Goal: Task Accomplishment & Management: Manage account settings

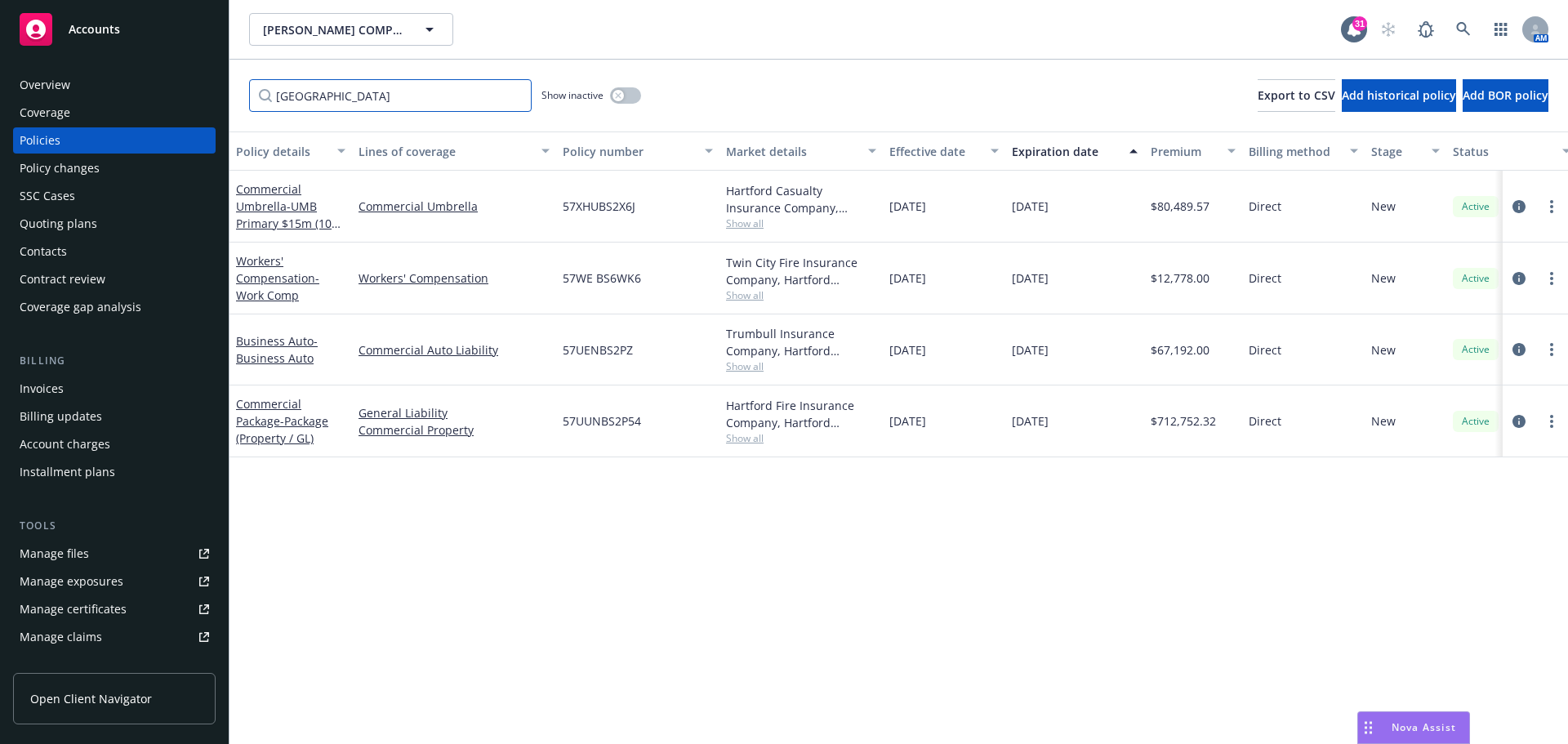
click at [513, 92] on input "hartford" at bounding box center [391, 95] width 282 height 33
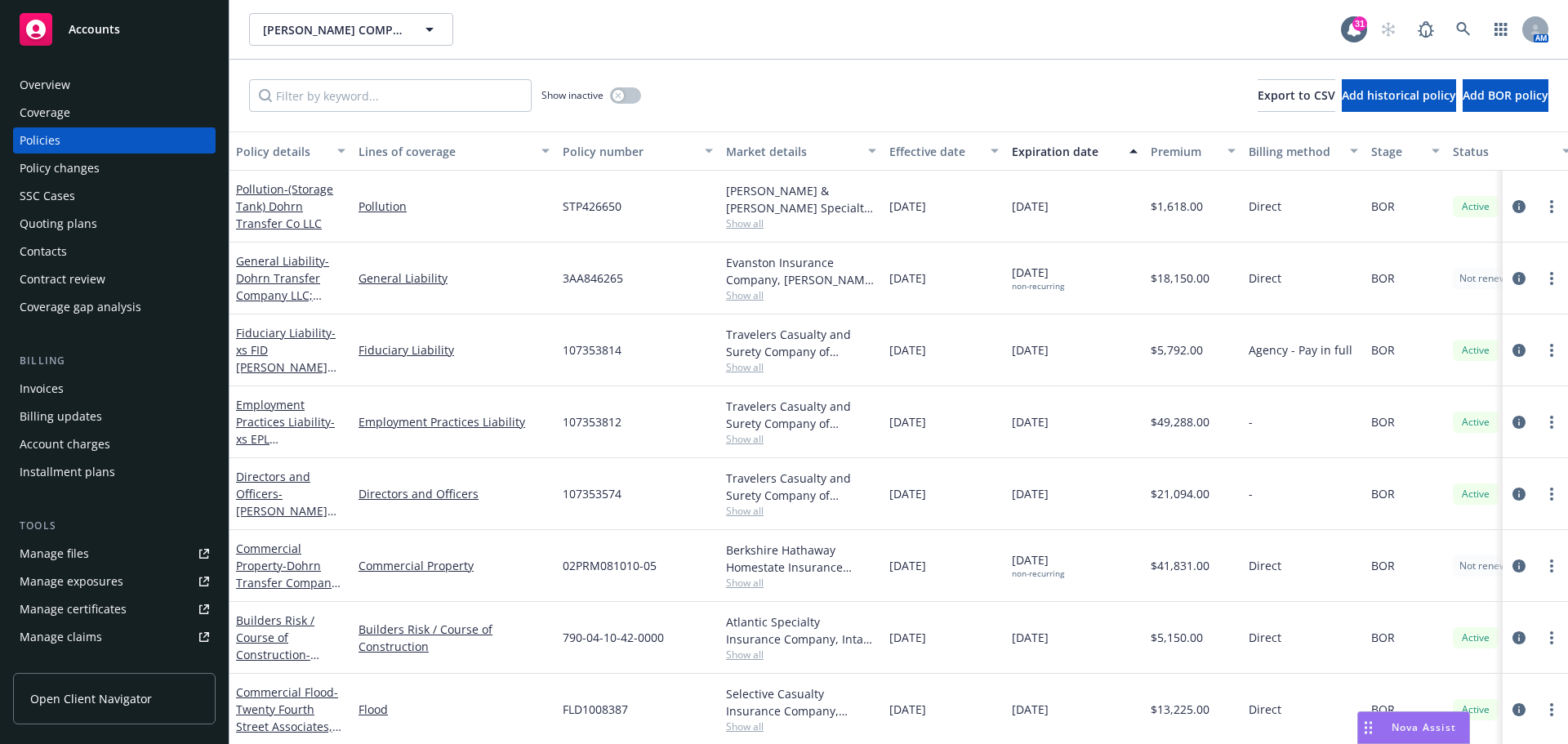
click at [75, 554] on div "Manage files" at bounding box center [54, 554] width 70 height 27
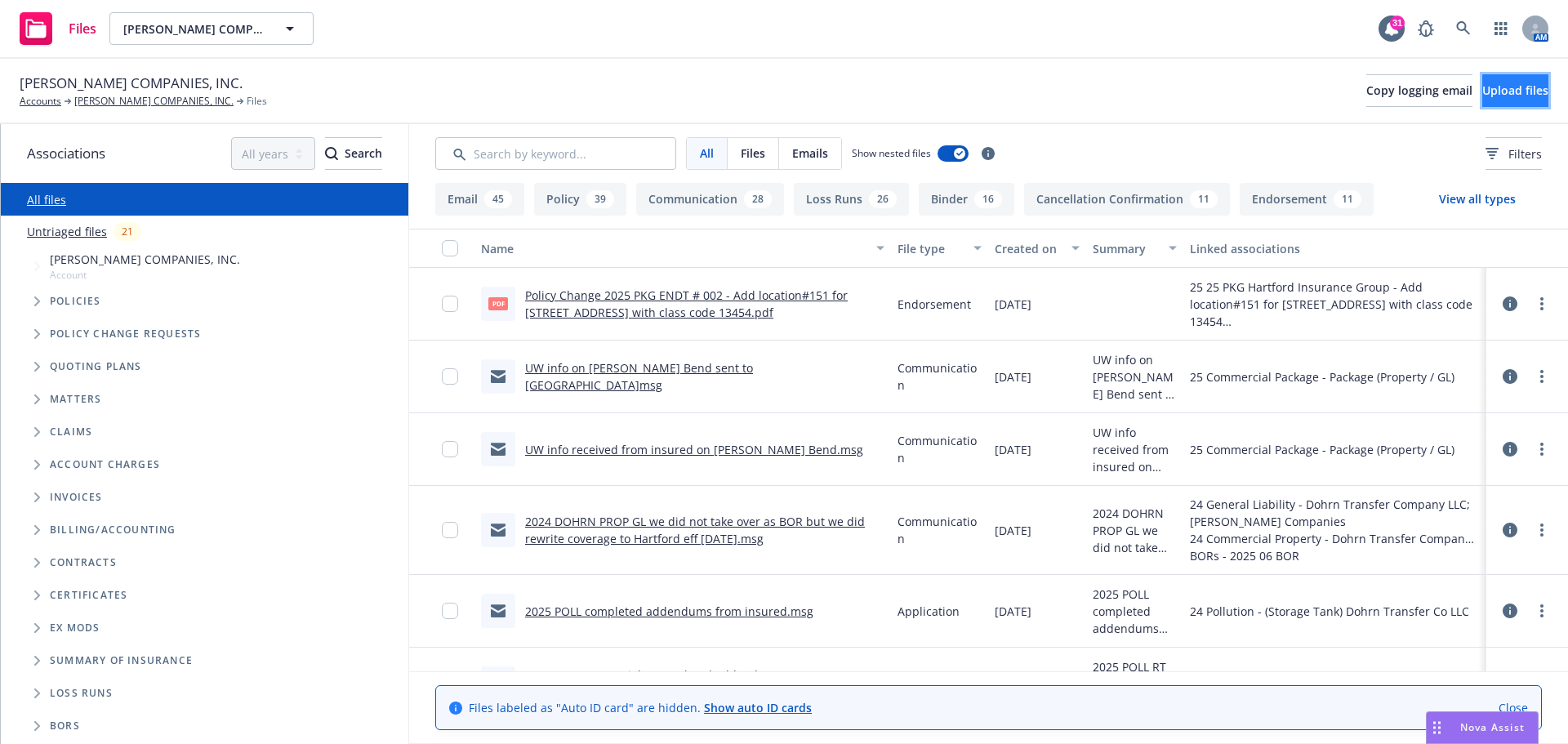
click at [1496, 96] on span "Upload files" at bounding box center [1516, 90] width 66 height 16
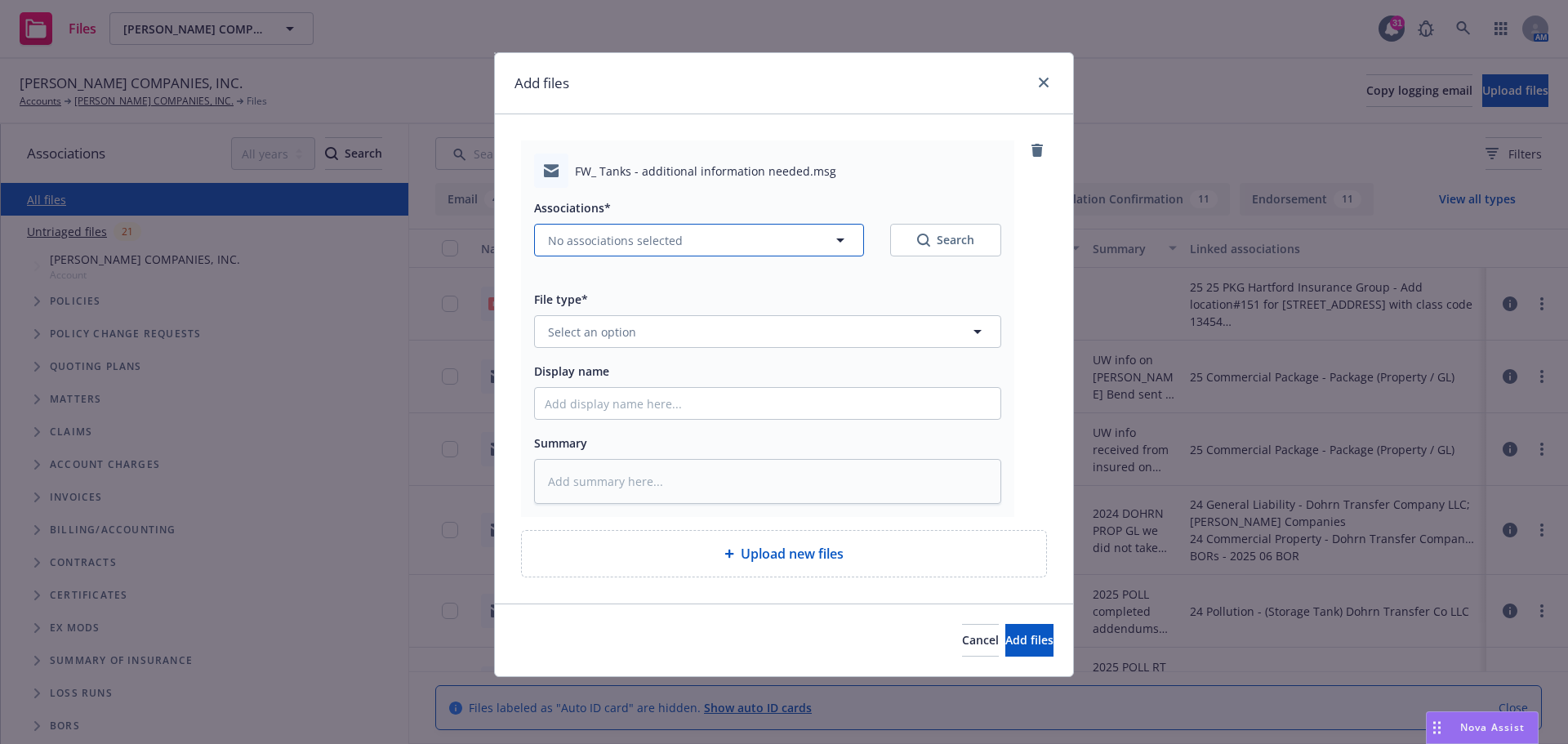
click at [844, 239] on icon "button" at bounding box center [840, 240] width 8 height 4
type textarea "x"
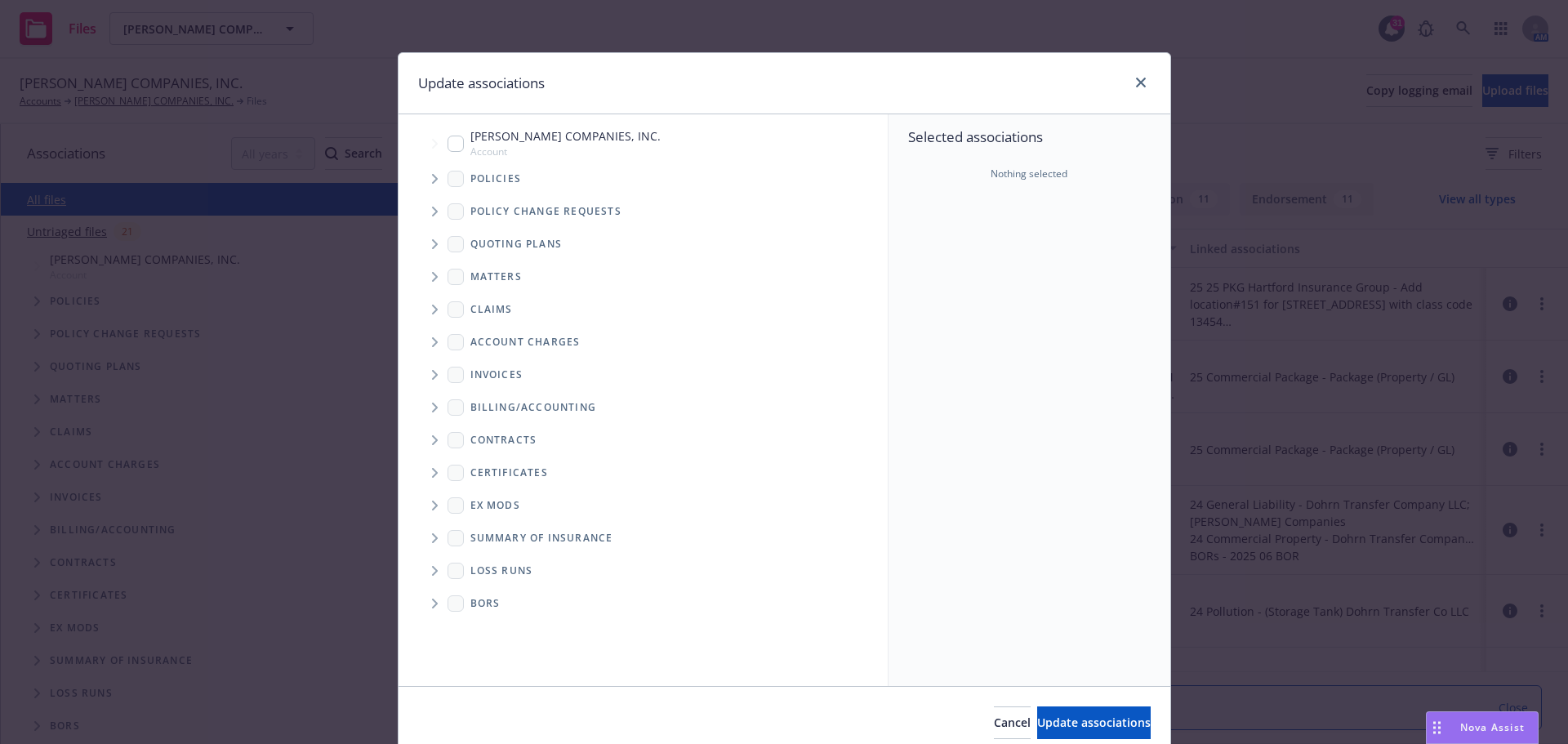
click at [432, 240] on icon "Tree Example" at bounding box center [435, 244] width 6 height 10
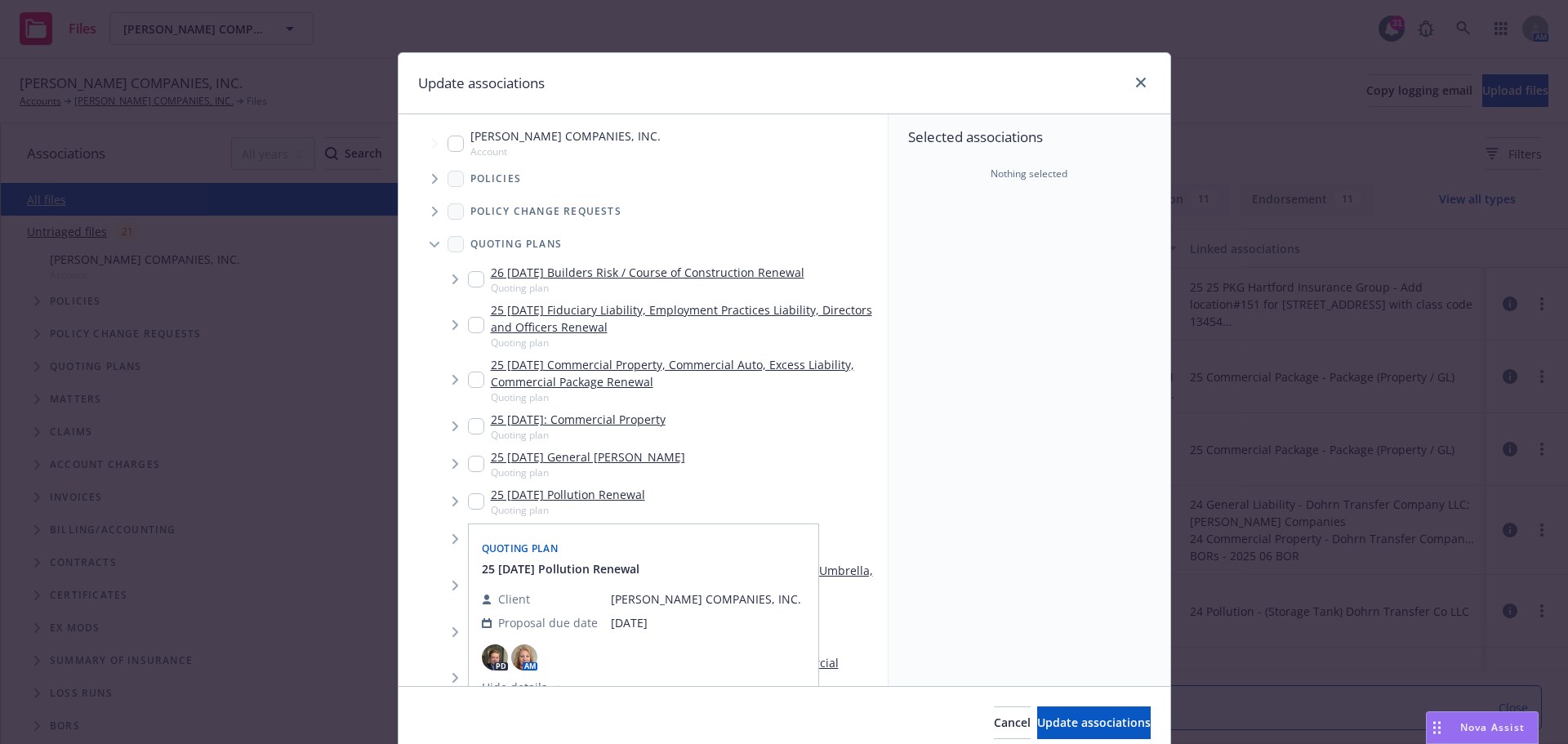
click at [468, 497] on input "Tree Example" at bounding box center [476, 502] width 17 height 17
checkbox input "true"
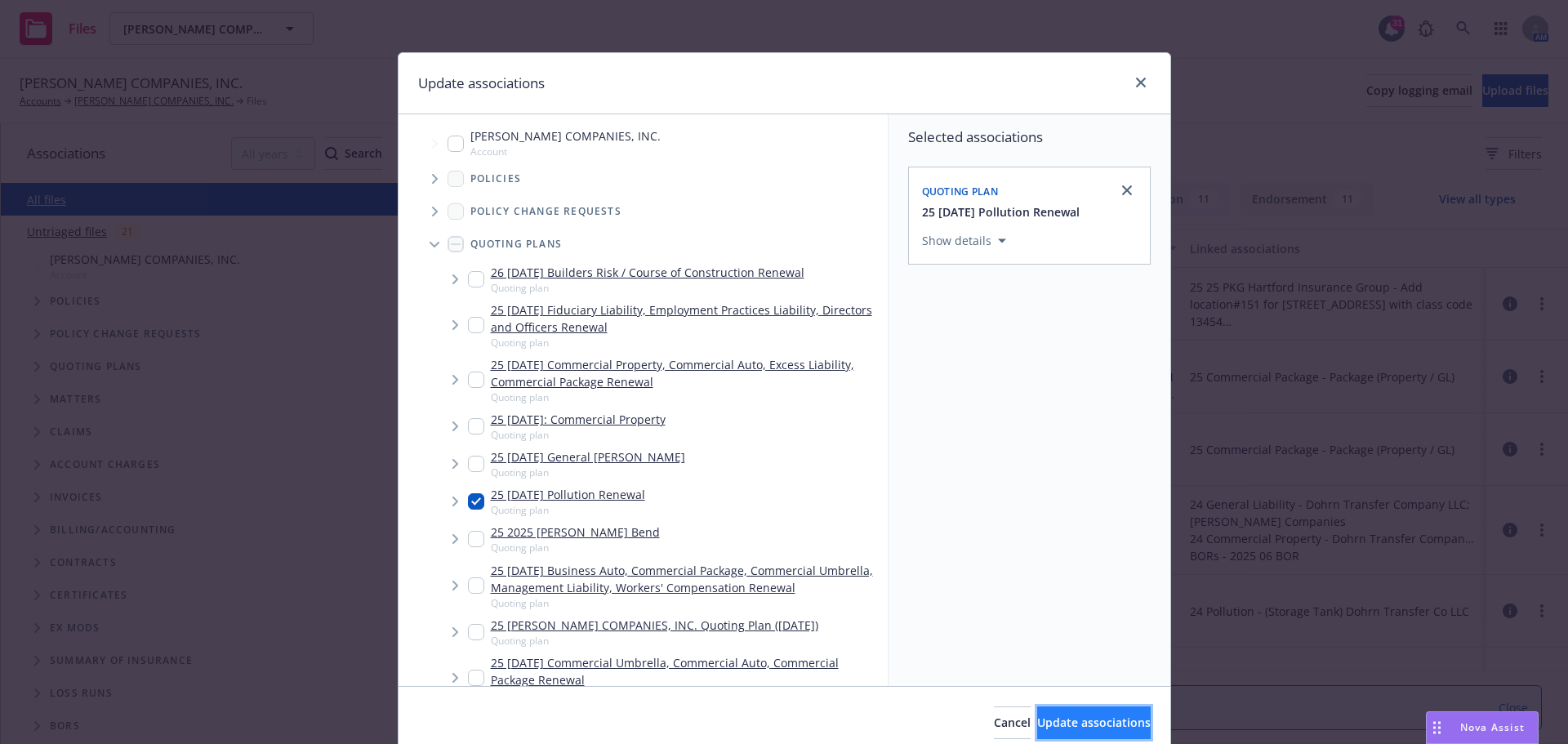
click at [1044, 718] on span "Update associations" at bounding box center [1094, 722] width 114 height 16
type textarea "x"
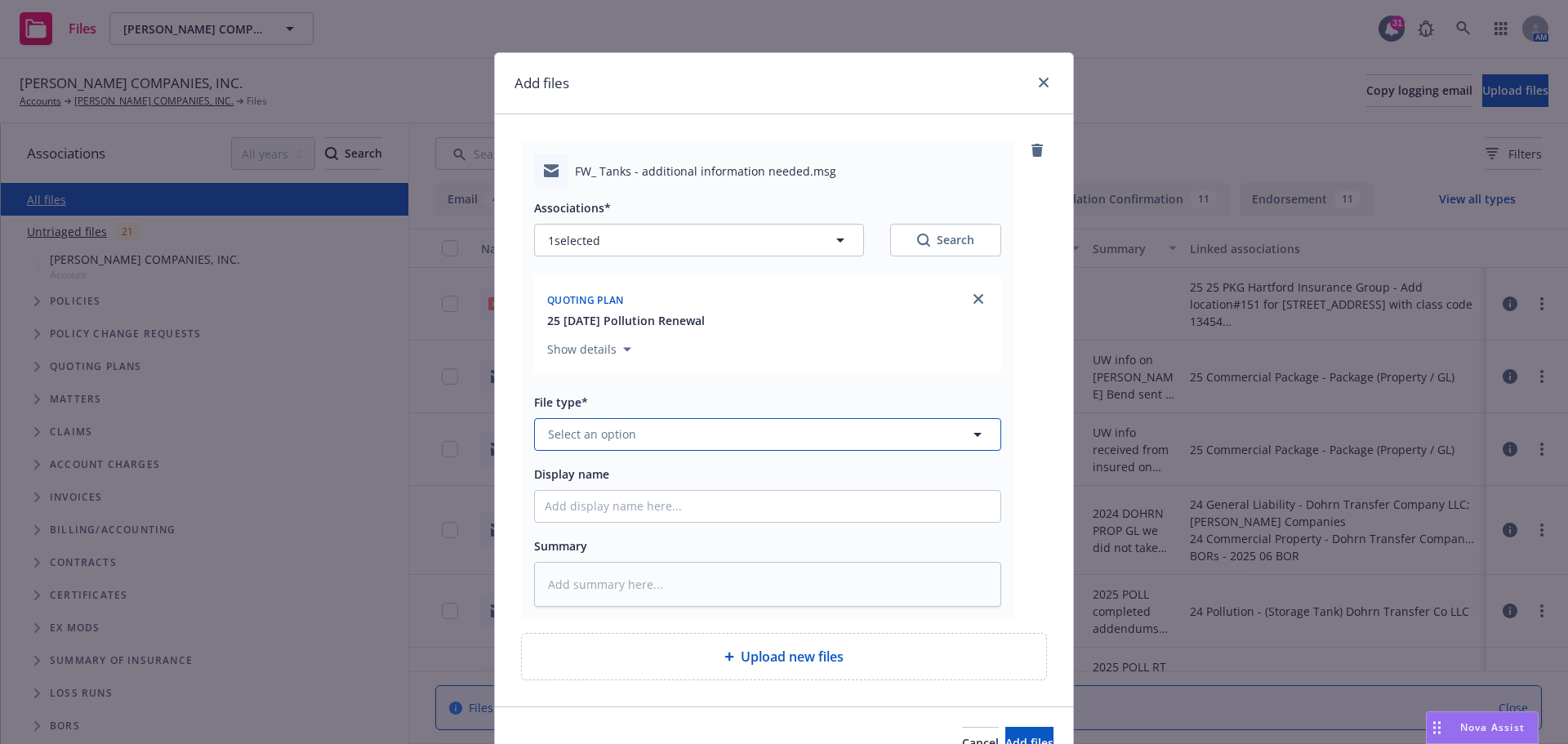
click at [968, 436] on icon "button" at bounding box center [977, 434] width 19 height 19
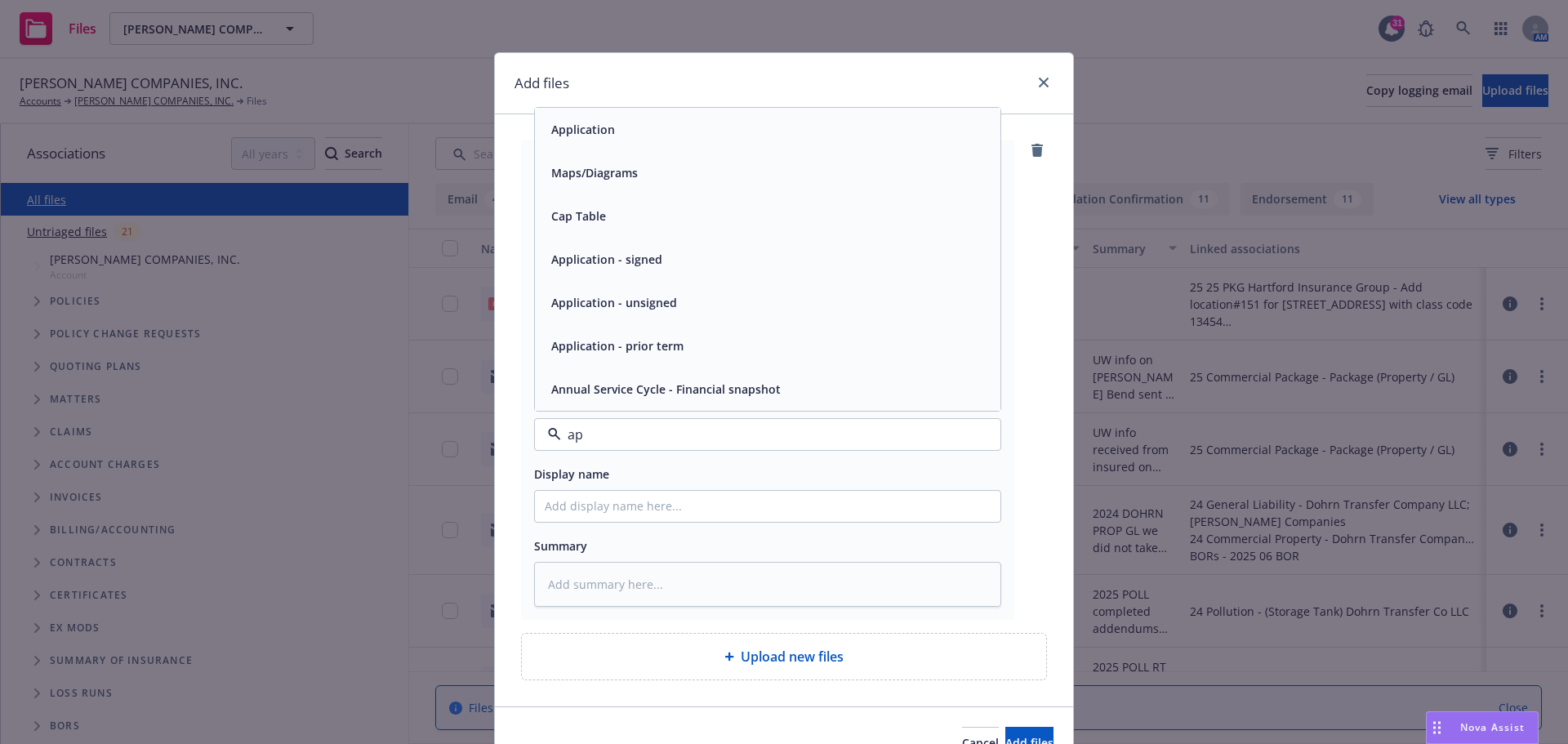
type input "app"
click at [785, 250] on div "Application" at bounding box center [767, 260] width 446 height 24
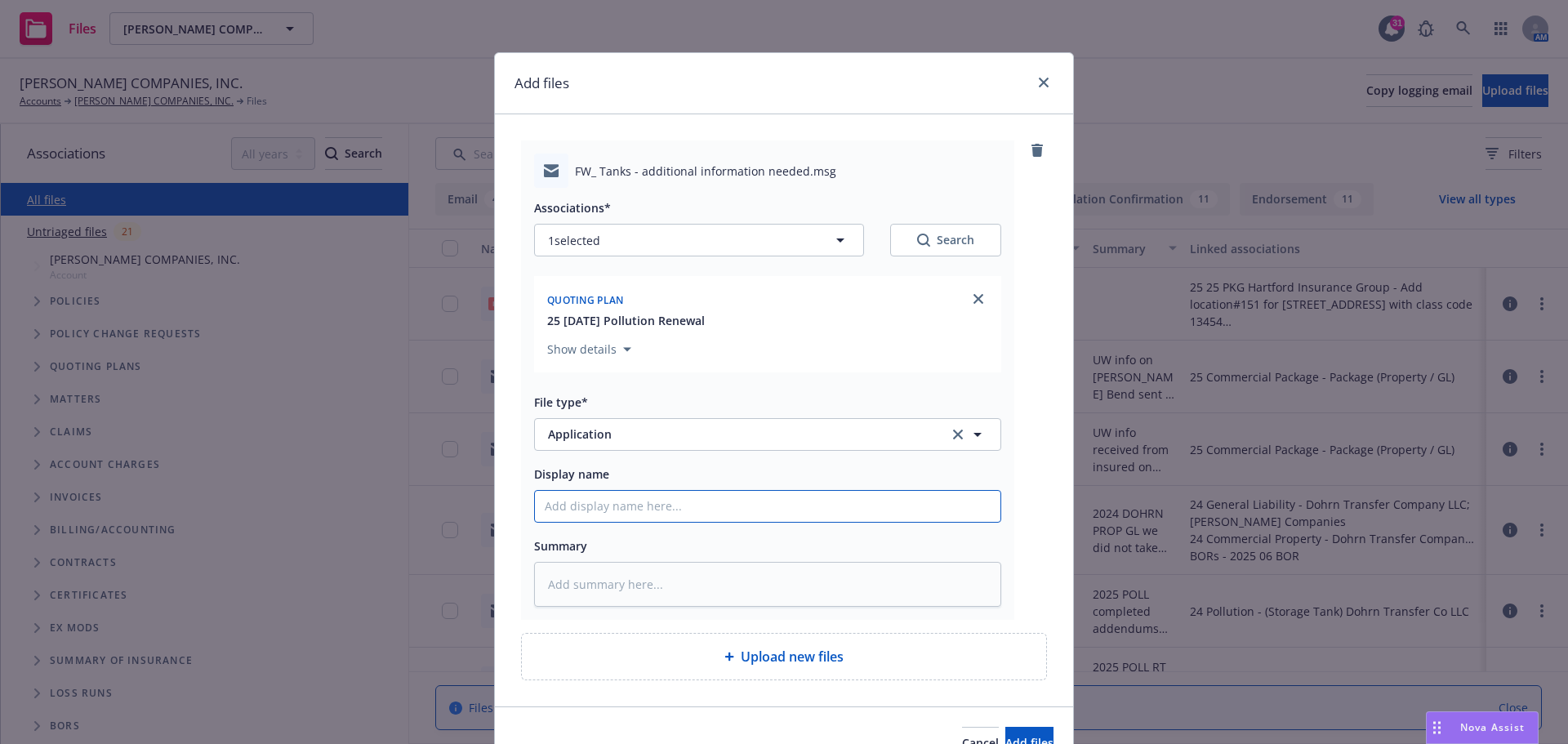
click at [558, 497] on input "Display name" at bounding box center [767, 506] width 466 height 31
type textarea "x"
type input "2"
type textarea "x"
type input "20"
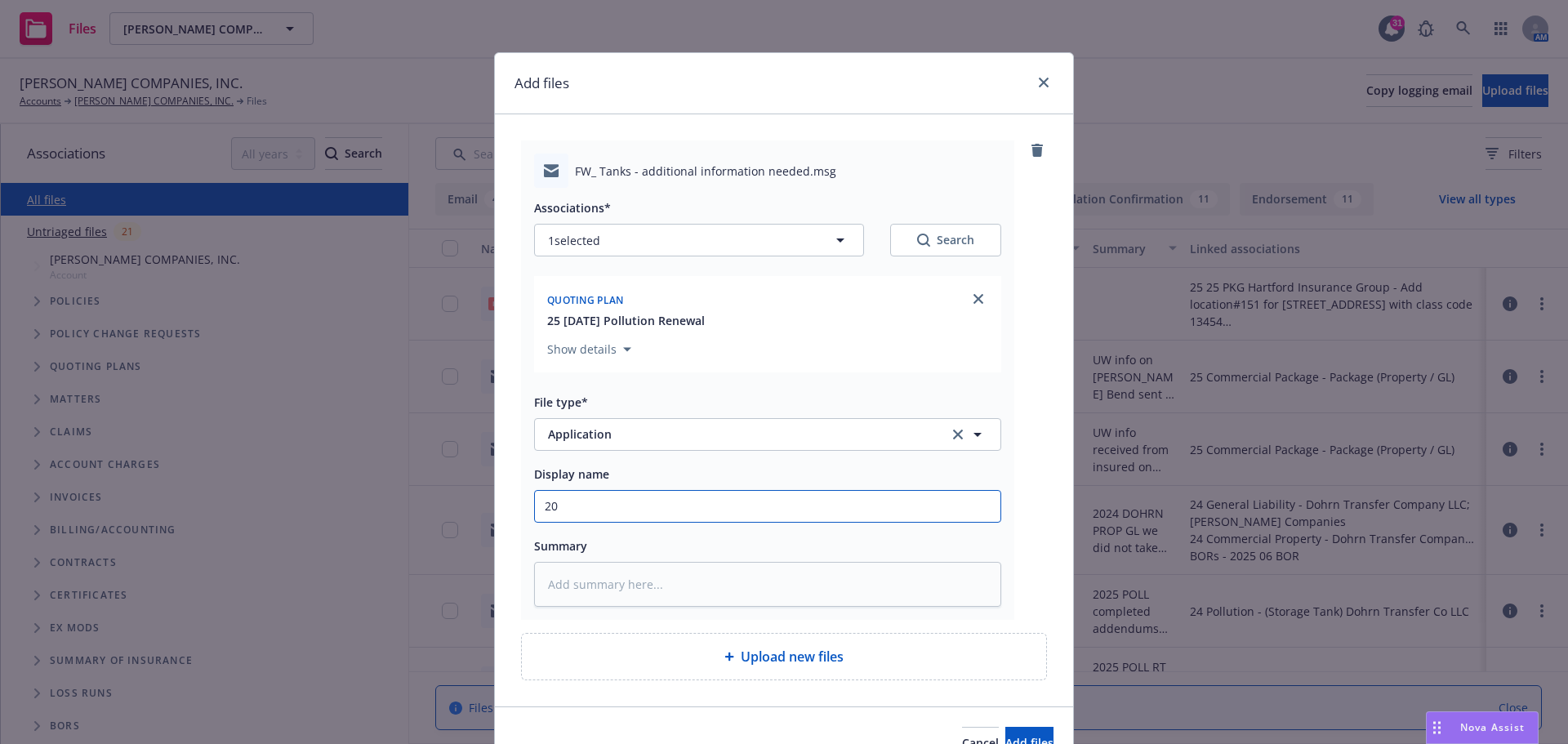
type textarea "x"
type input "202"
type textarea "x"
type input "2025"
type textarea "x"
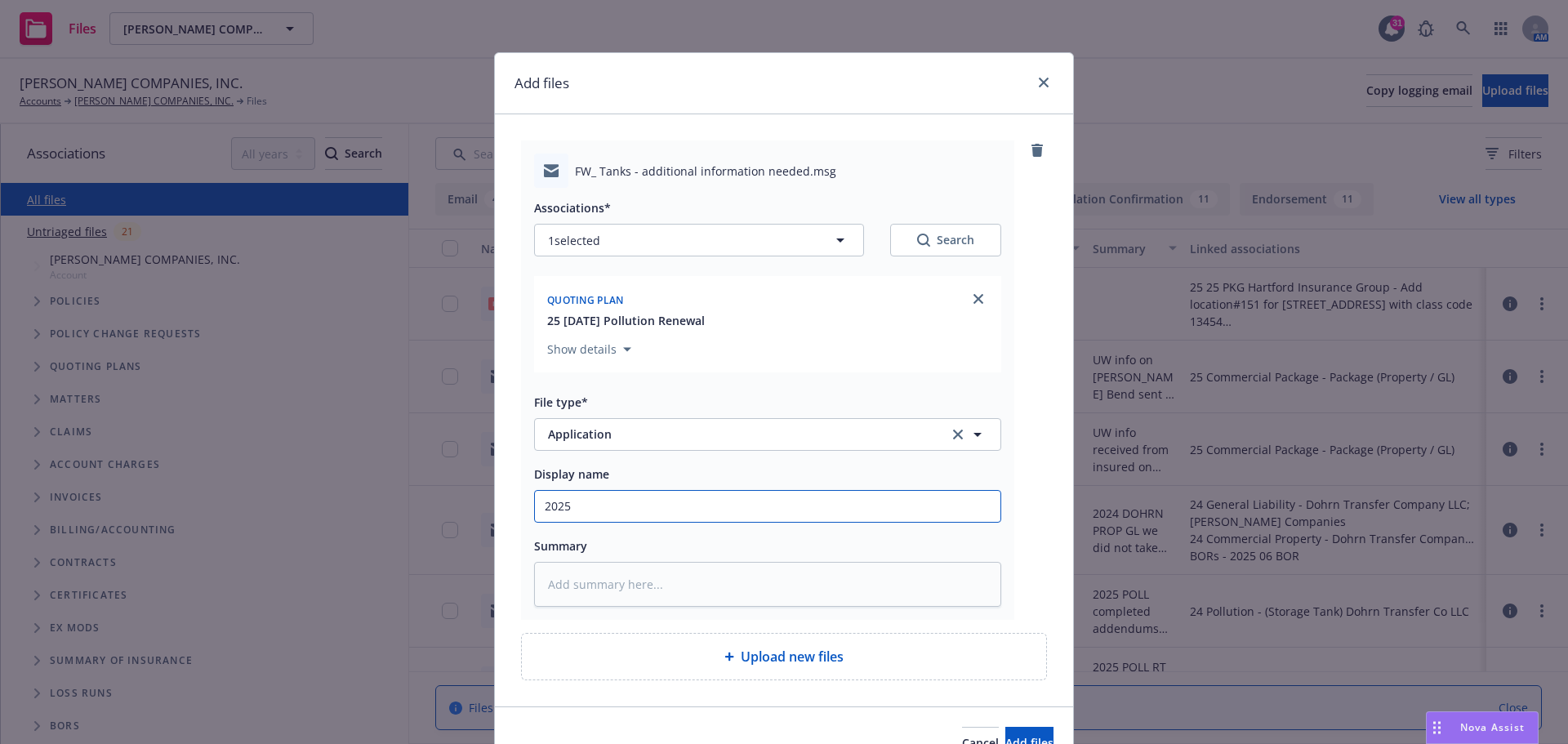
type input "2025"
type textarea "x"
type input "2025 0"
type textarea "x"
type input "2025 09"
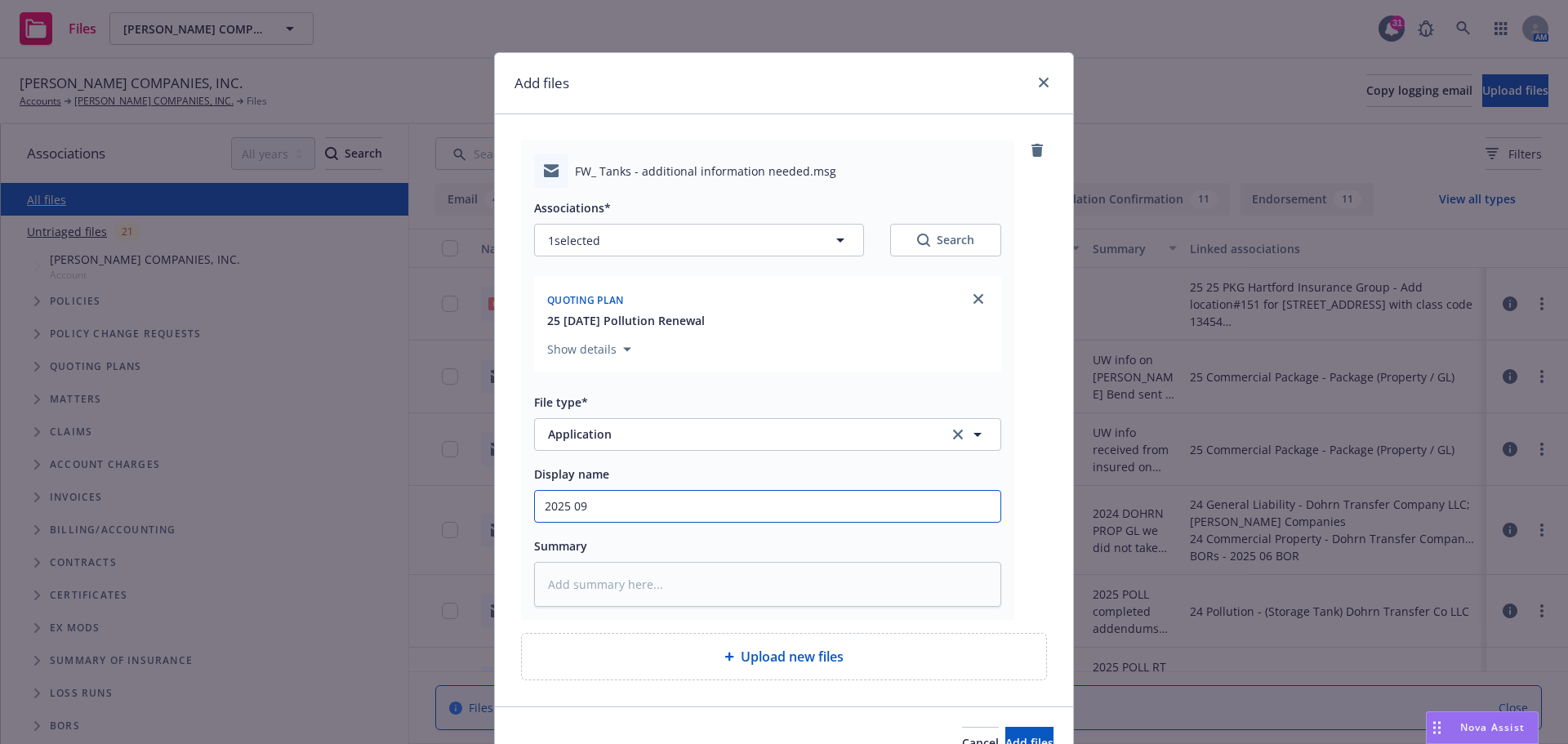
type textarea "x"
type input "2025 09"
type textarea "x"
type input "2025 09 C"
type textarea "x"
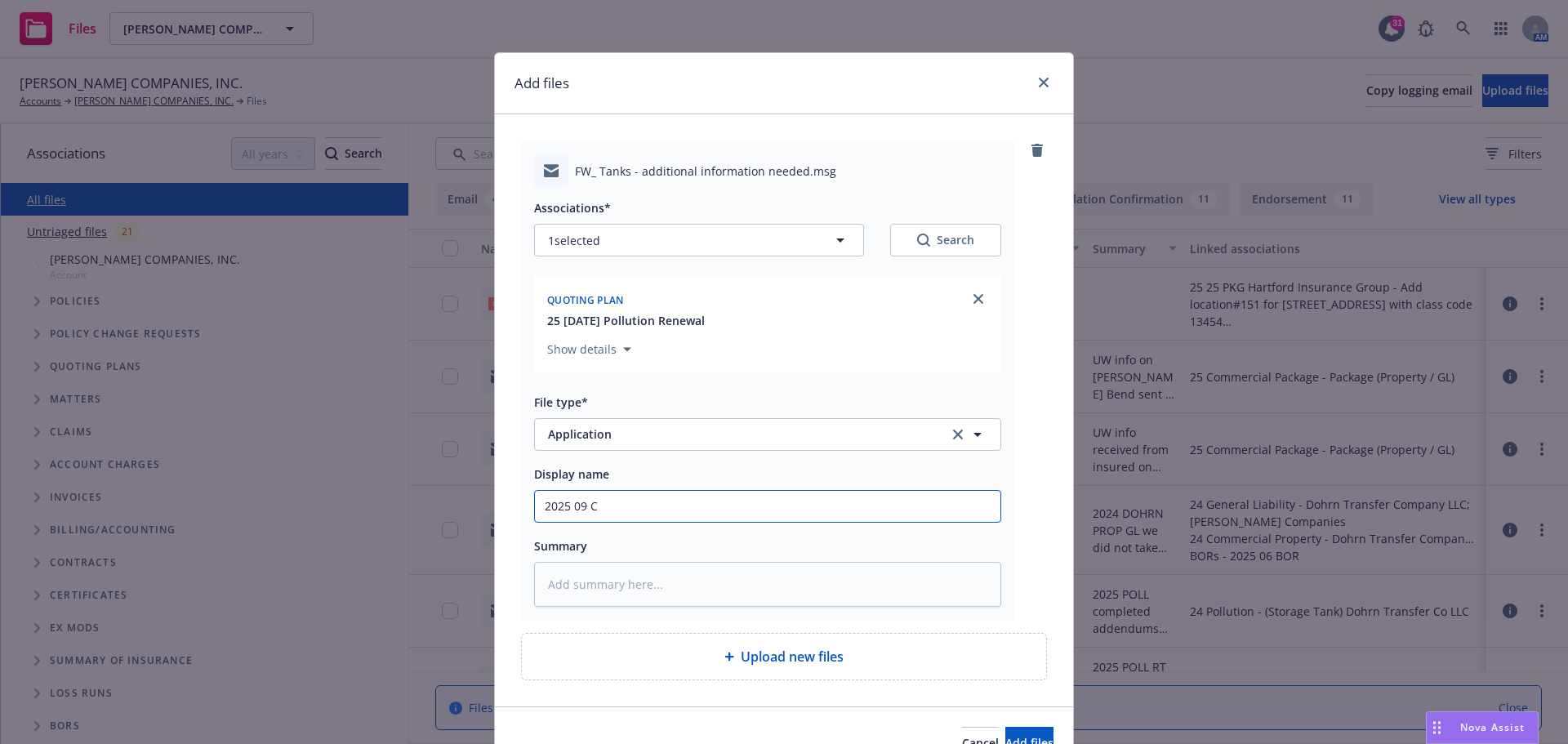
type input "2025 09 Co"
type textarea "x"
type input "2025 09 Com"
type textarea "x"
type input "2025 09 Comp"
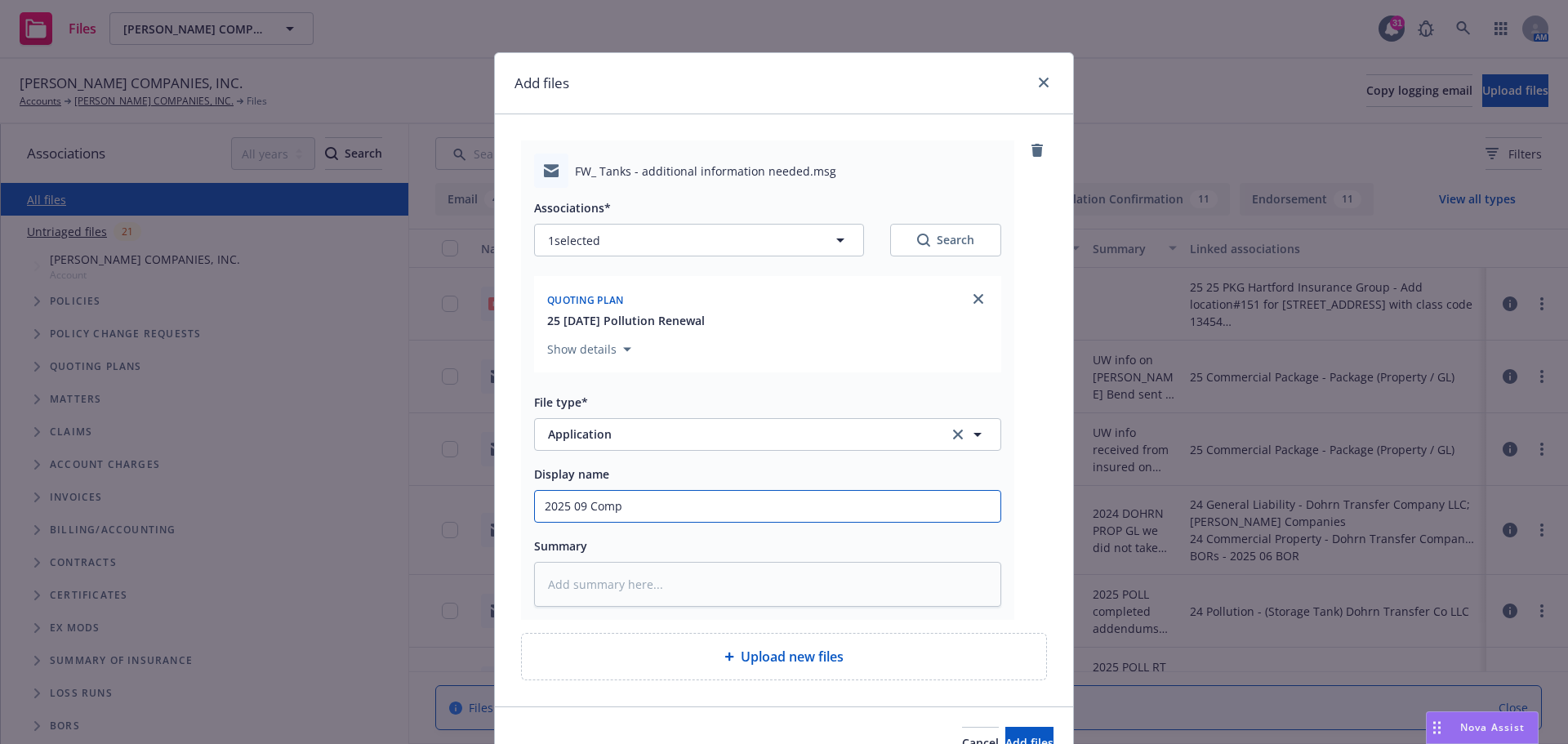
type textarea "x"
type input "2025 09 Compl"
type textarea "x"
type input "2025 09 Comple"
type textarea "x"
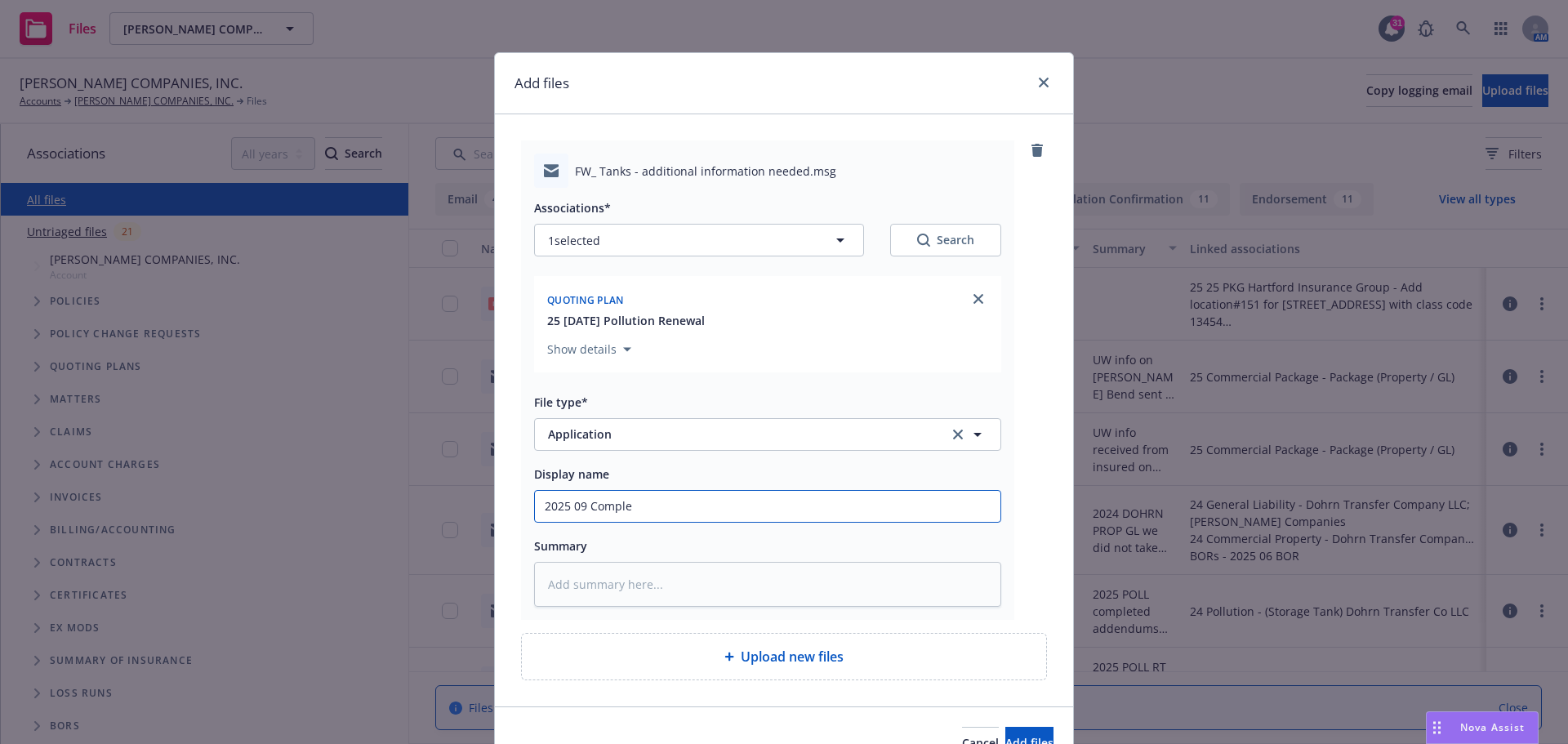
type input "2025 09 Complet"
type textarea "x"
type input "2025 09 Complete"
type textarea "x"
type input "2025 09 Completed"
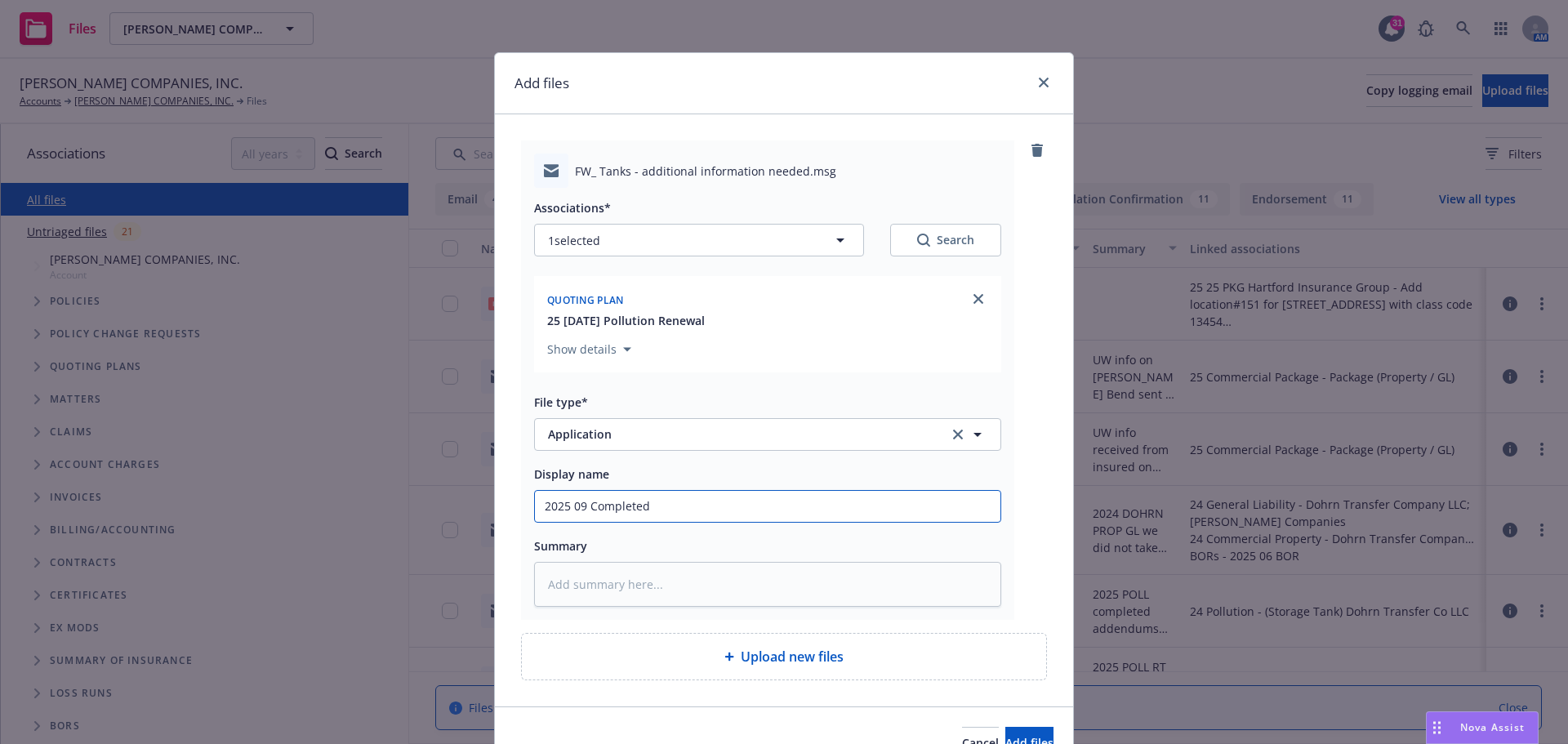
type textarea "x"
type input "2025 09 Completed"
type textarea "x"
type input "2025 09 Completed S"
type textarea "x"
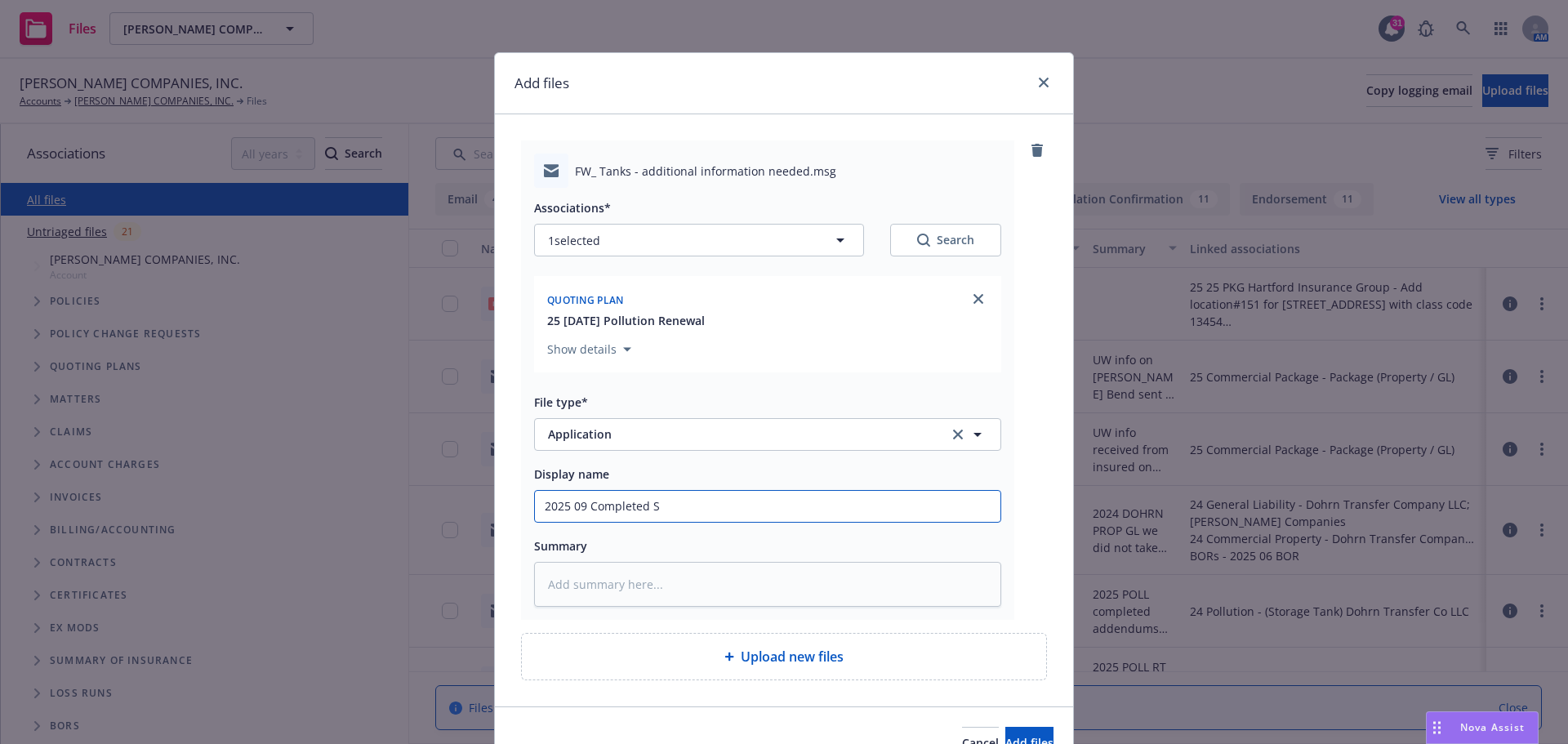
type input "2025 09 Completed St"
type textarea "x"
type input "2025 09 Completed Sto"
type textarea "x"
type input "2025 09 Completed Stor"
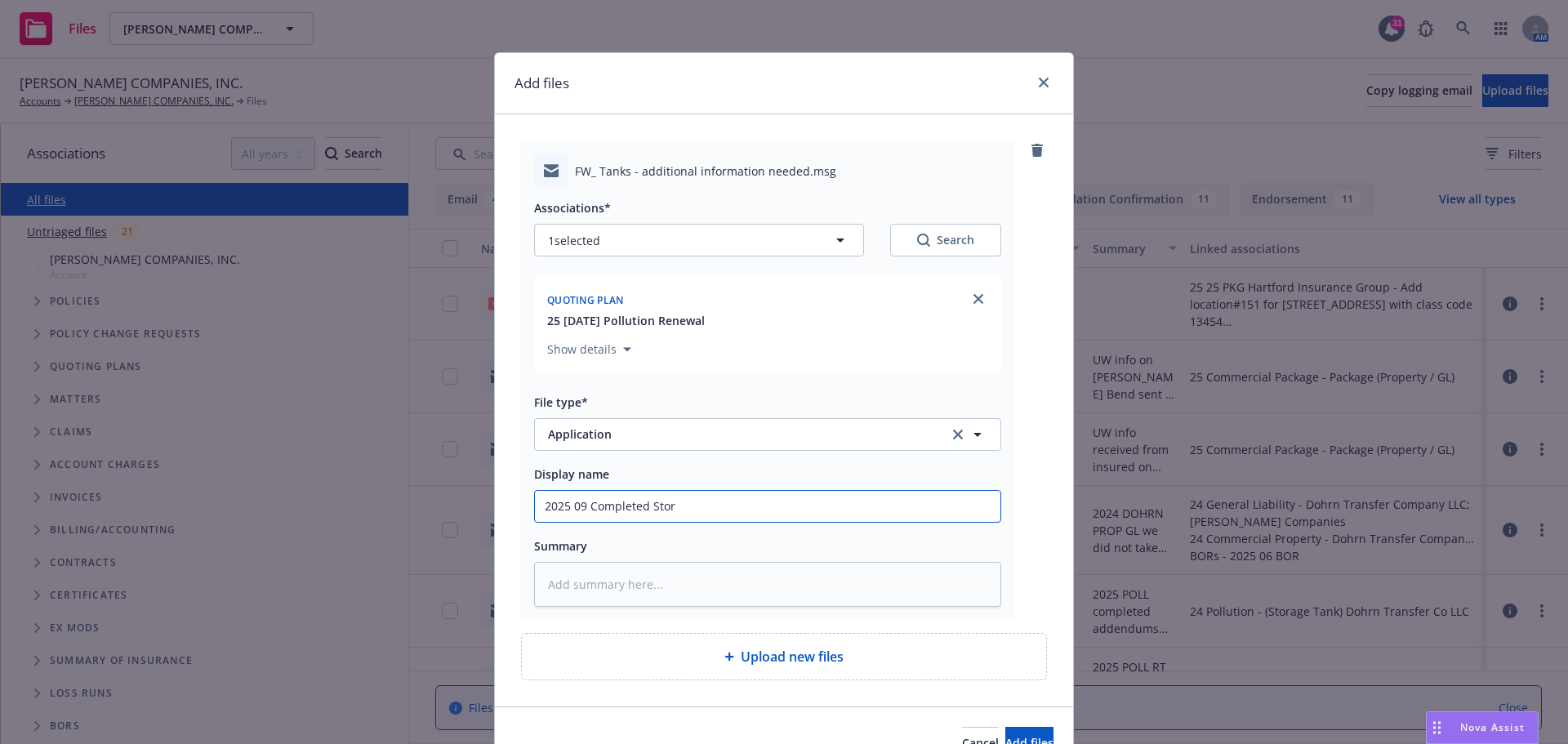
type textarea "x"
type input "2025 09 Completed Stora"
type textarea "x"
type input "2025 09 Completed Storag"
type textarea "x"
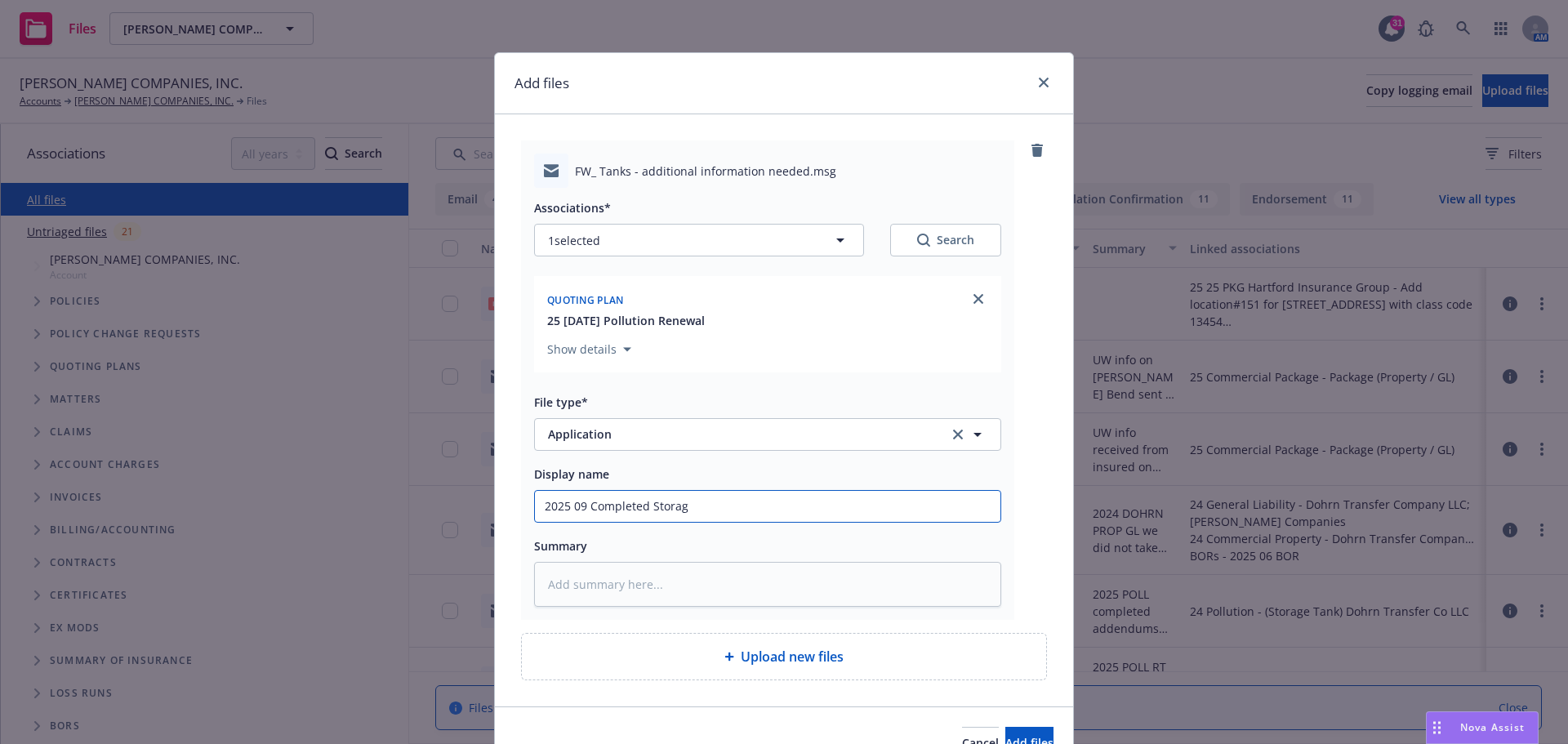
type input "2025 09 Completed Storage"
type textarea "x"
type input "2025 09 Completed Storage"
type textarea "x"
type input "2025 09 Completed Storage T"
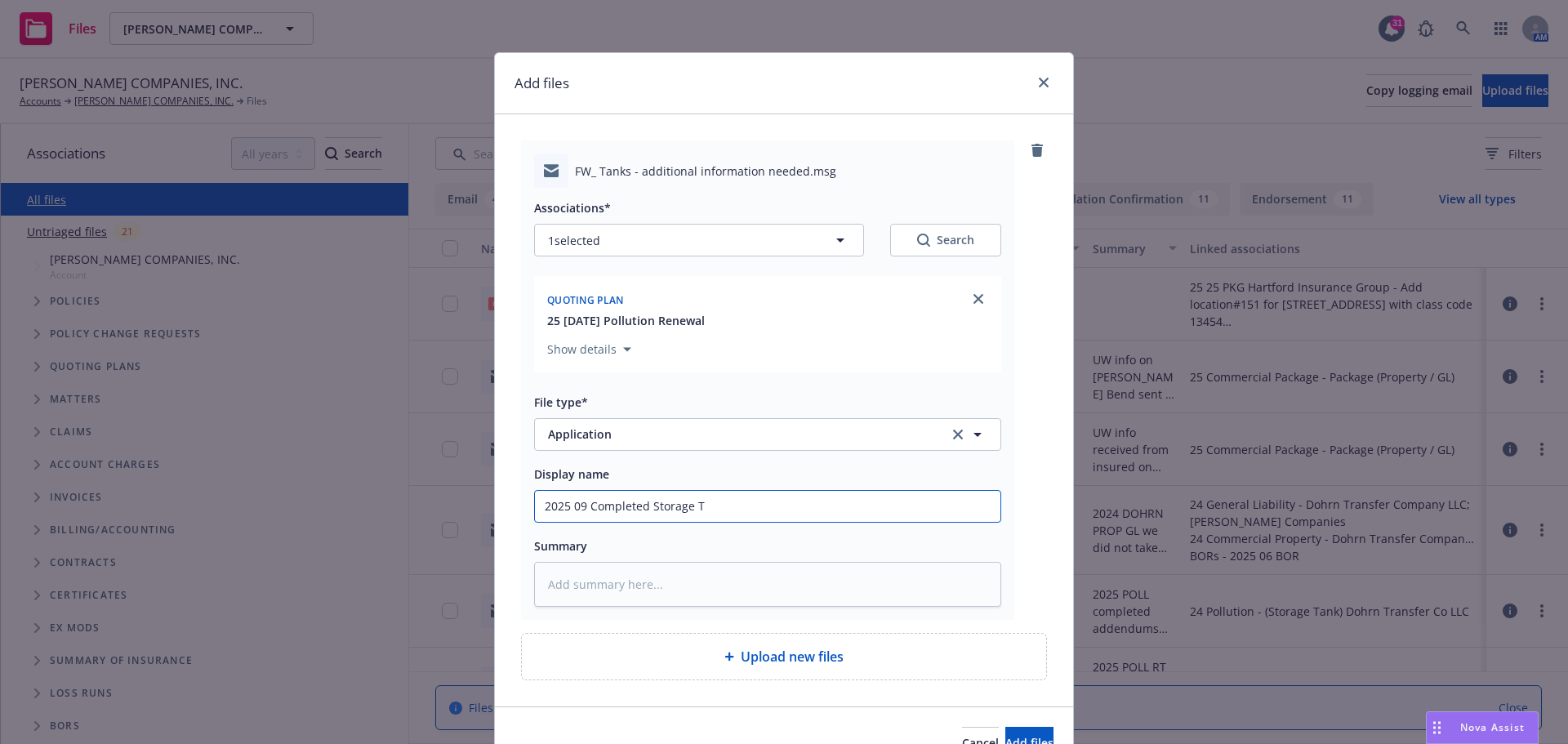
type textarea "x"
type input "2025 09 Completed Storage Ta"
type textarea "x"
type input "2025 09 Completed Storage Tan"
type textarea "x"
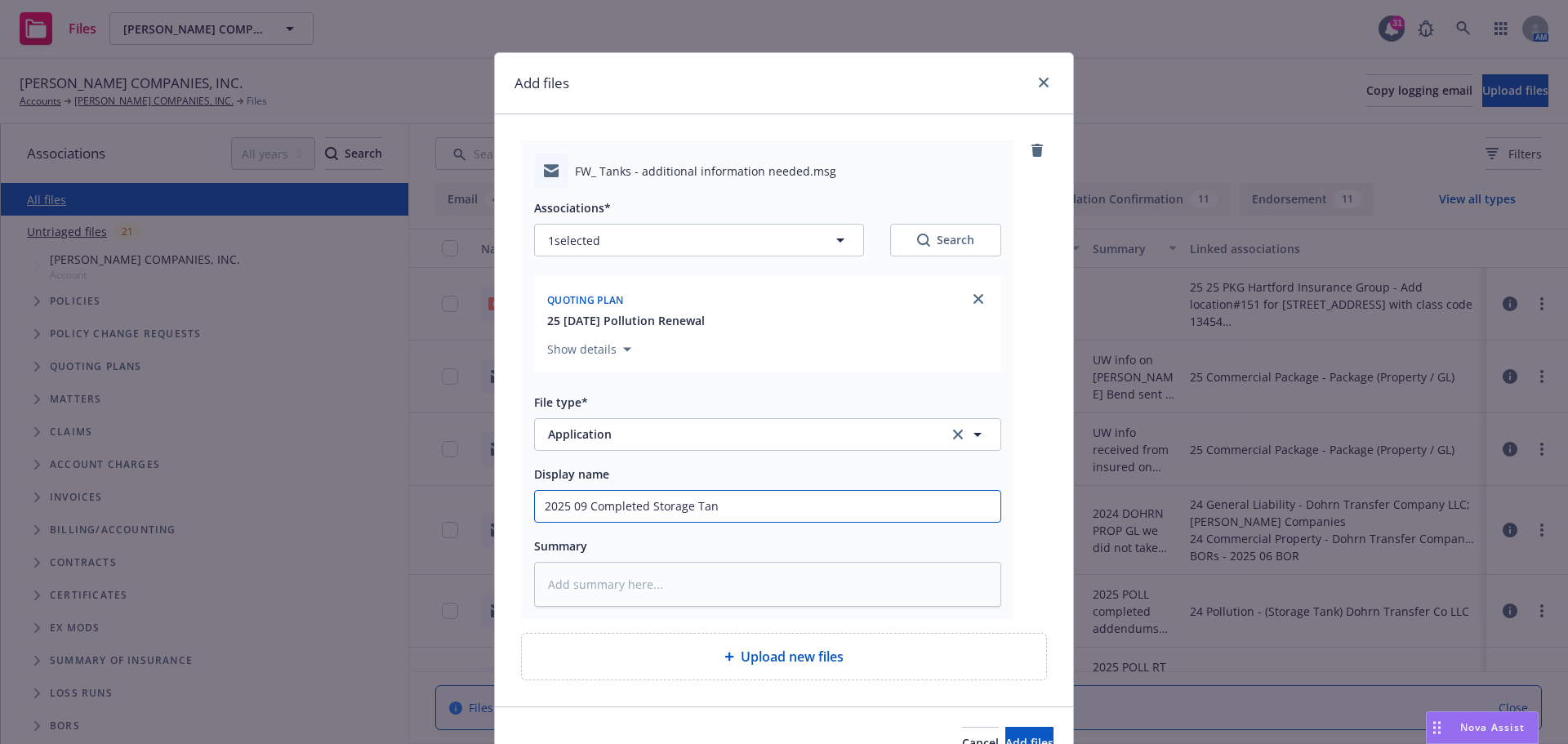
type input "2025 09 Completed Storage Tank"
type textarea "x"
type input "2025 09 Completed Storage Tank"
type textarea "x"
type input "2025 09 Completed Storage Tank P"
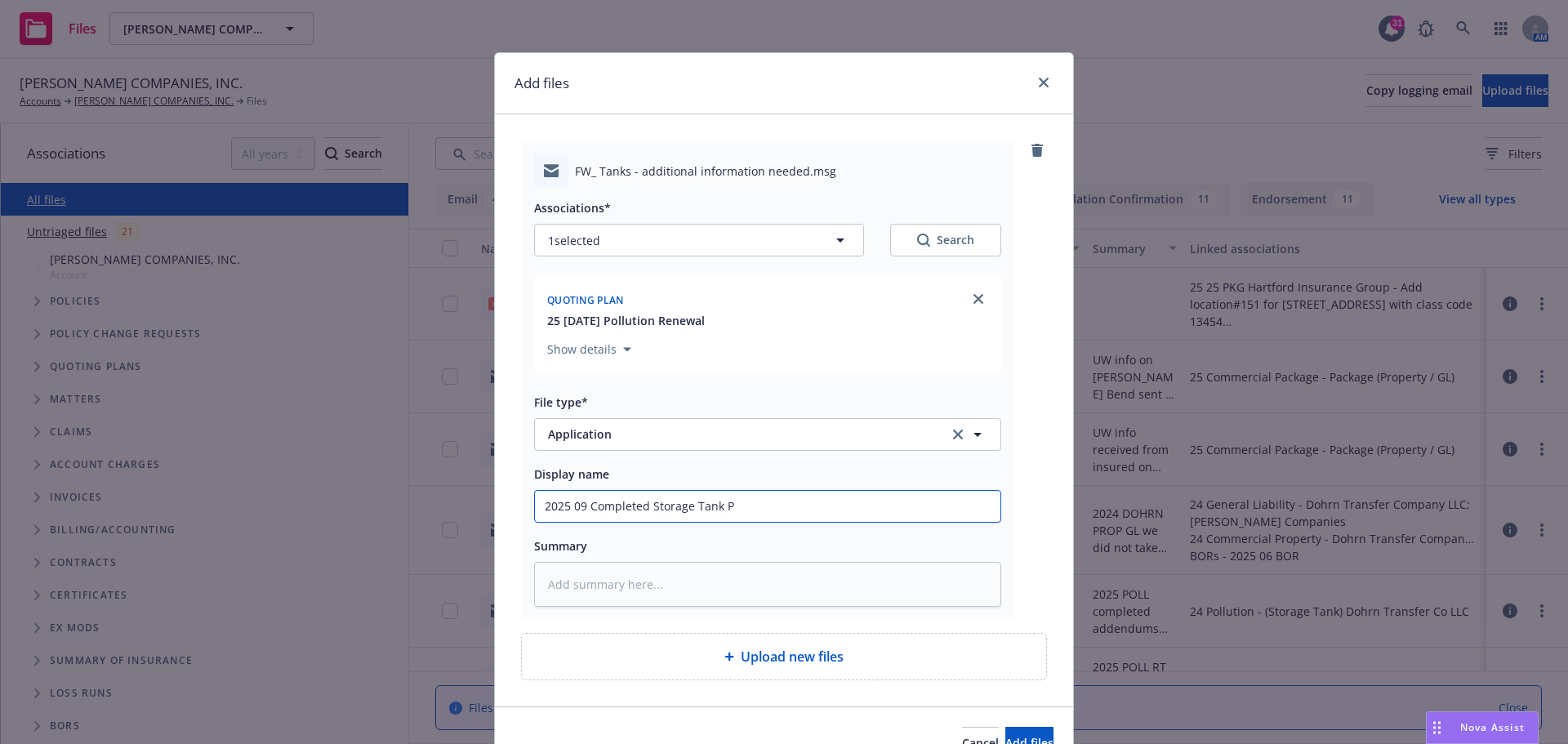
type textarea "x"
type input "2025 09 Completed Storage Tank Po"
type textarea "x"
type input "2025 09 Completed Storage Tank Pol"
type textarea "x"
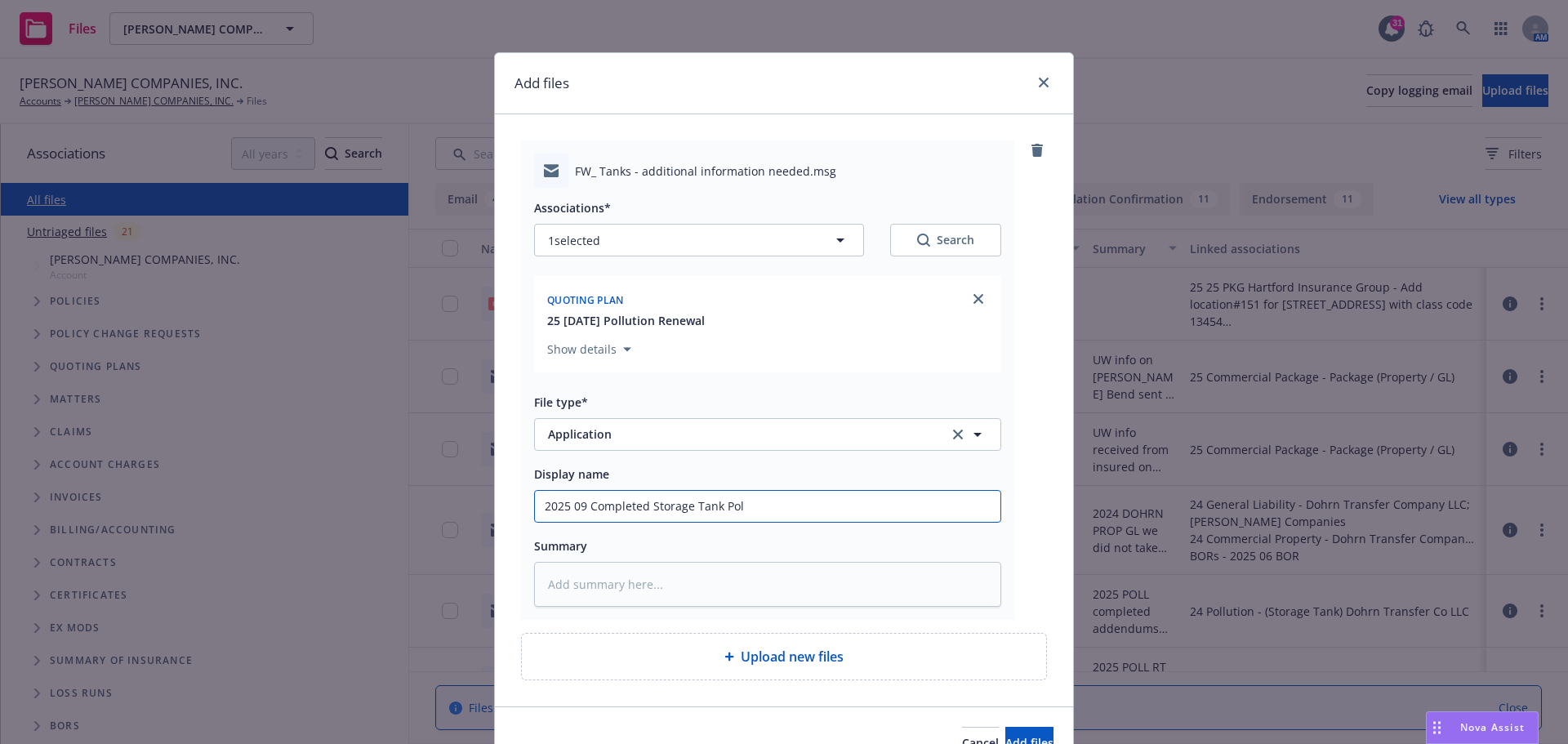
type input "2025 09 Completed Storage Tank Poll"
type textarea "x"
type input "2025 09 Completed Storage Tank Pollu"
type textarea "x"
type input "2025 09 Completed Storage Tank Pollut"
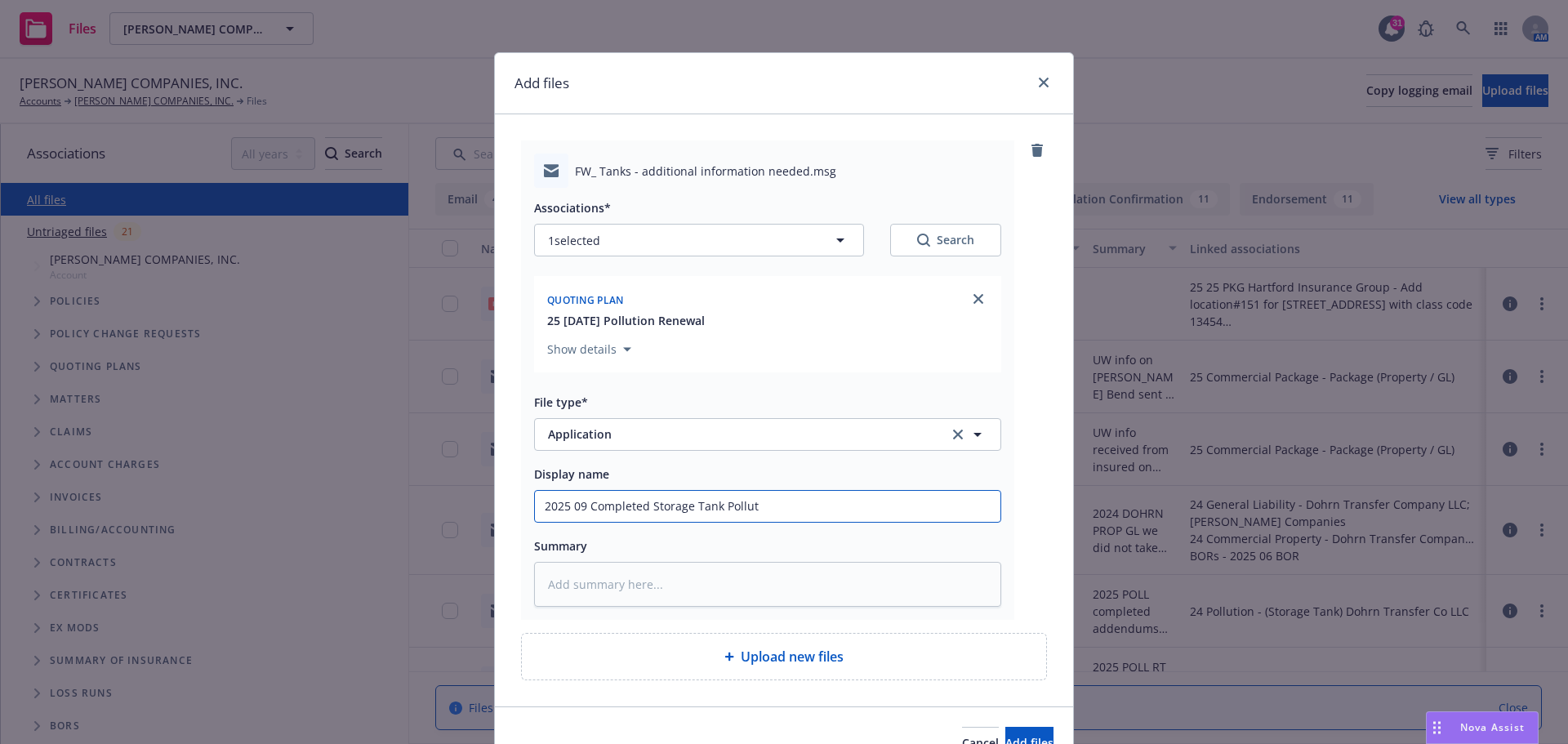
type textarea "x"
type input "2025 09 Completed Storage Tank Polluti"
type textarea "x"
type input "2025 09 Completed Storage Tank Pollutio"
type textarea "x"
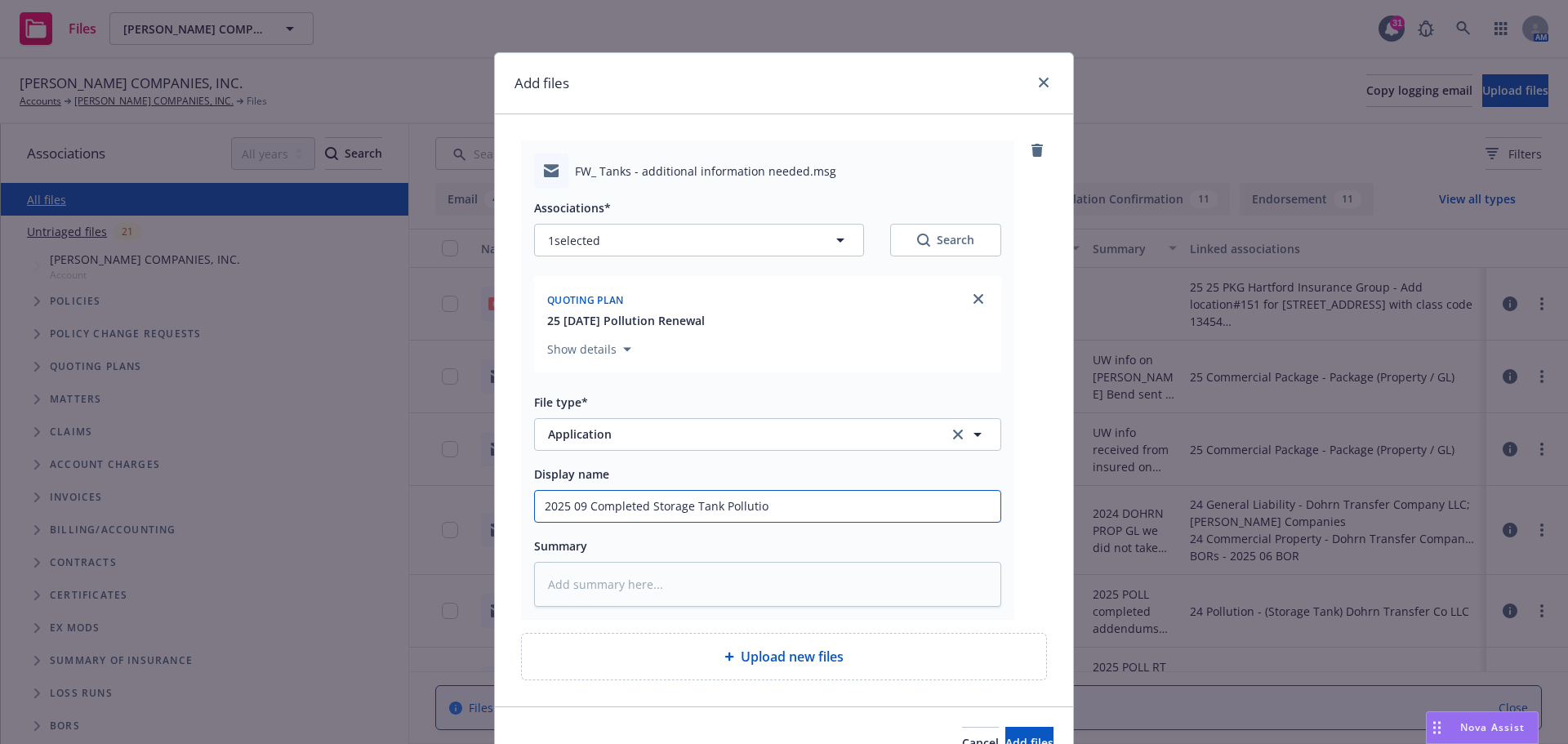
type input "2025 09 Completed Storage Tank Pollution"
type textarea "x"
type input "2025 09 Completed Storage Tank Pollution"
type textarea "x"
type input "2025 09 Completed Storage Tank Pollution a"
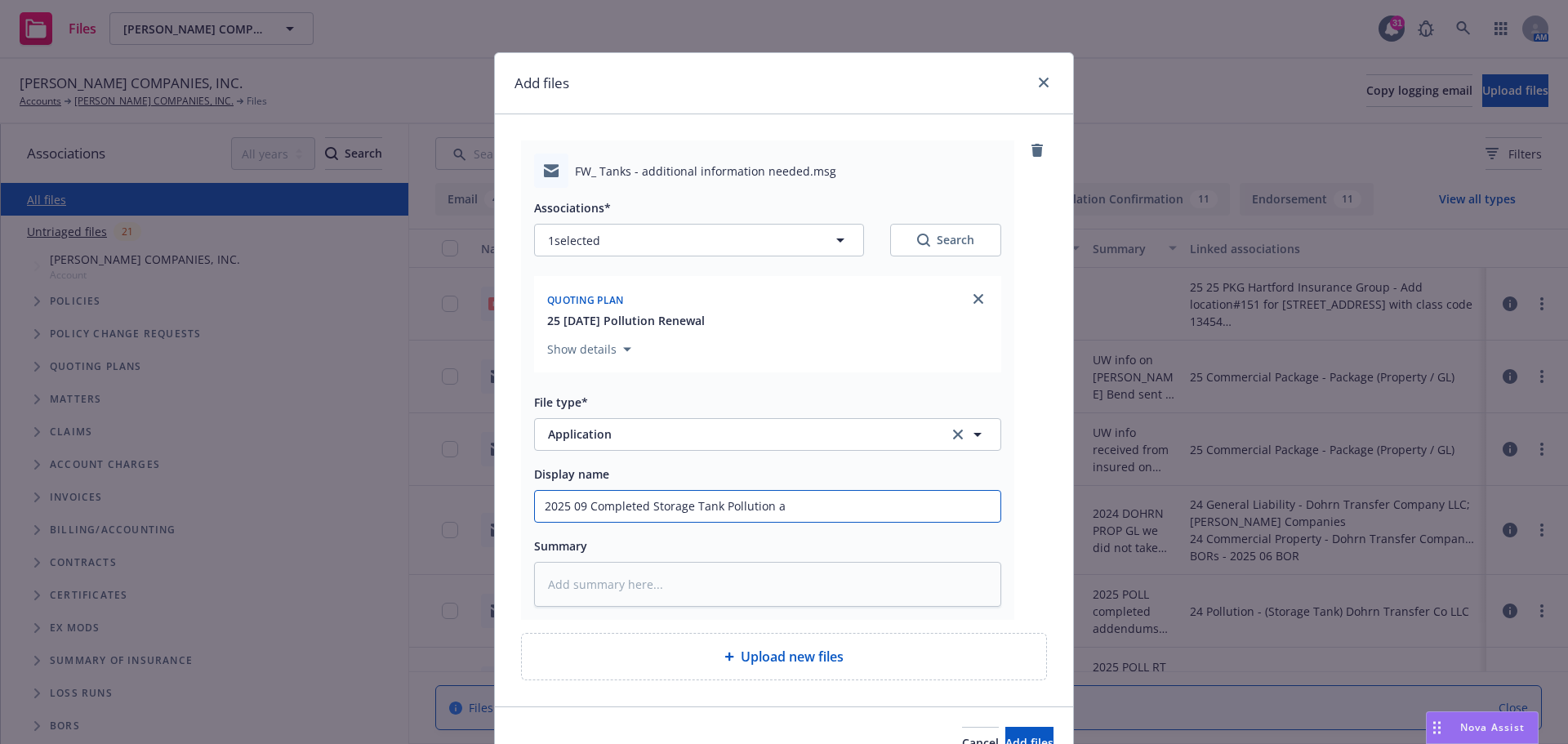
type textarea "x"
type input "2025 09 Completed Storage Tank Pollution ap"
type textarea "x"
type input "2025 09 Completed Storage Tank Pollution app"
type textarea "x"
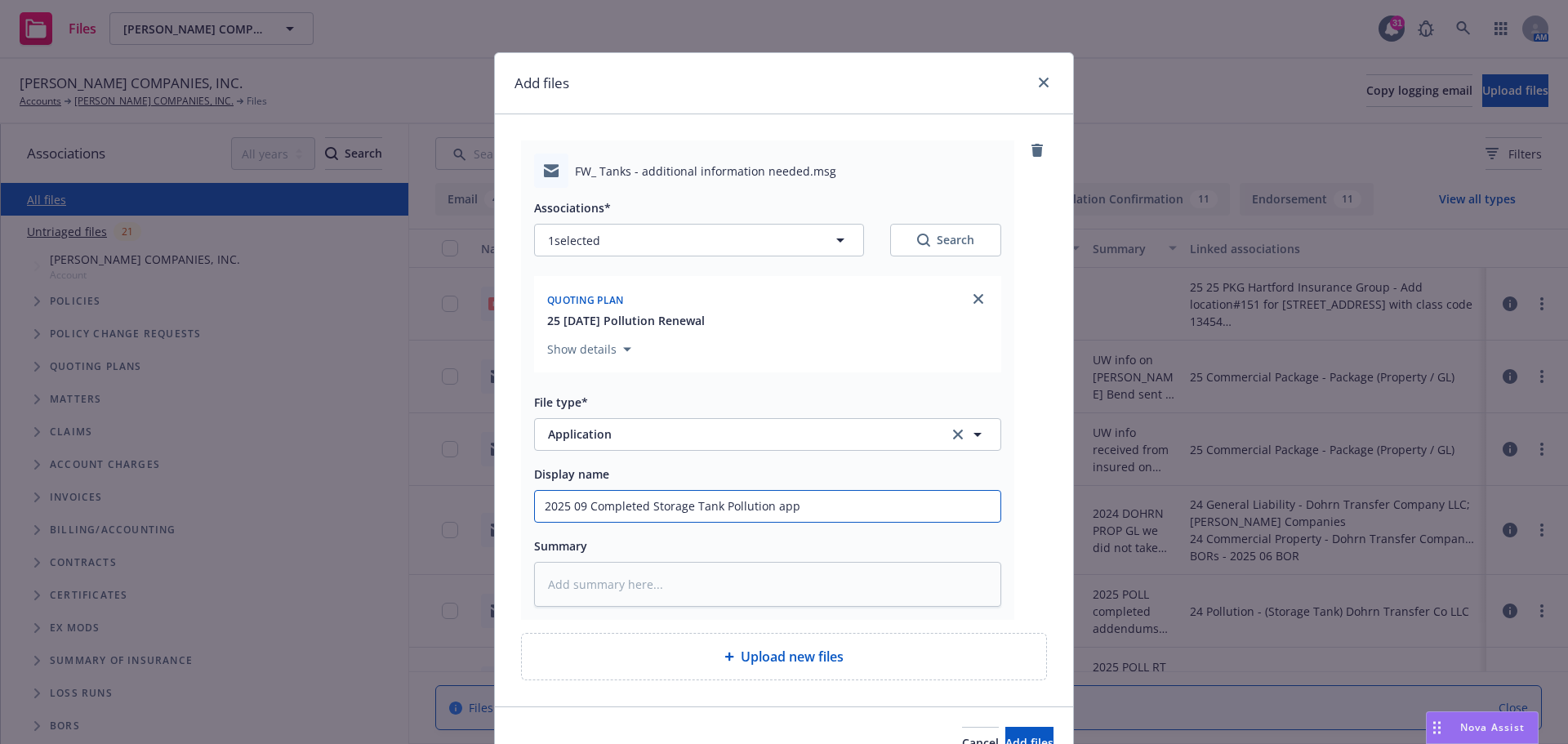
type input "2025 09 Completed Storage Tank Pollution app"
type textarea "x"
type input "2025 09 Completed Storage Tank Pollution app t"
type textarea "x"
type input "2025 09 Completed Storage Tank Pollution app to"
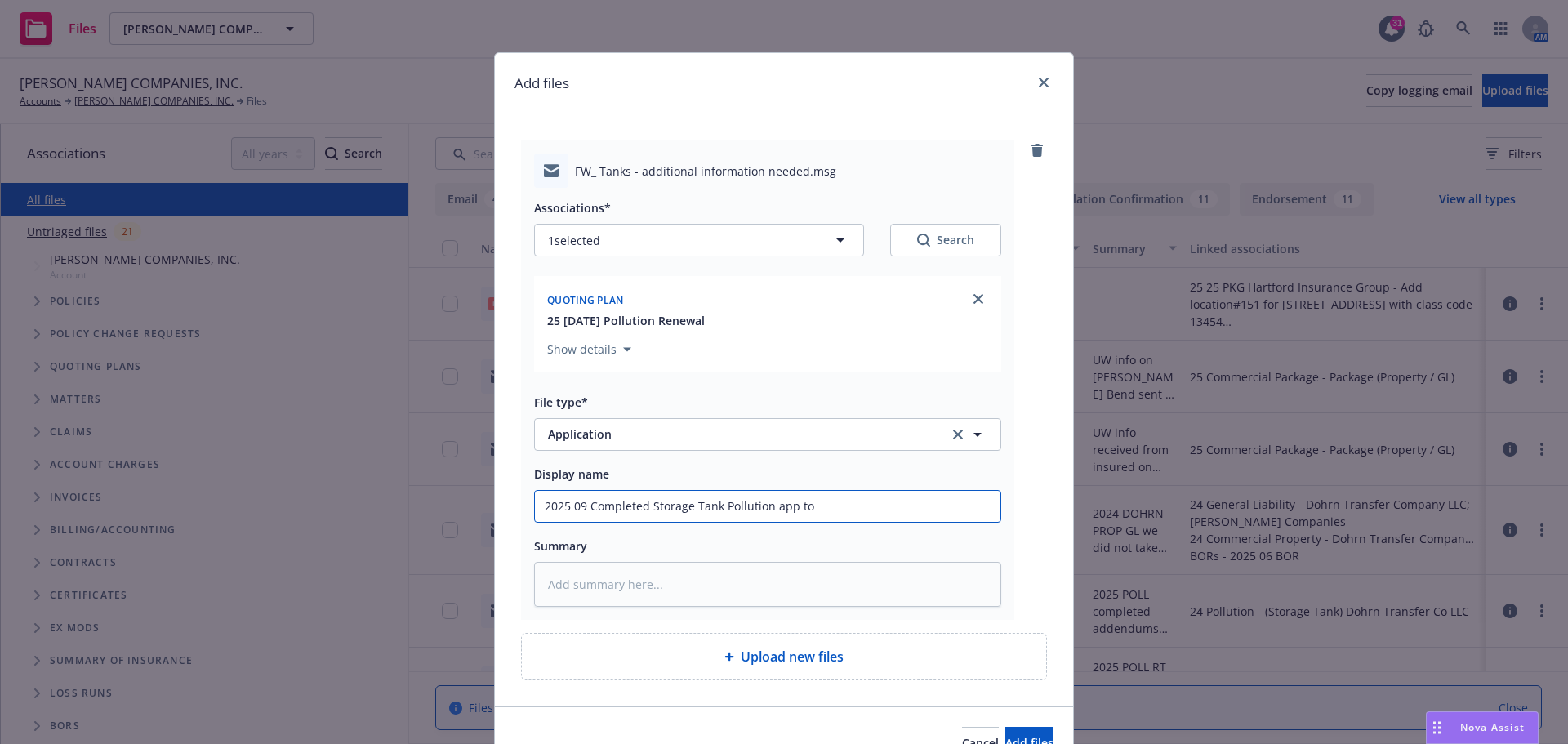
type textarea "x"
type input "2025 09 Completed Storage Tank Pollution app to"
type textarea "x"
type input "2025 09 Completed Storage Tank Pollution app to R"
type textarea "x"
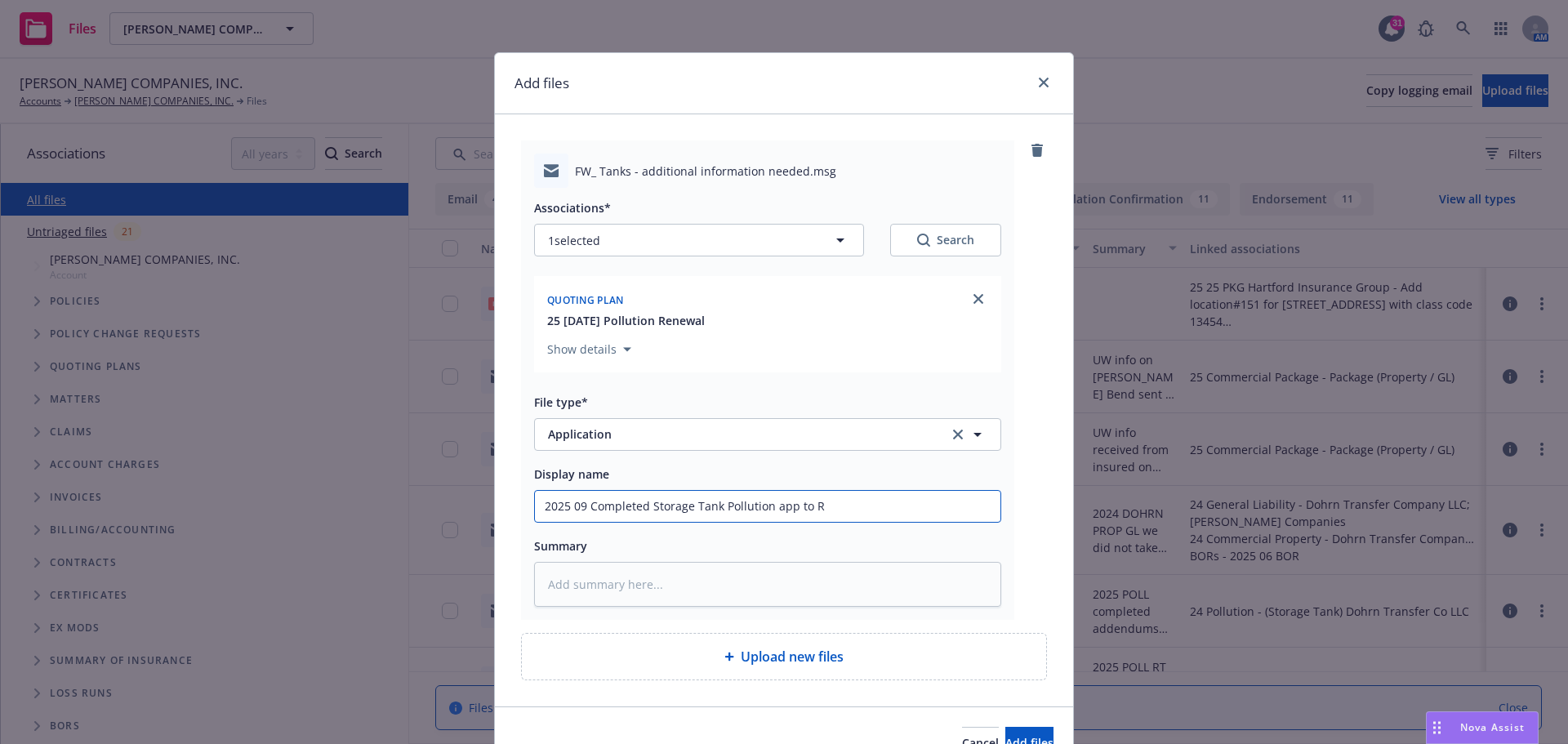
type input "2025 09 Completed Storage Tank Pollution app to RT"
type textarea "x"
type input "2025 09 Completed Storage Tank Pollution app to RT"
type textarea "x"
type input "2025 09 Completed Storage Tank Pollution app to RT S"
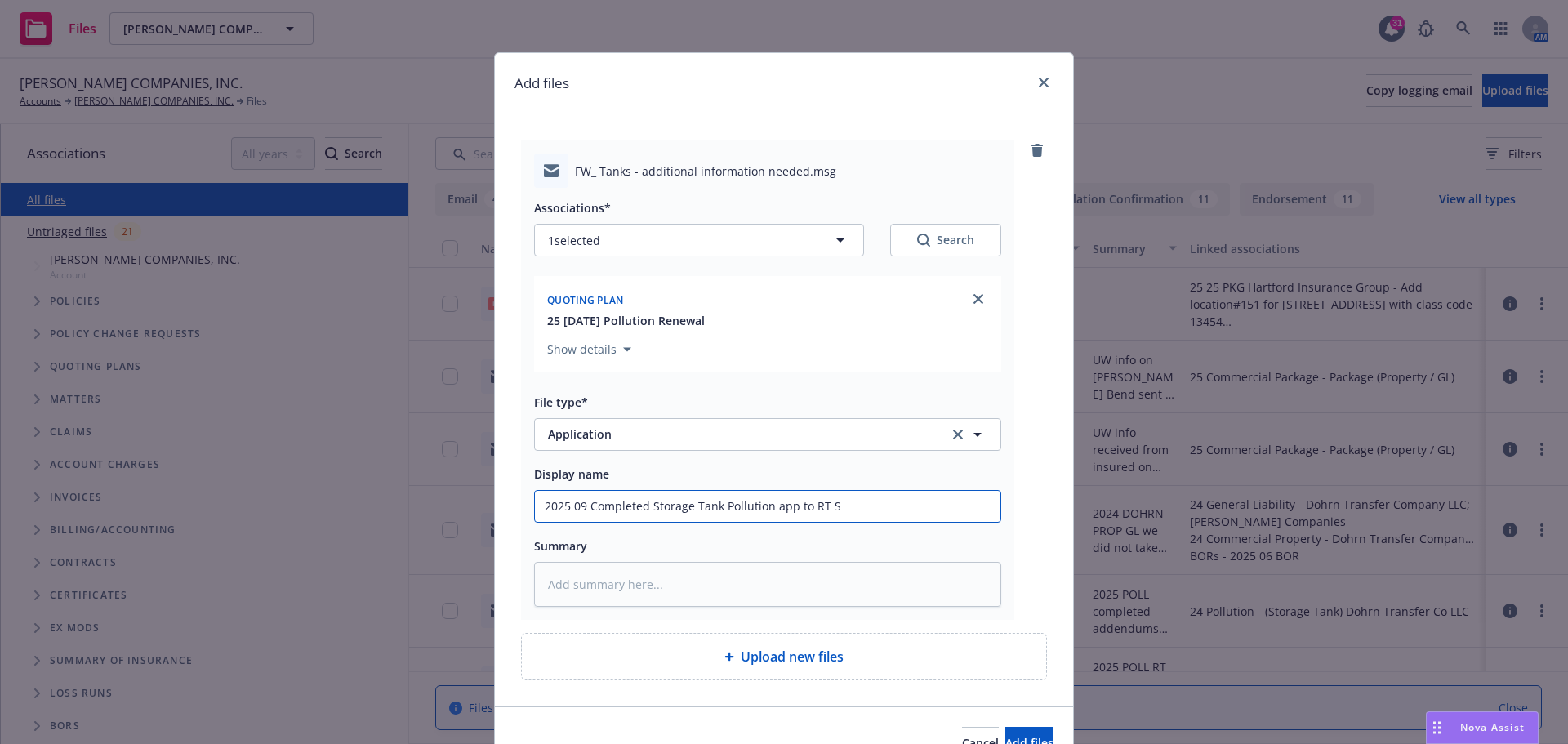
type textarea "x"
type input "2025 09 Completed Storage Tank Pollution app to RT Sp"
type textarea "x"
type input "2025 09 Completed Storage Tank Pollution app to RT Spe"
type textarea "x"
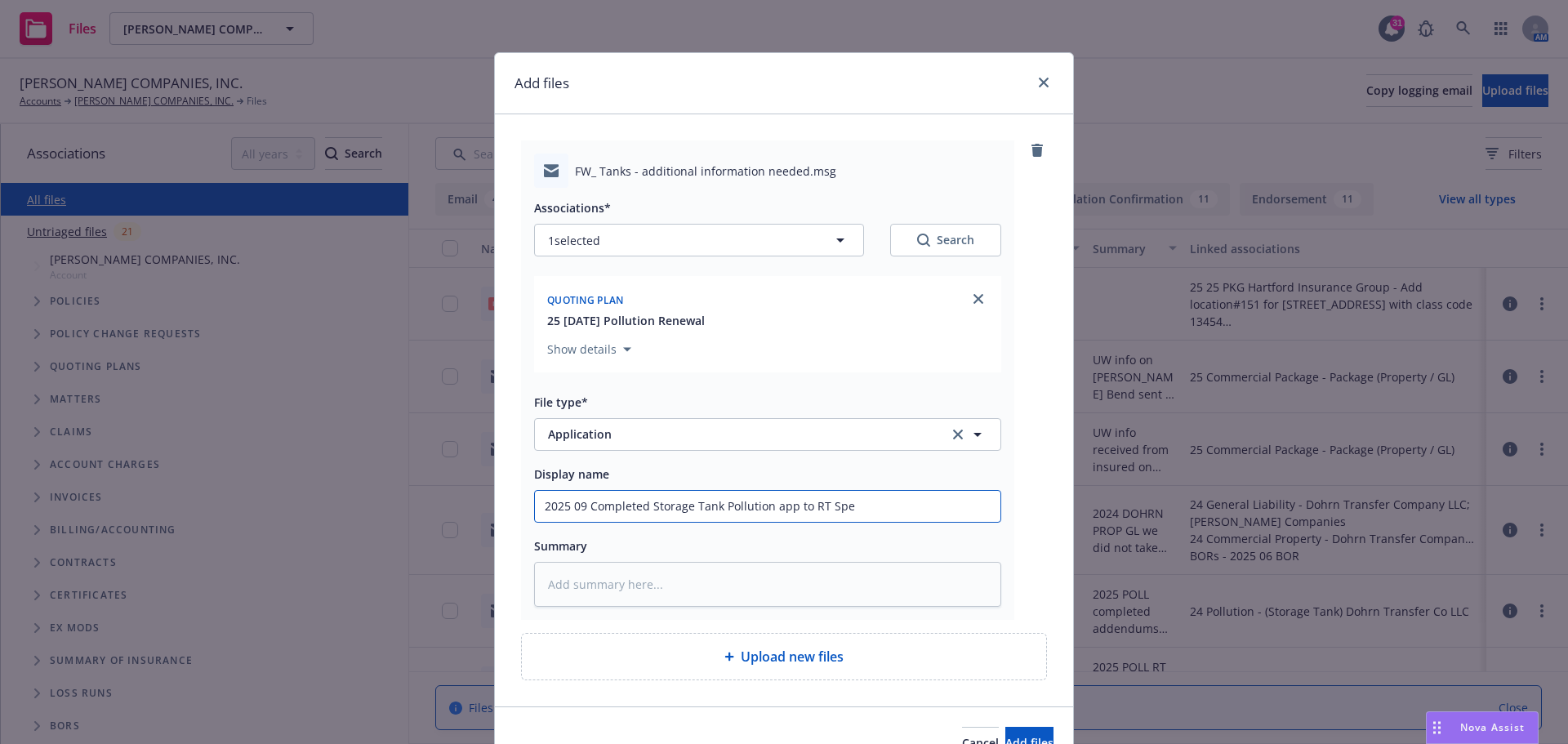
type input "2025 09 Completed Storage Tank Pollution app to RT Spec"
type textarea "x"
type input "2025 09 Completed Storage Tank Pollution app to RT Speci"
type textarea "x"
type input "2025 09 Completed Storage Tank Pollution app to RT Specia"
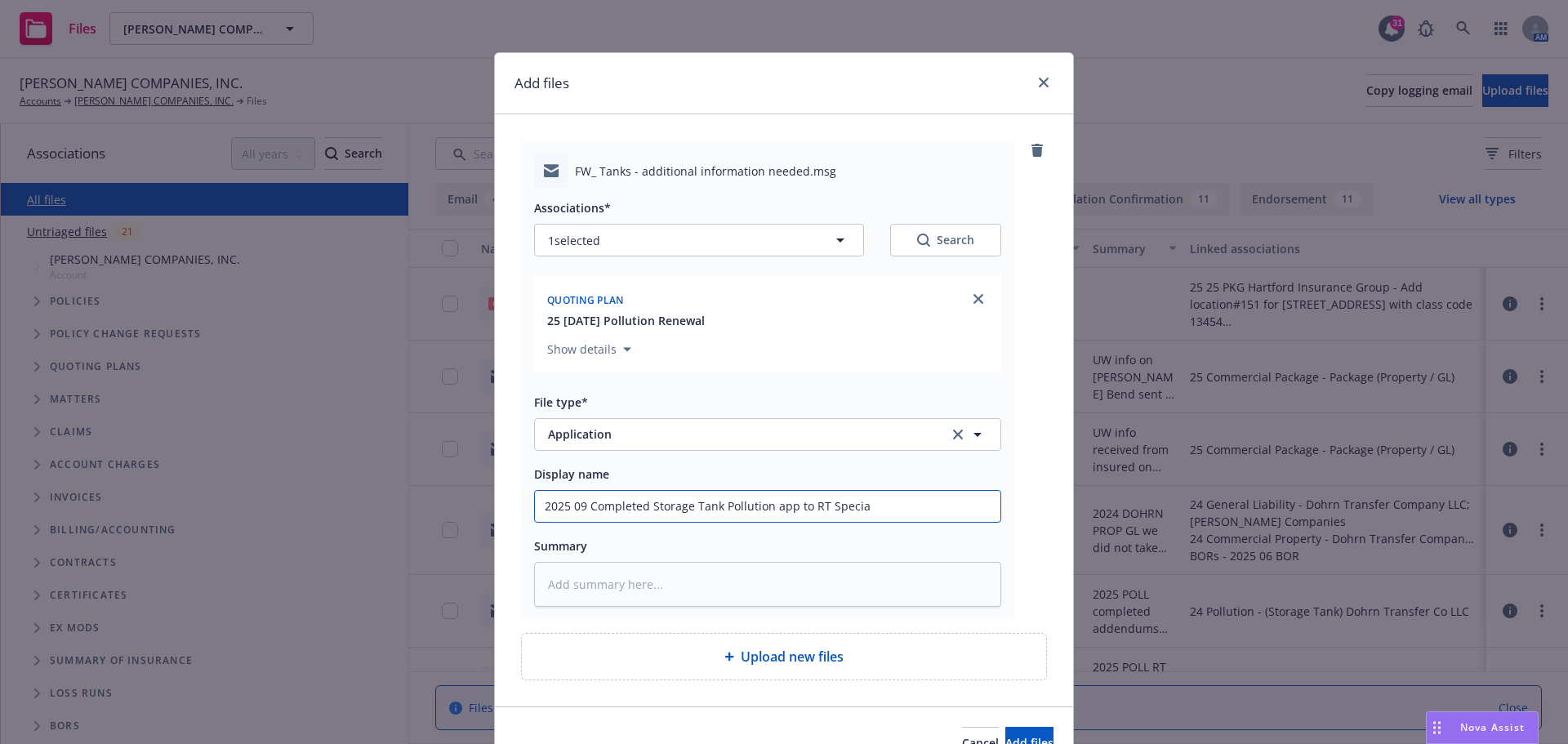
type textarea "x"
type input "2025 09 Completed Storage Tank Pollution app to RT Special"
type textarea "x"
type input "2025 09 Completed Storage Tank Pollution app to RT Specialt"
type textarea "x"
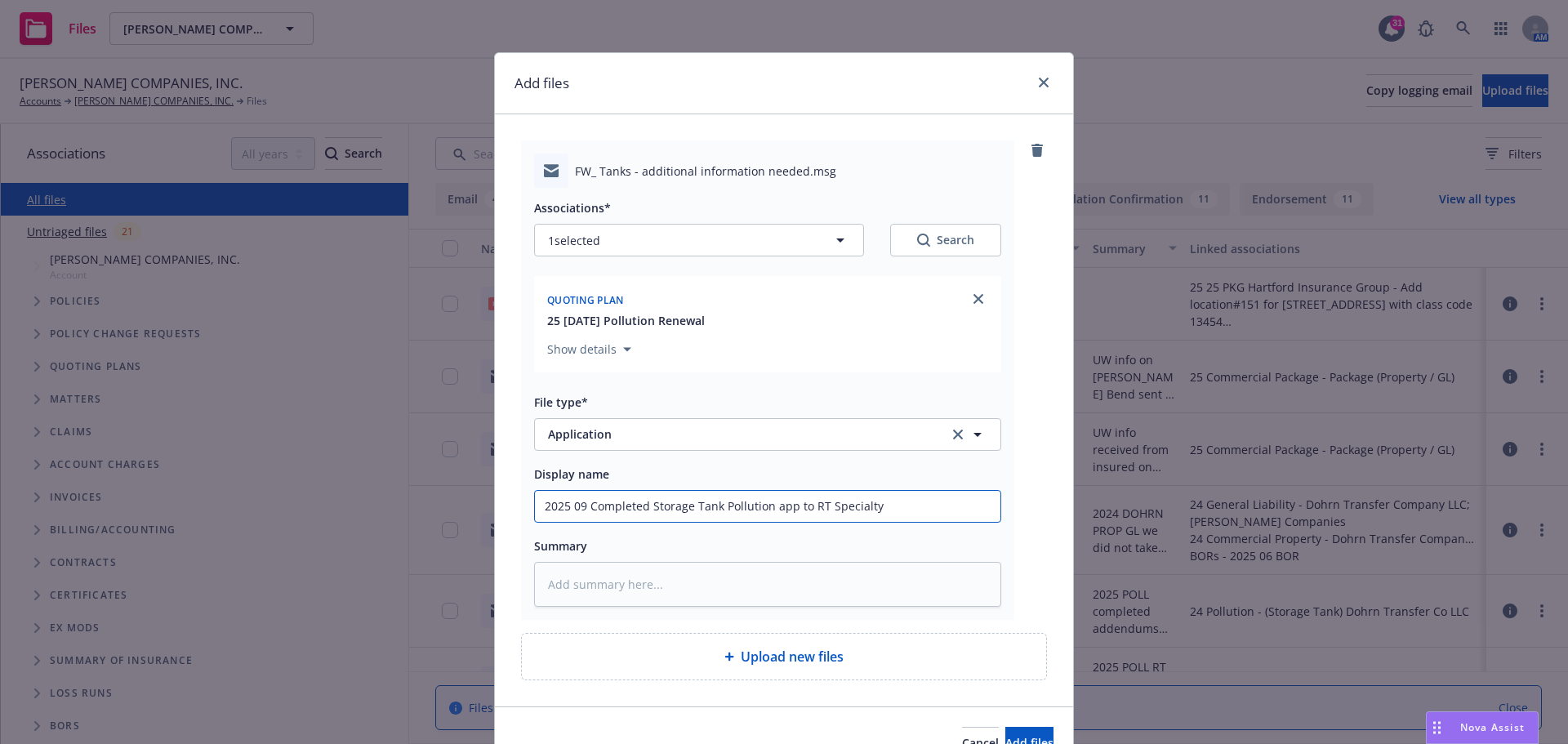
drag, startPoint x: 541, startPoint y: 509, endPoint x: 908, endPoint y: 498, distance: 367.2
click at [908, 498] on input "2025 09 Completed Storage Tank Pollution app to RT Specialty" at bounding box center [767, 506] width 466 height 31
type input "2025 09 Completed Storage Tank Pollution app to RT Specialty"
click at [561, 594] on textarea at bounding box center [768, 584] width 468 height 45
paste textarea "2025 09 Completed Storage Tank Pollution app to RT Specialty"
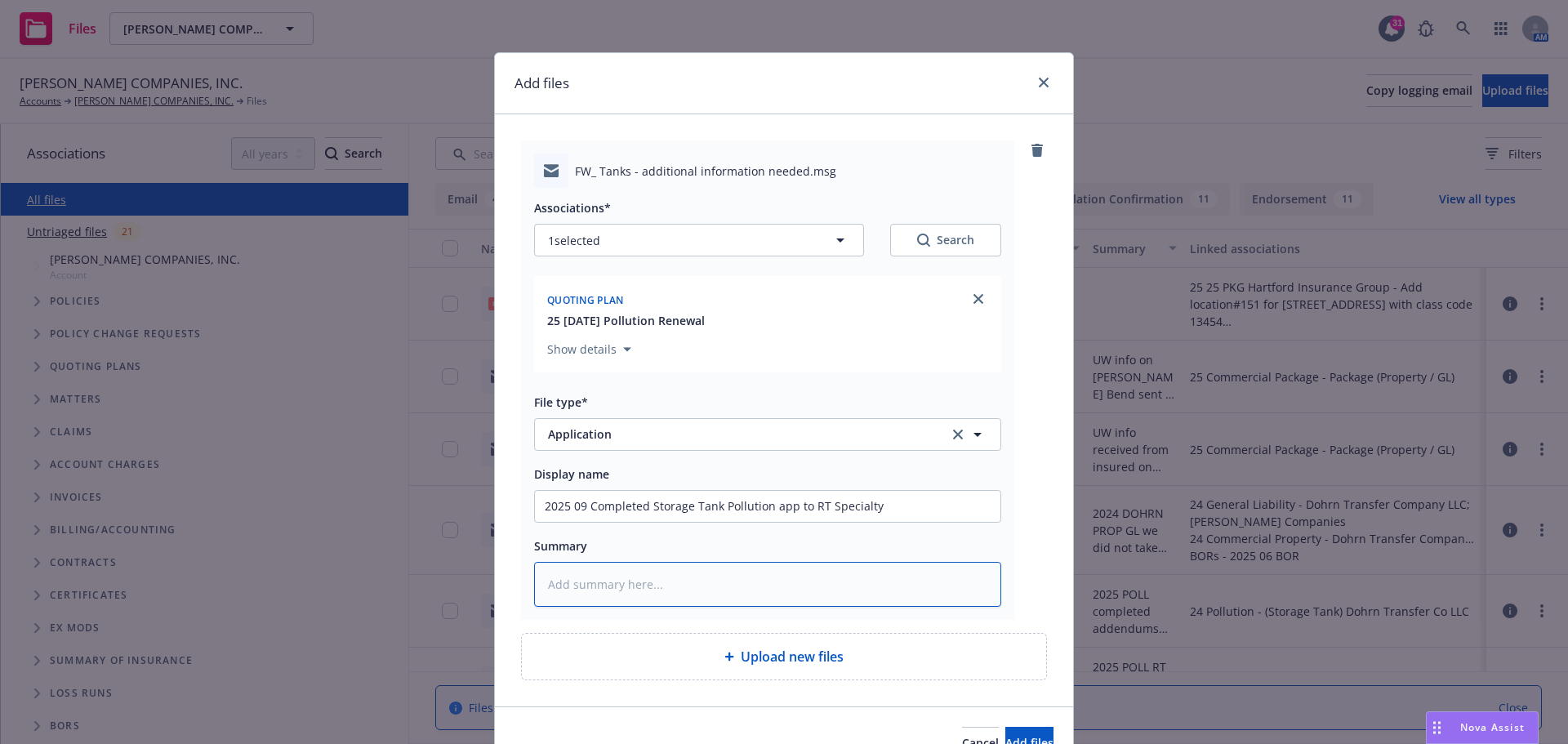
type textarea "x"
type textarea "2025 09 Completed Storage Tank Pollution app to RT Specialty"
click at [1005, 737] on span "Add files" at bounding box center [1029, 743] width 49 height 16
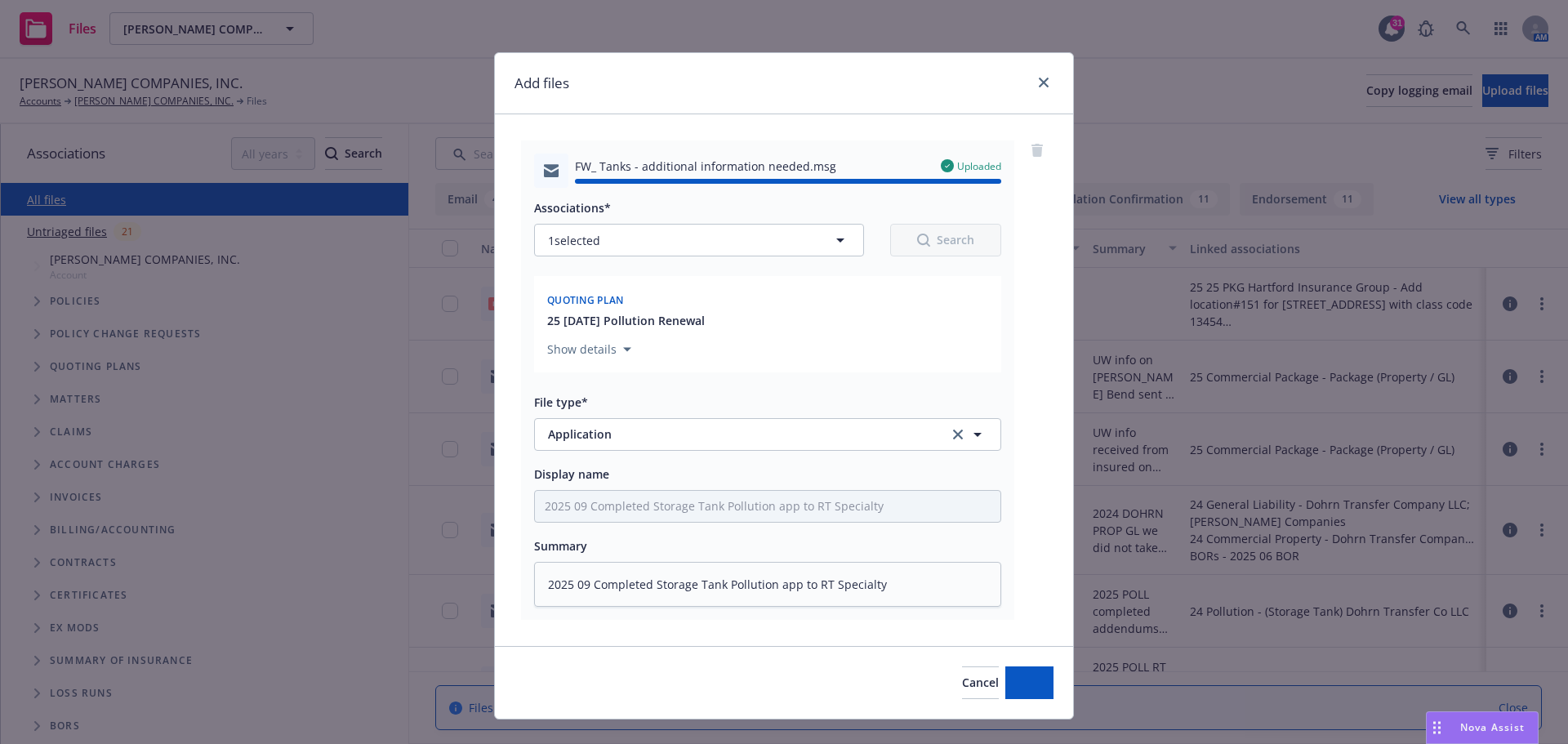
type textarea "x"
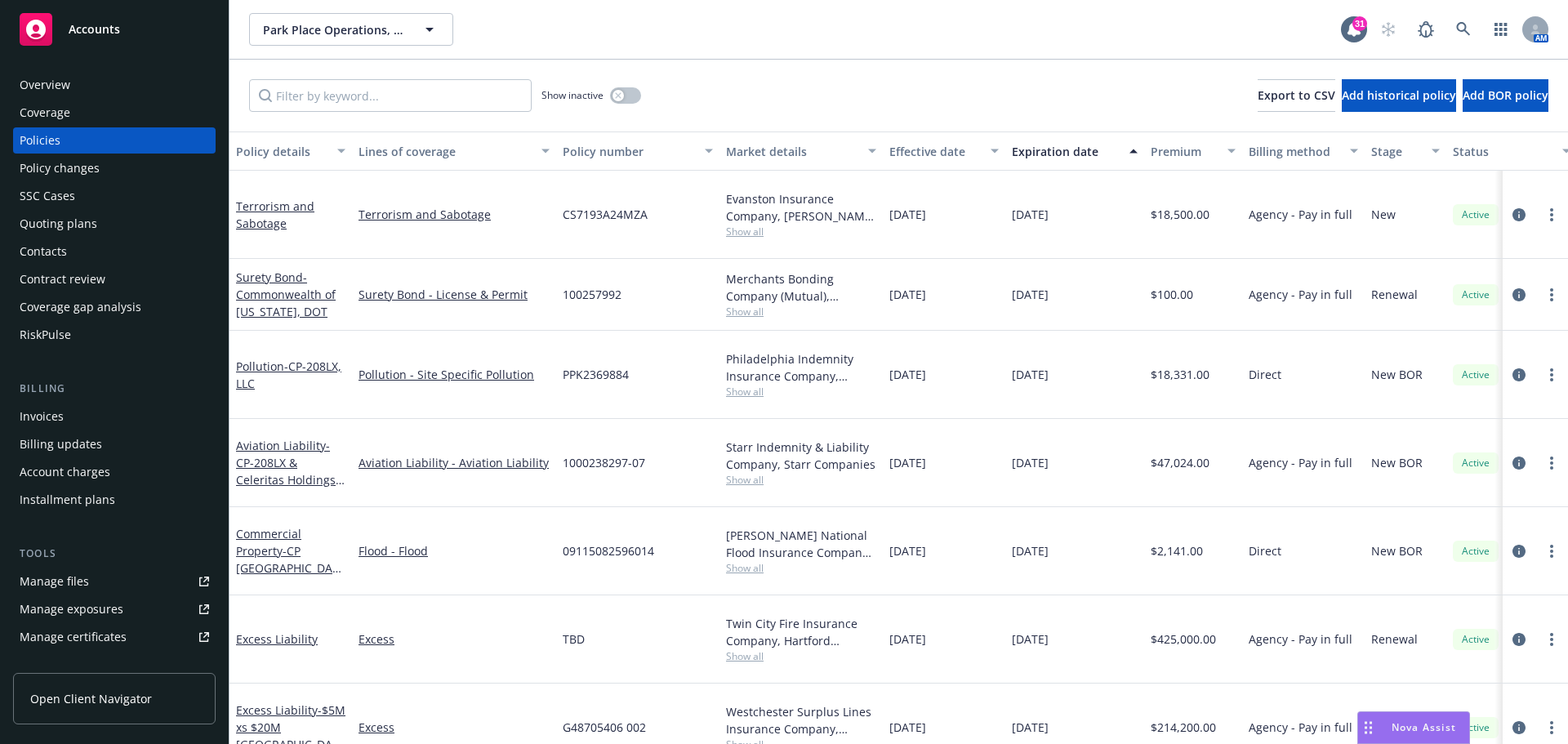
click at [84, 578] on div "Manage files" at bounding box center [54, 582] width 70 height 27
click at [368, 95] on input "Filter by keyword..." at bounding box center [391, 95] width 282 height 33
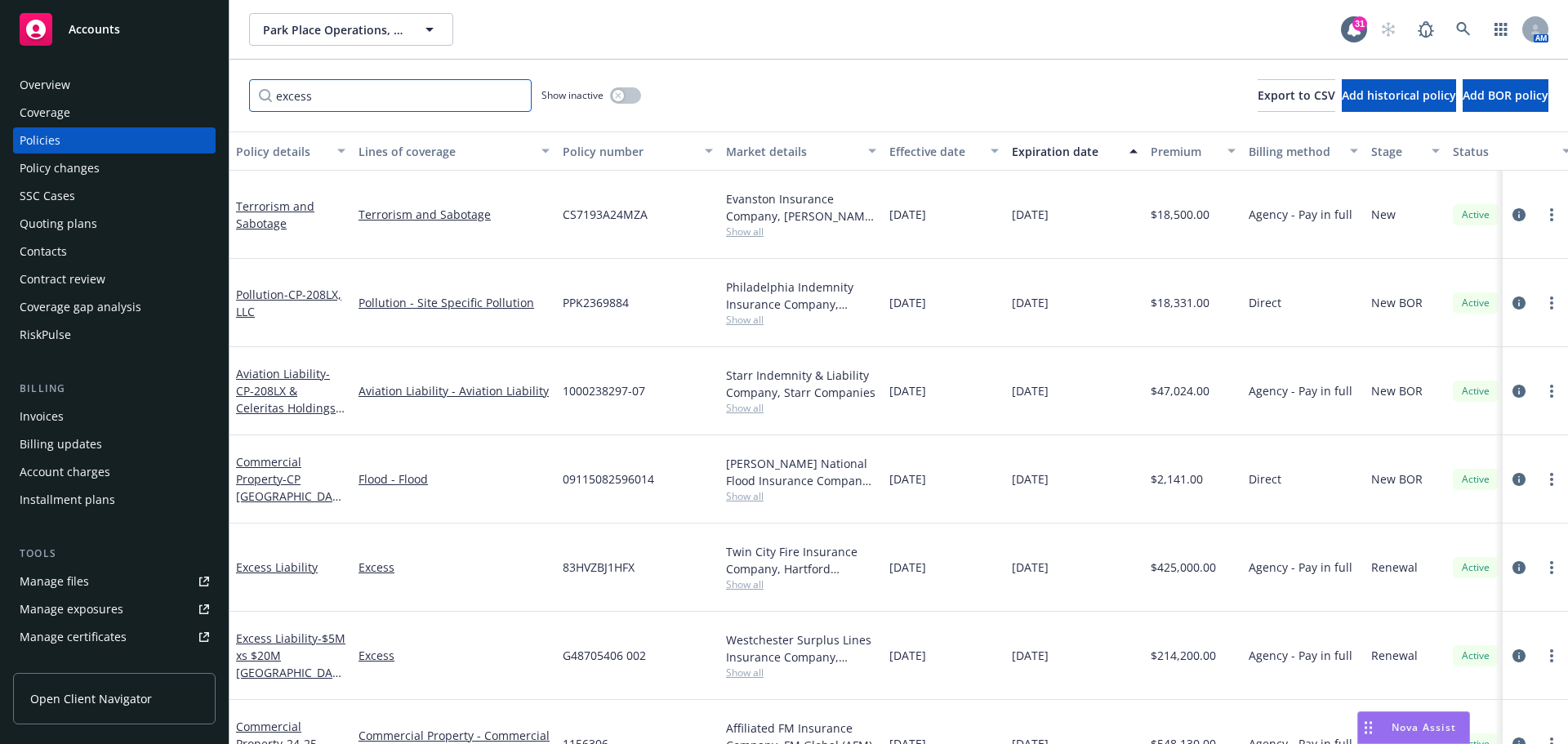
type input "excess"
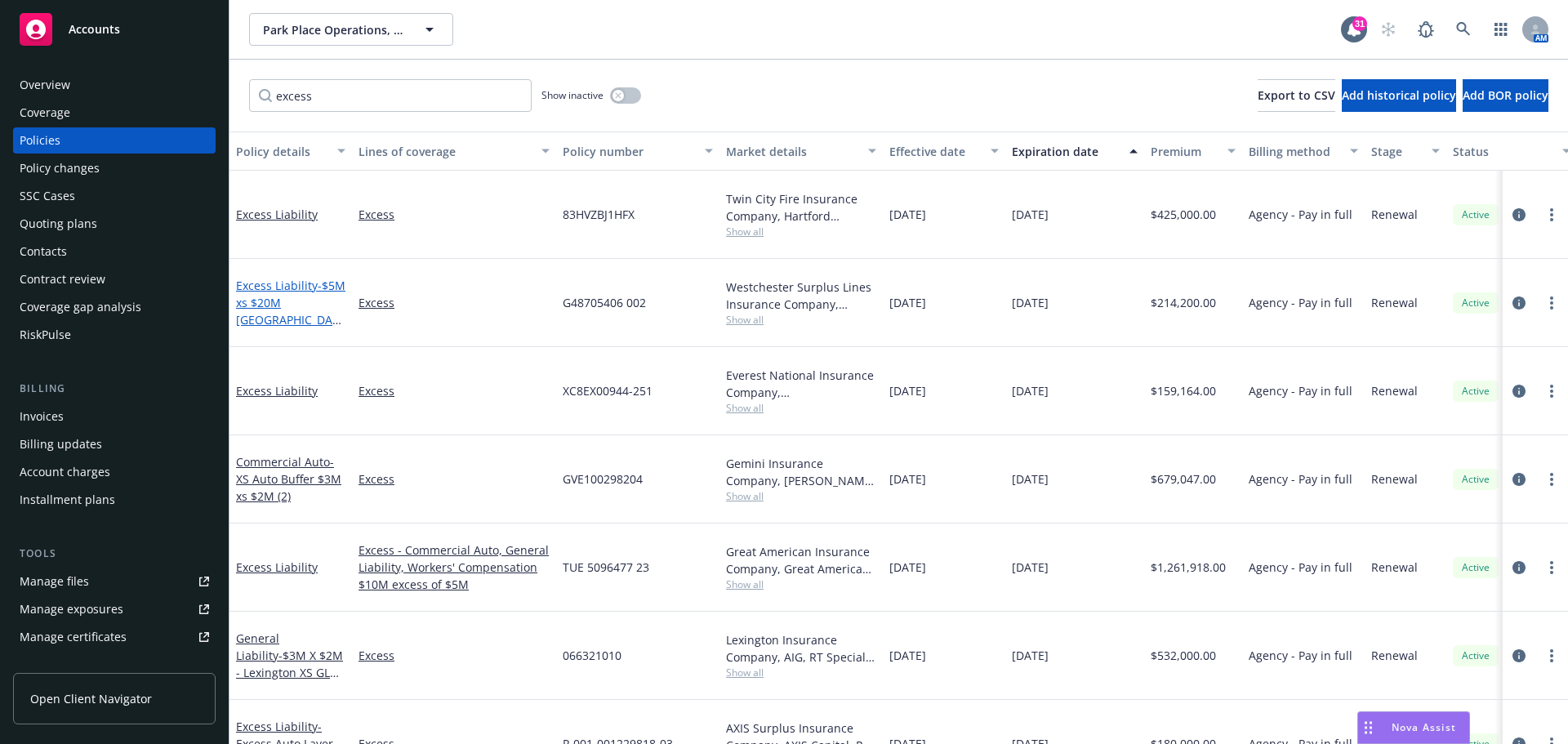
click at [259, 278] on link "Excess Liability - $5M xs $20M [GEOGRAPHIC_DATA]" at bounding box center [290, 311] width 109 height 67
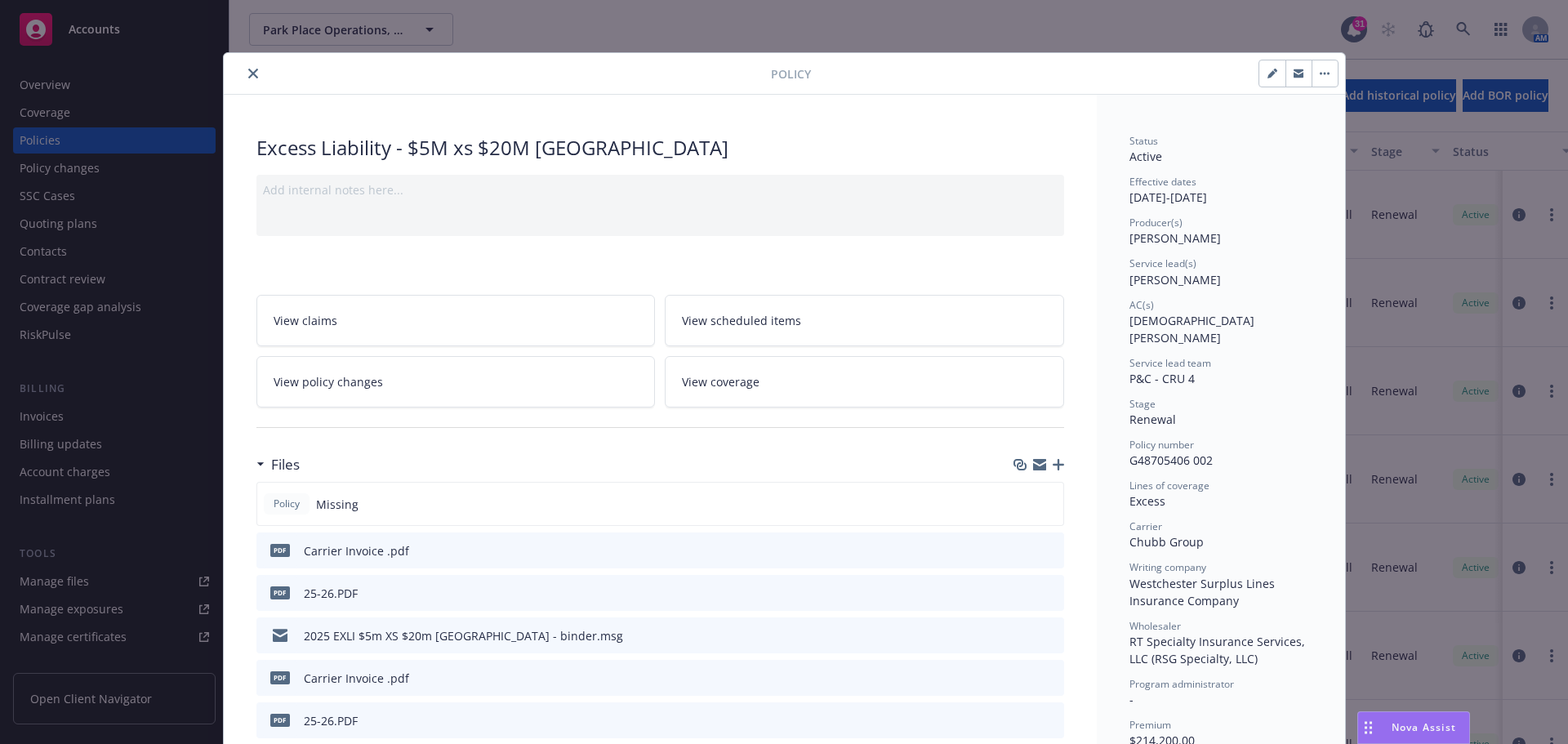
click at [248, 76] on icon "close" at bounding box center [253, 73] width 10 height 10
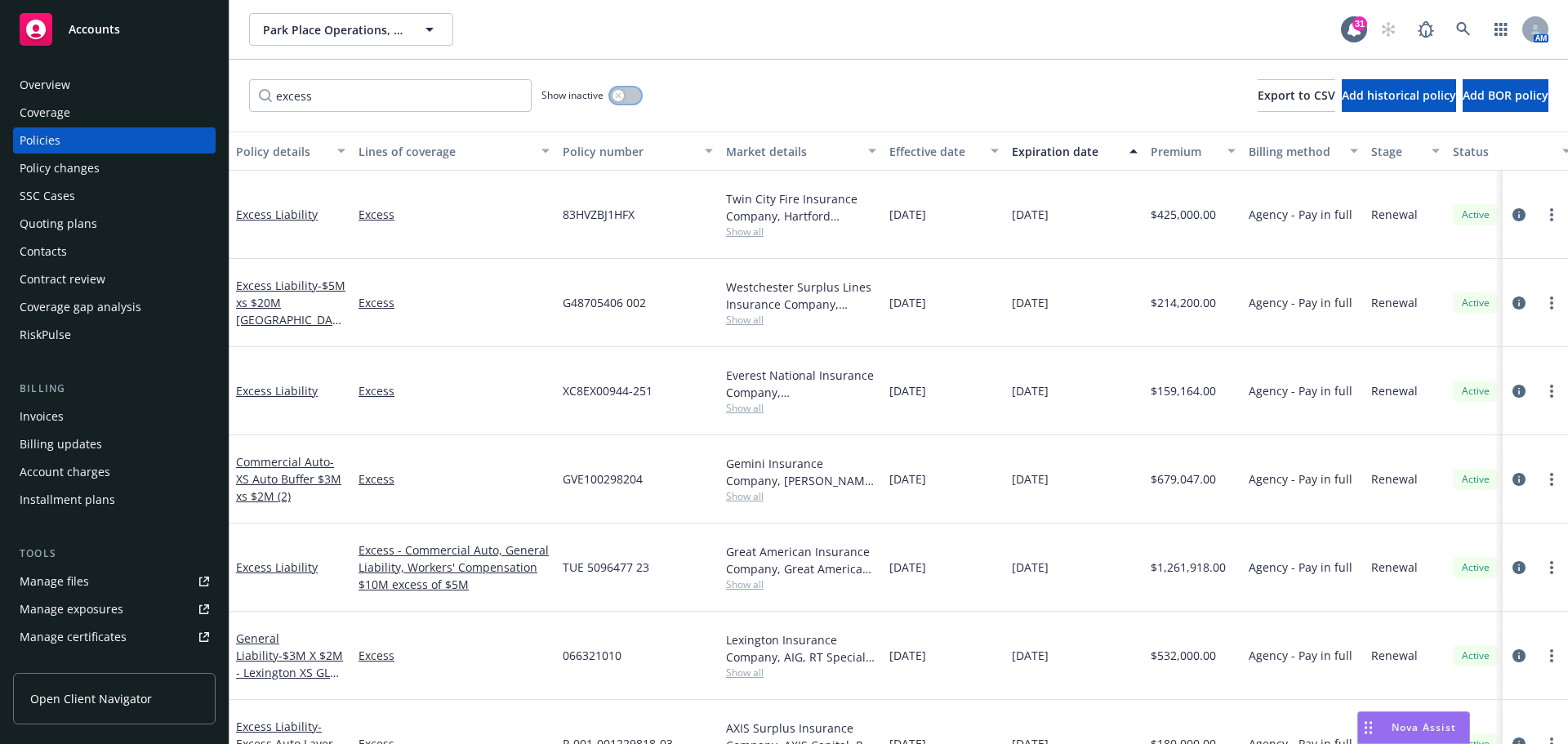
click at [620, 96] on icon "button" at bounding box center [618, 95] width 6 height 6
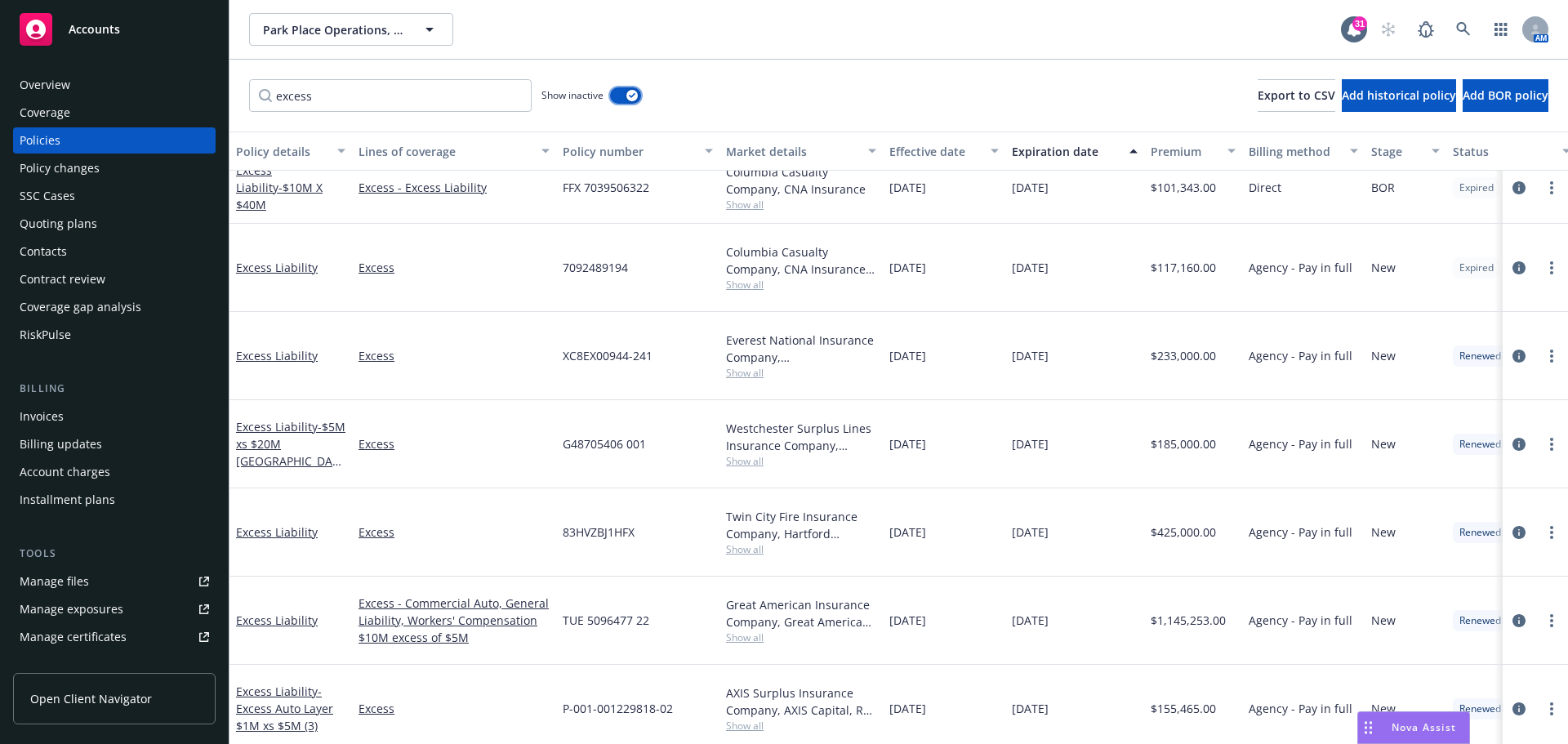
scroll to position [1065, 0]
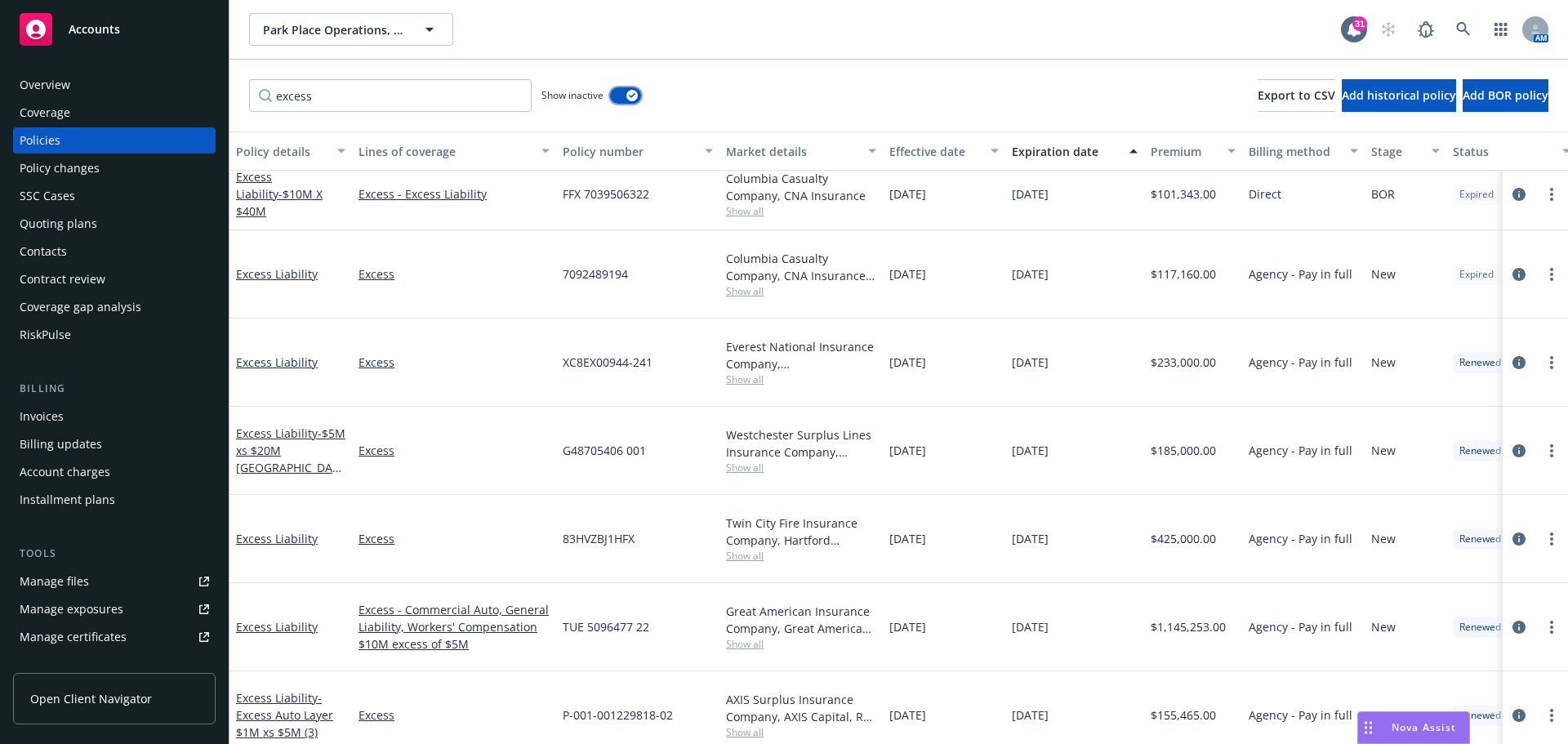
click at [623, 94] on button "button" at bounding box center [625, 95] width 31 height 17
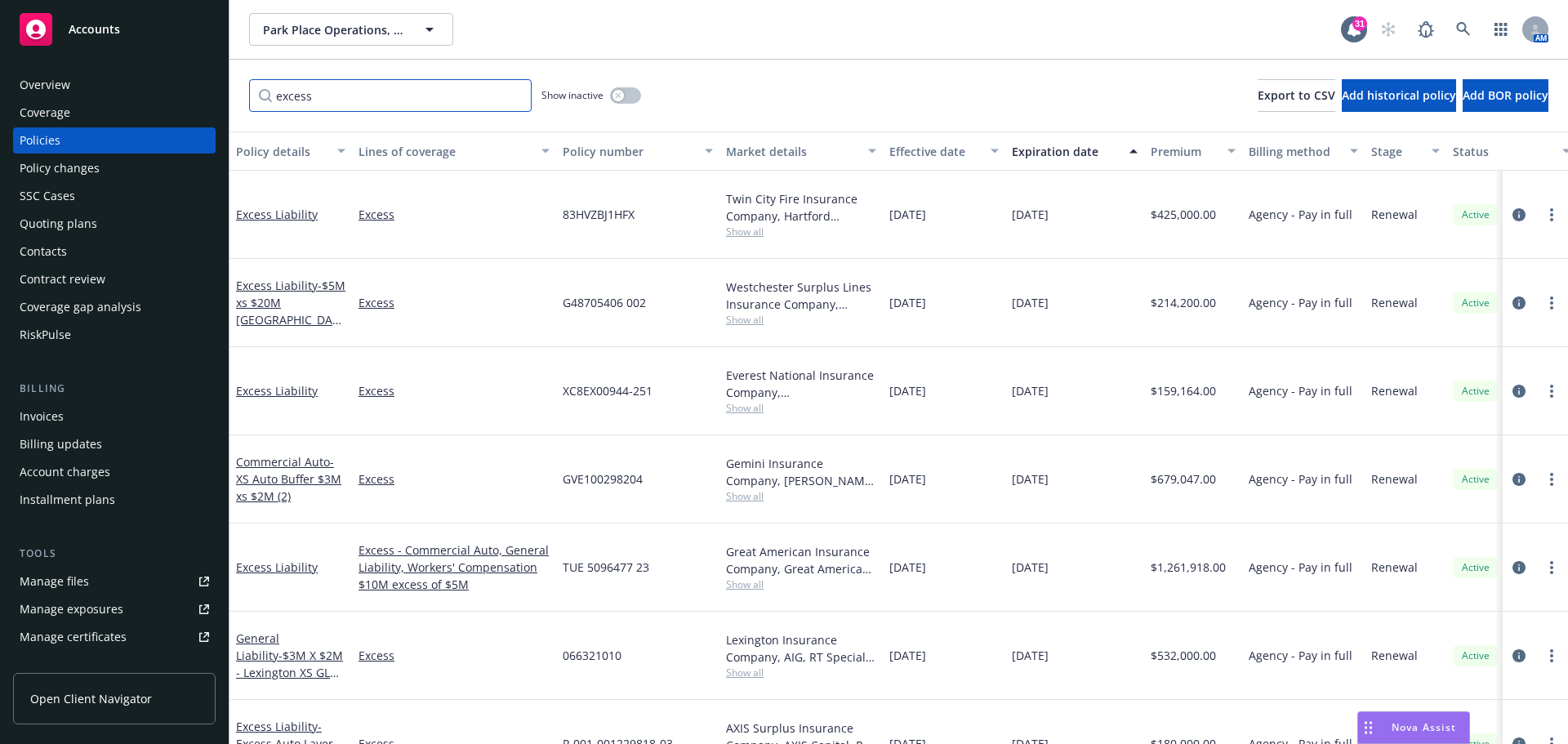
click at [516, 96] on input "excess" at bounding box center [391, 95] width 282 height 33
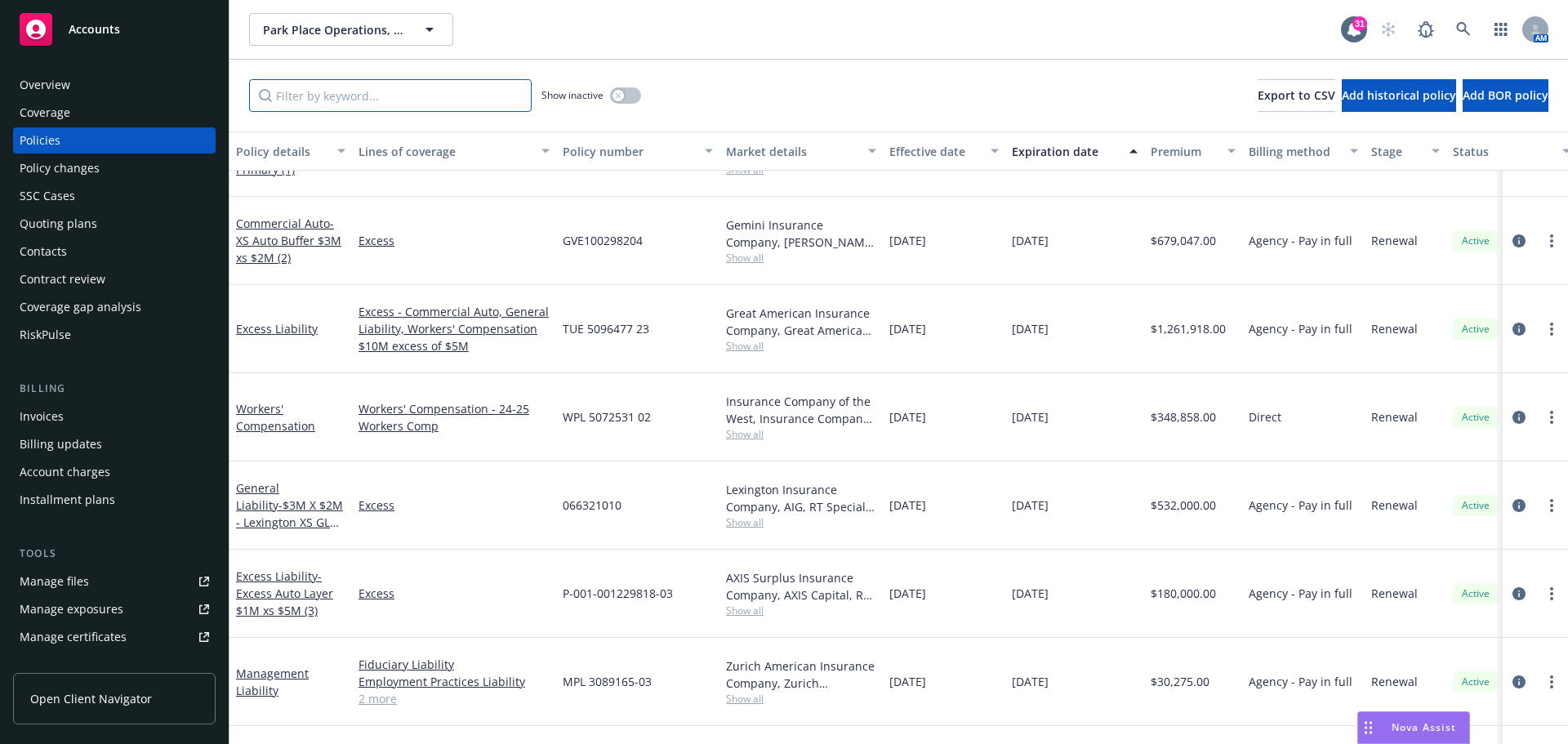
scroll to position [719, 0]
click at [348, 98] on input "Filter by keyword..." at bounding box center [391, 95] width 282 height 33
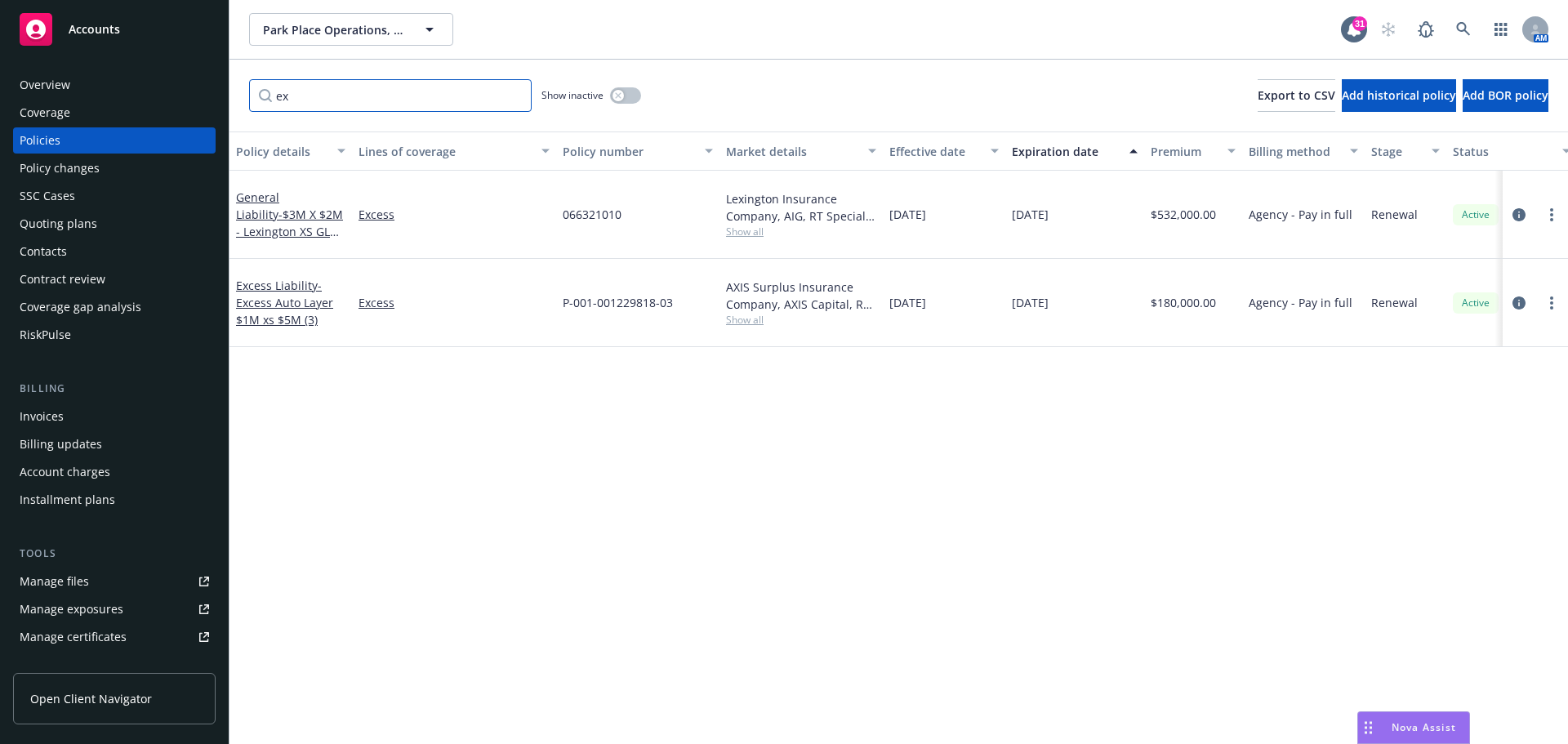
type input "e"
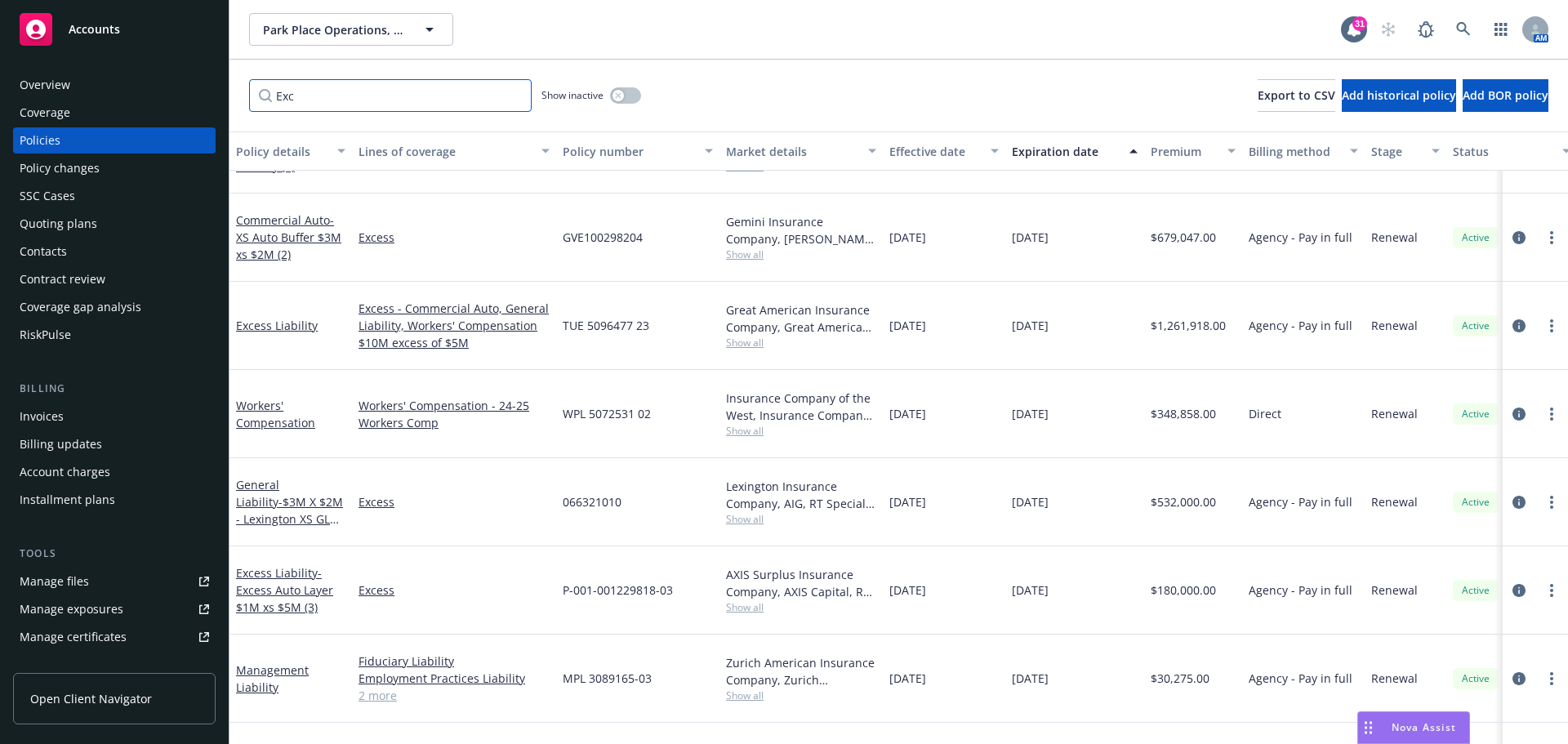
scroll to position [0, 0]
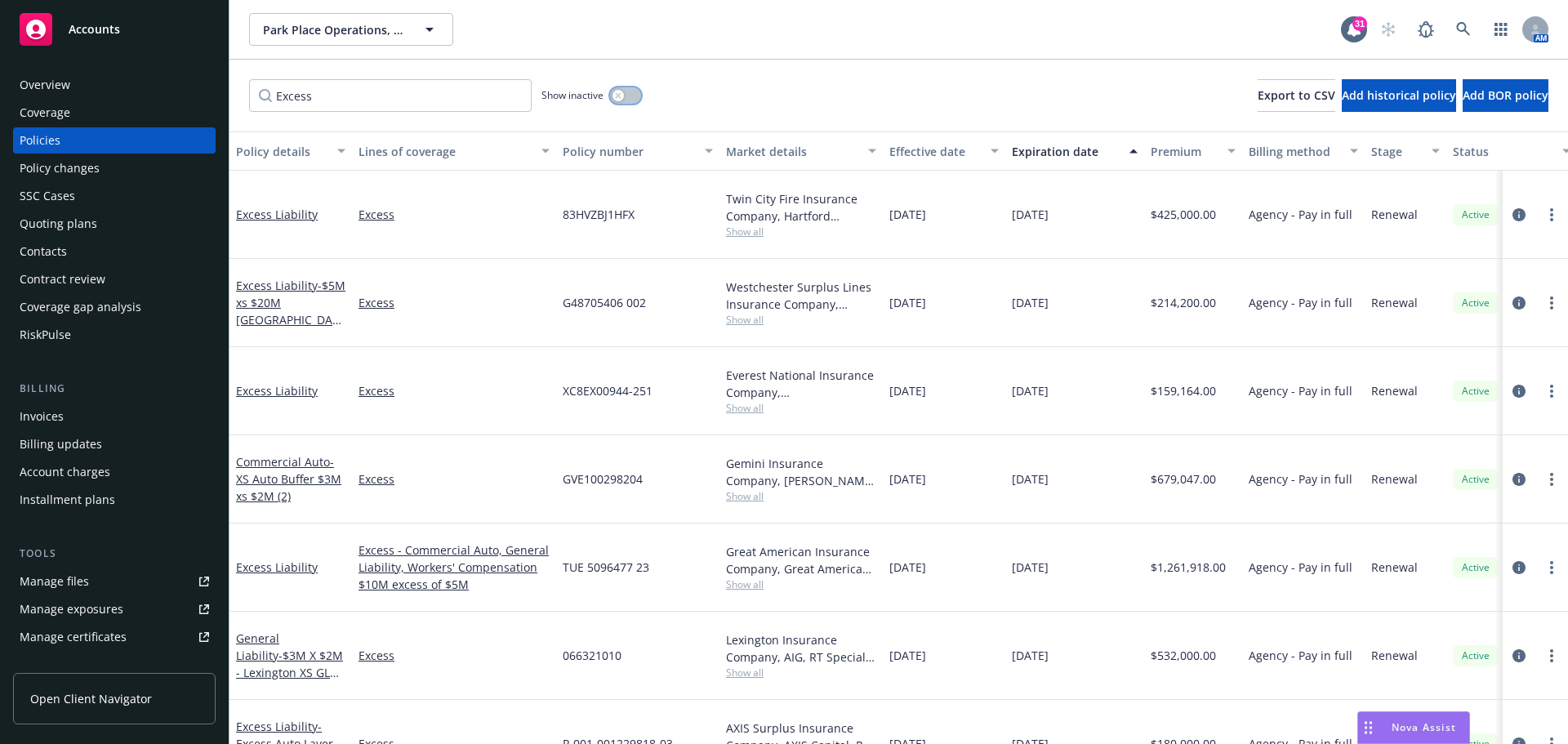
click at [614, 94] on div "button" at bounding box center [618, 95] width 11 height 11
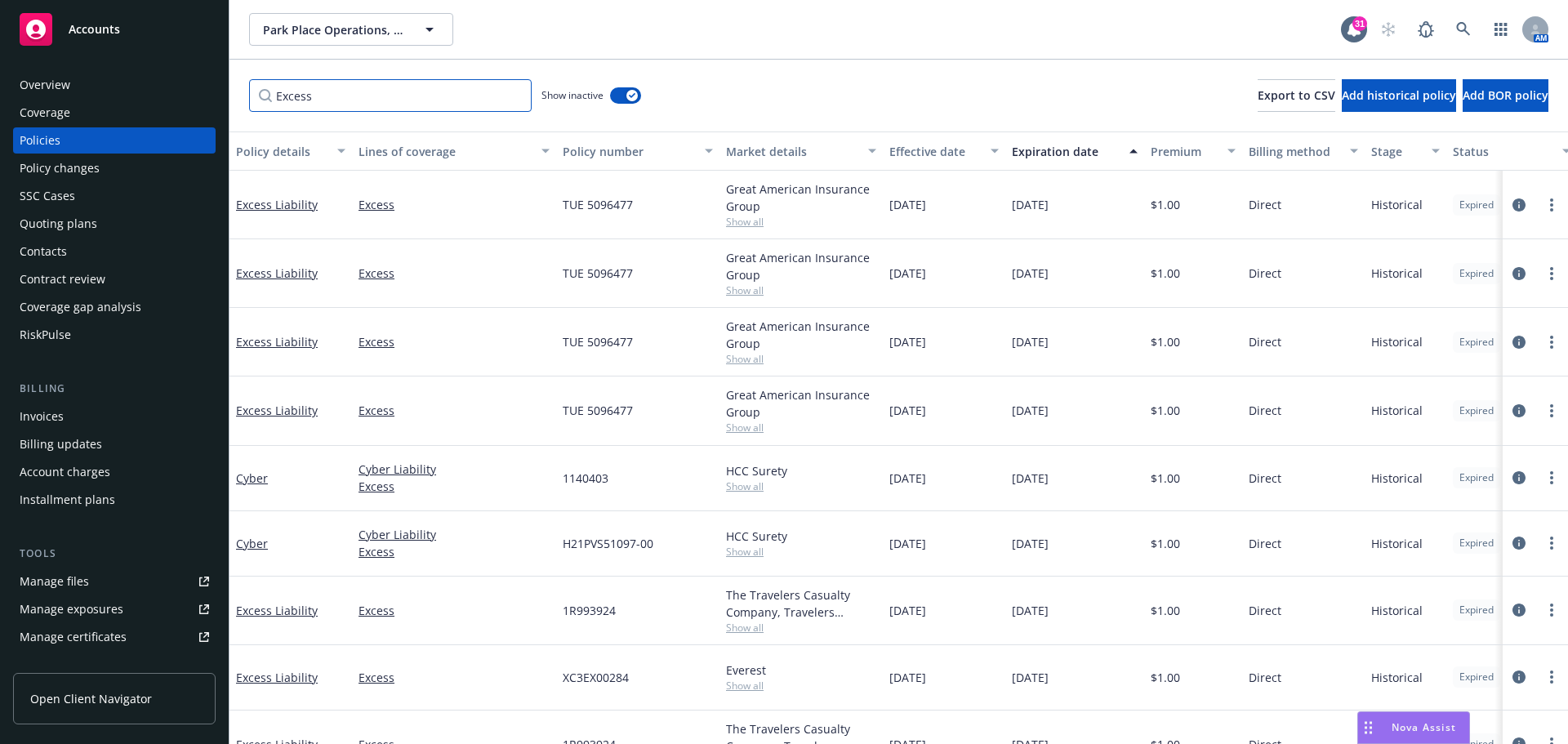
click at [341, 105] on input "Excess" at bounding box center [391, 95] width 282 height 33
drag, startPoint x: 341, startPoint y: 105, endPoint x: 61, endPoint y: 97, distance: 280.1
click at [61, 97] on div "Accounts Overview Coverage Policies Policy changes SSC Cases Quoting plans Cont…" at bounding box center [784, 372] width 1568 height 744
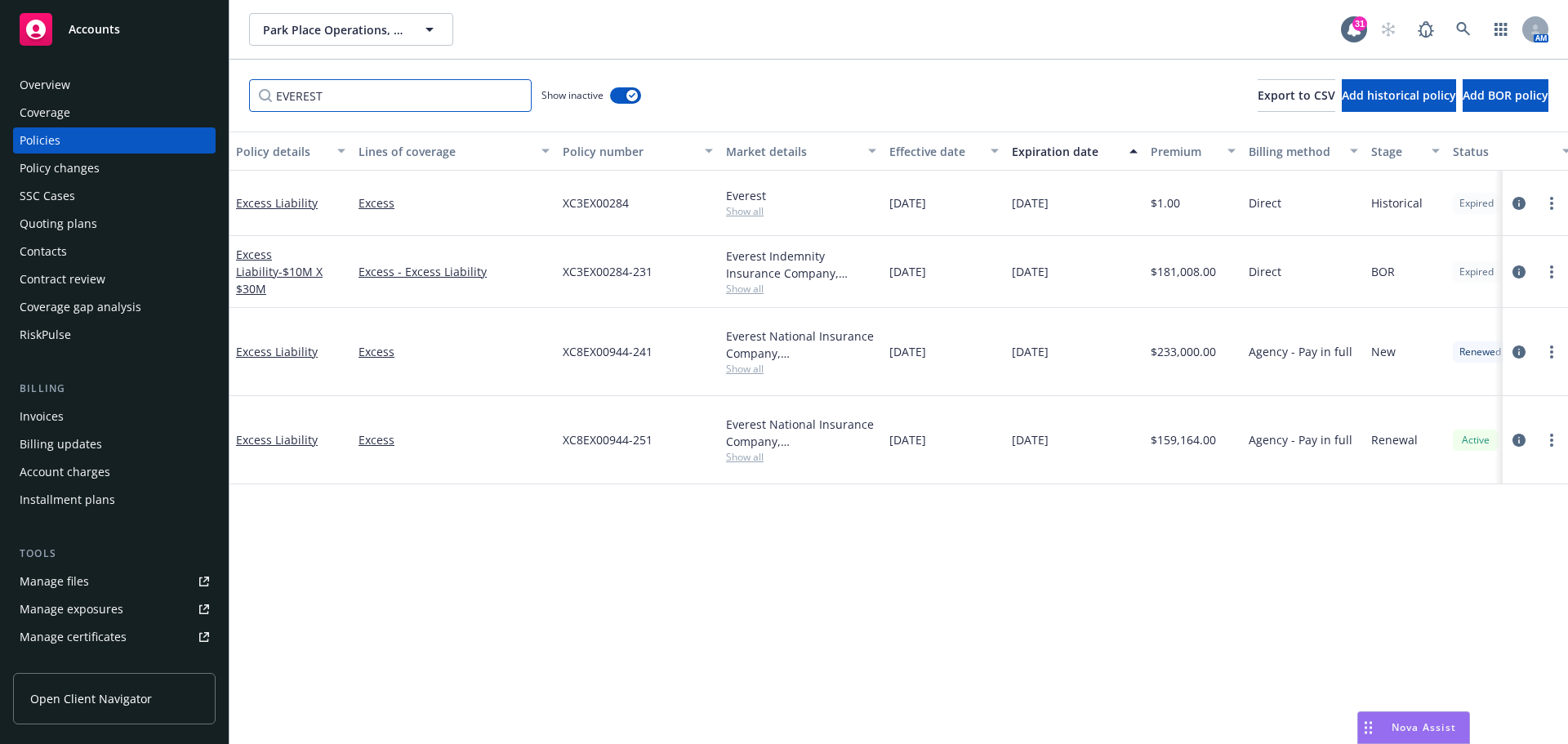
type input "EVEREST"
click at [273, 432] on link "Excess Liability" at bounding box center [276, 439] width 82 height 16
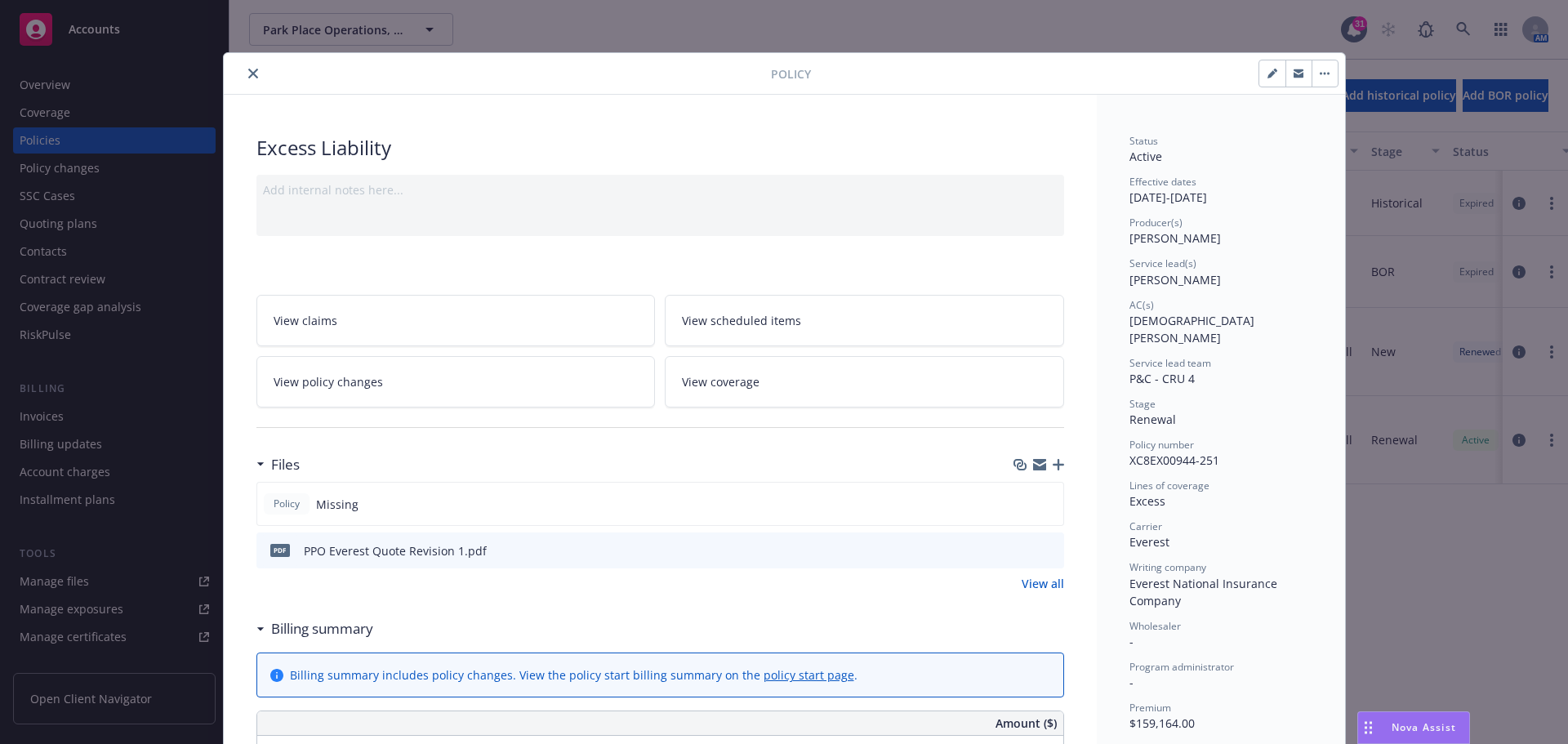
click at [1267, 73] on icon "button" at bounding box center [1272, 73] width 10 height 10
select select "RENEWAL"
select select "12"
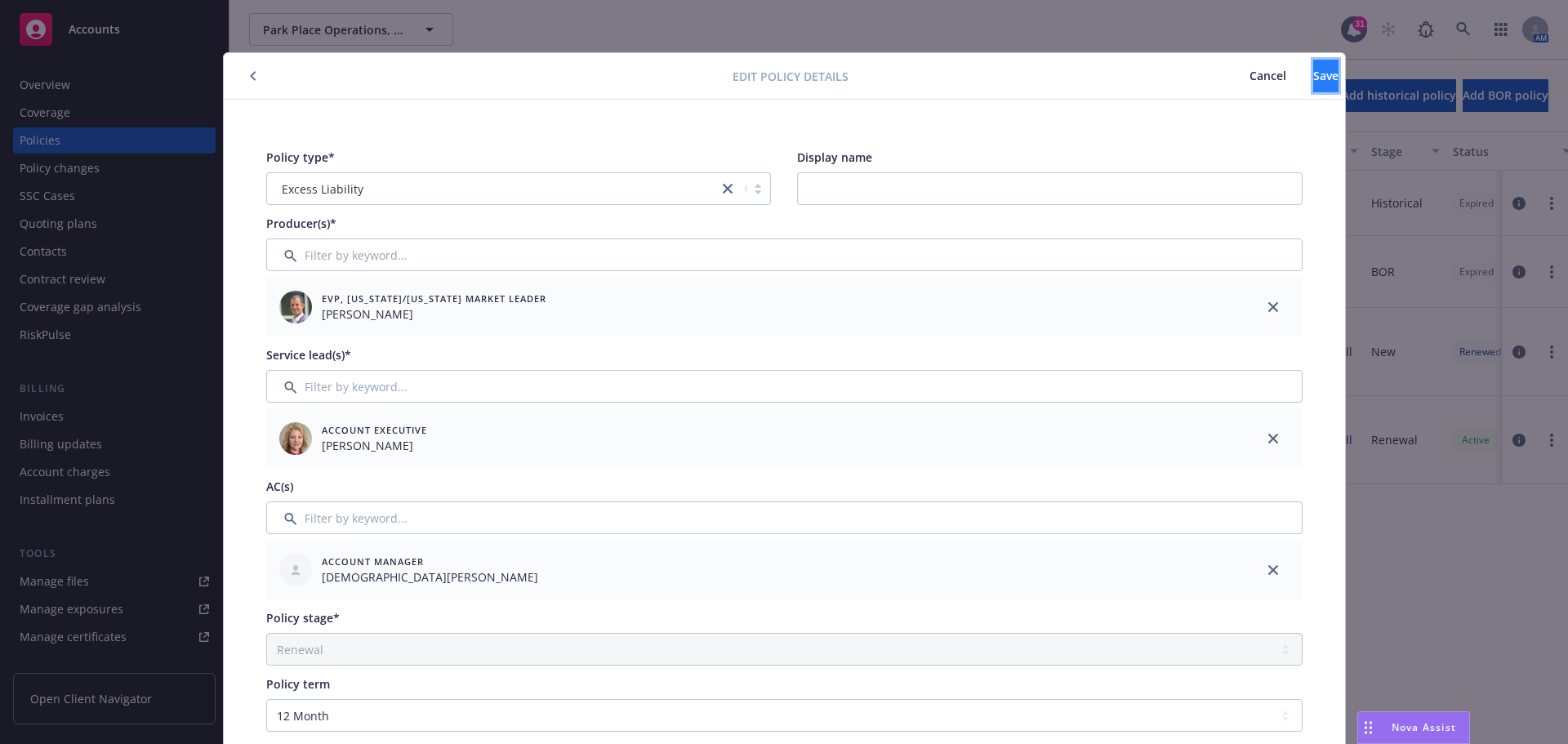
click at [1313, 79] on span "Save" at bounding box center [1326, 75] width 26 height 16
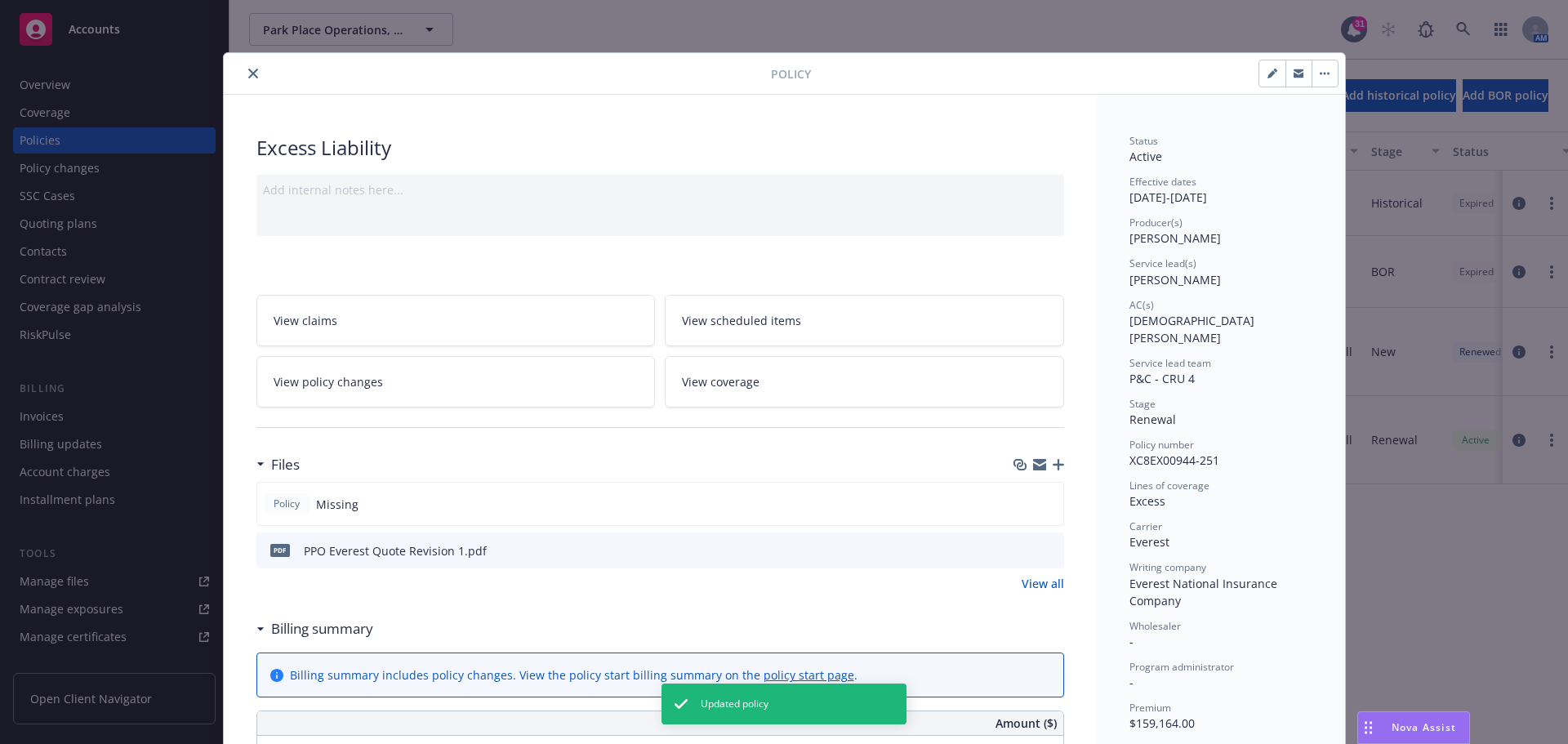
click at [823, 387] on link "View coverage" at bounding box center [865, 382] width 400 height 51
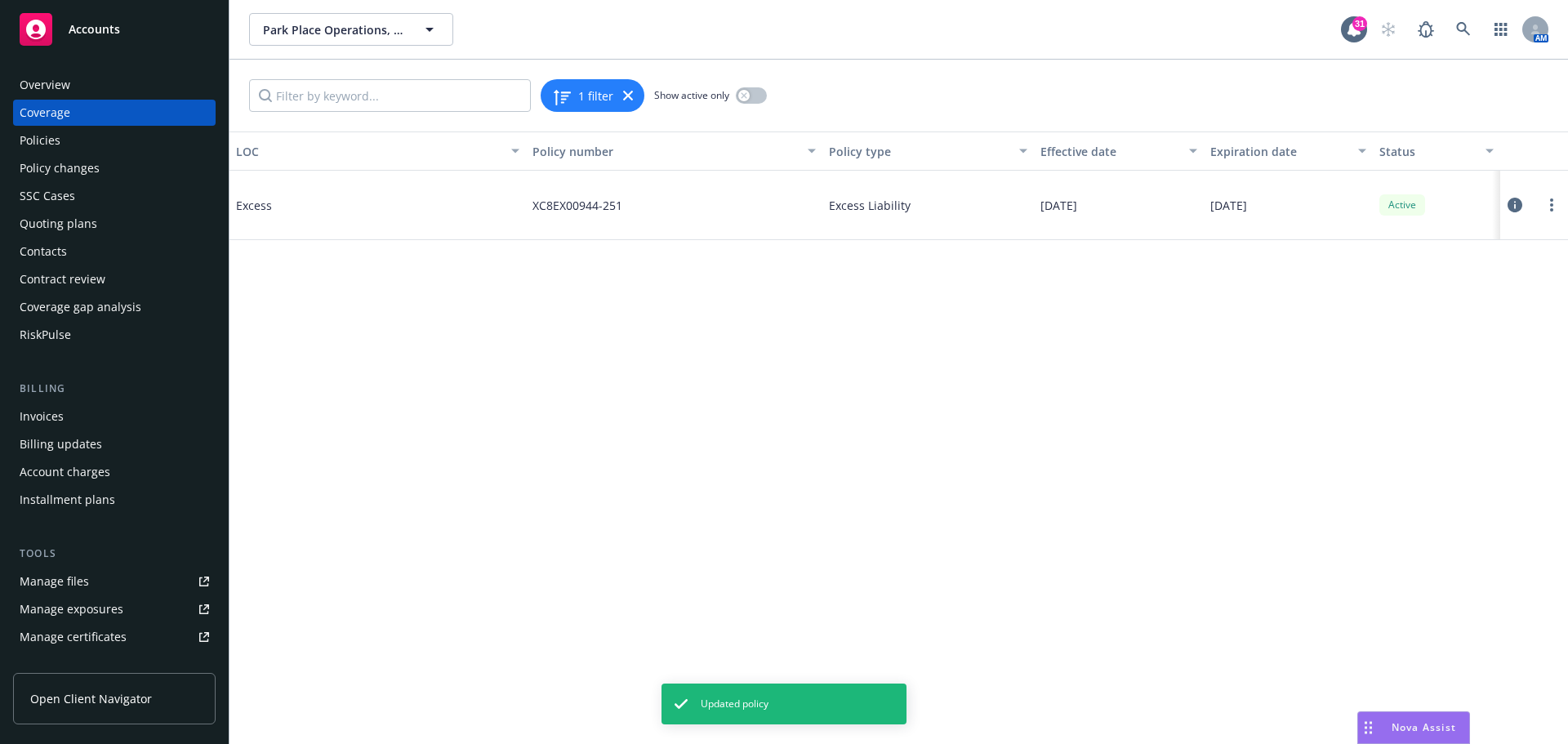
click at [265, 207] on span "Excess" at bounding box center [358, 205] width 245 height 17
click at [1553, 207] on link "more" at bounding box center [1551, 205] width 19 height 19
click at [1552, 209] on circle "more" at bounding box center [1552, 210] width 4 height 4
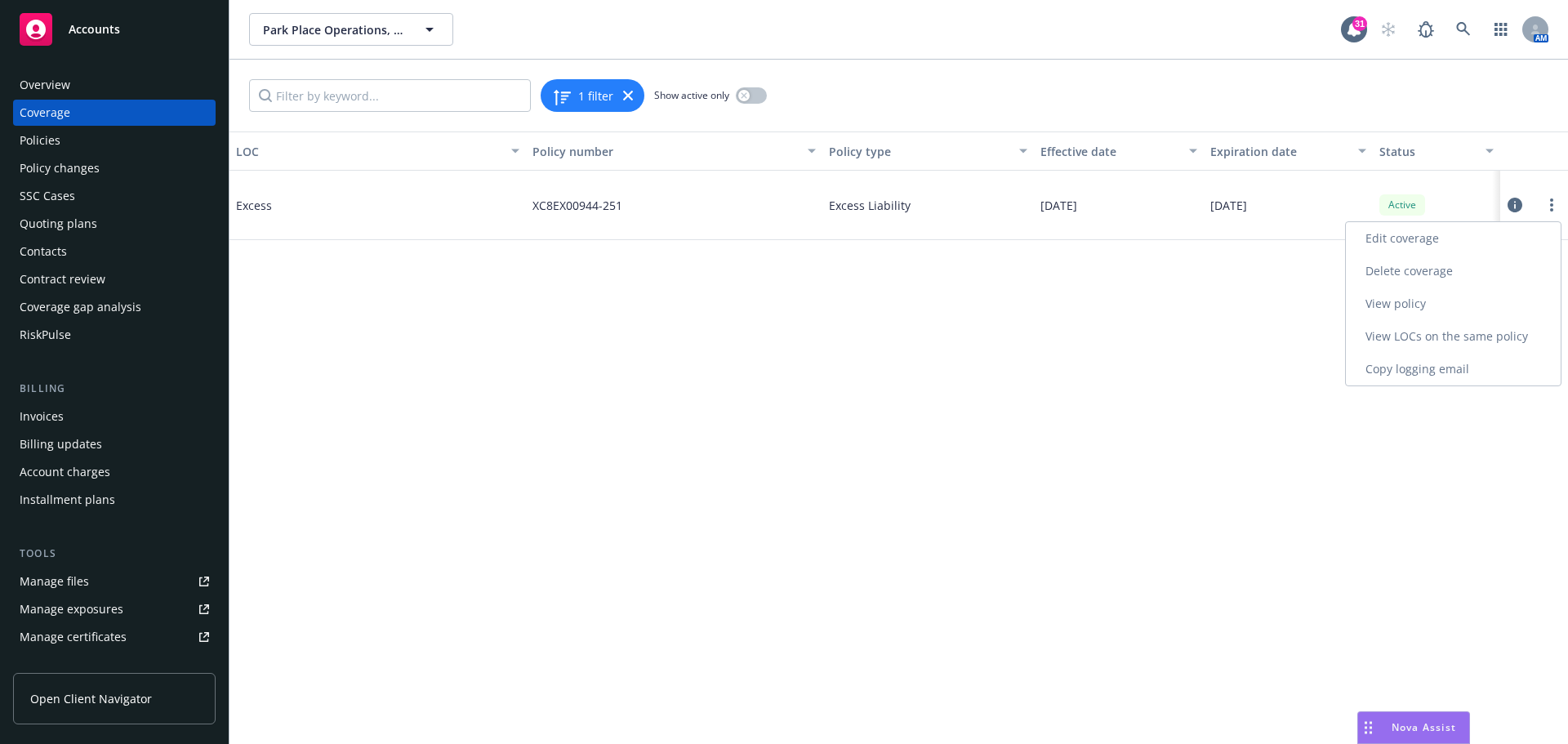
click at [1419, 243] on link "Edit coverage" at bounding box center [1453, 239] width 215 height 33
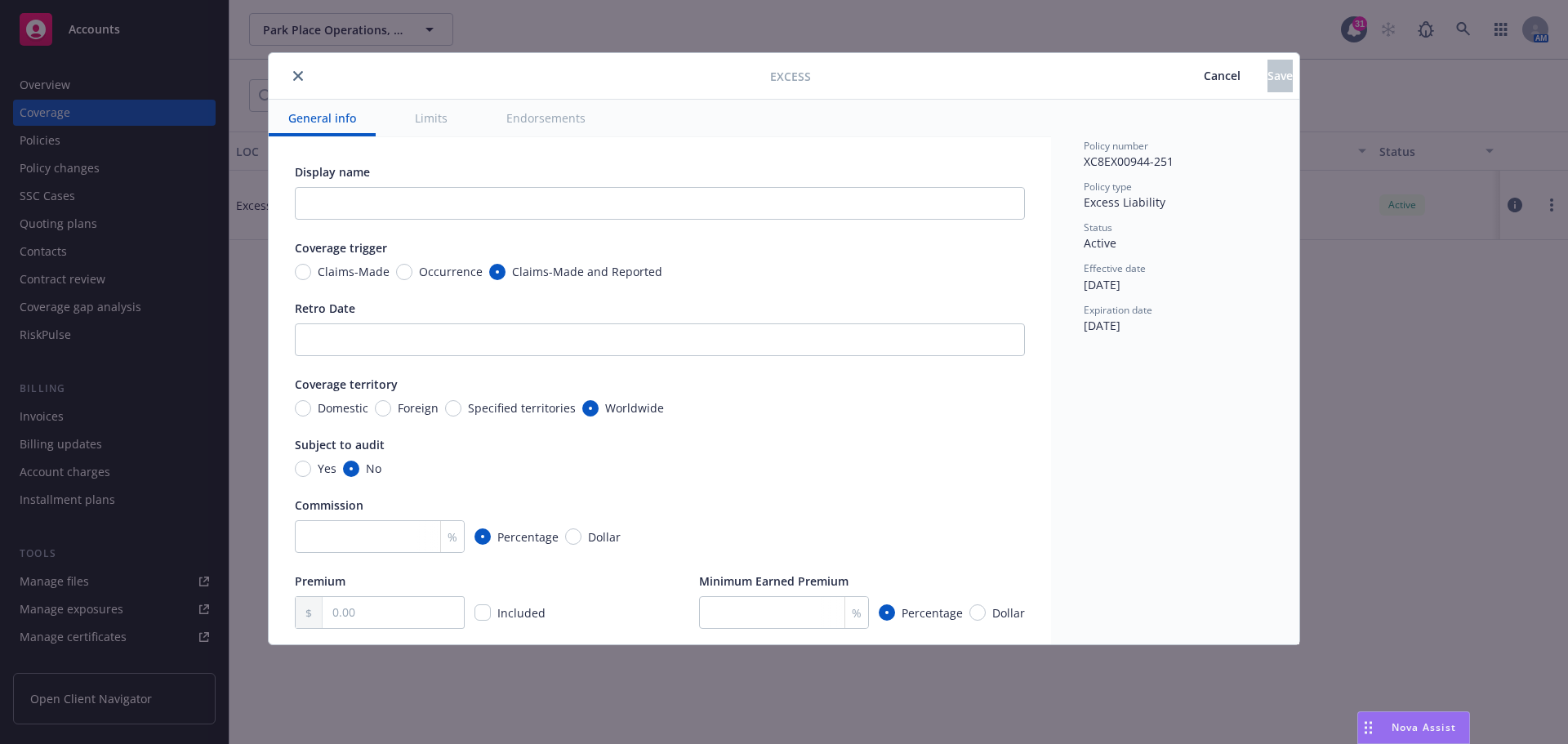
click at [303, 80] on icon "close" at bounding box center [298, 75] width 10 height 10
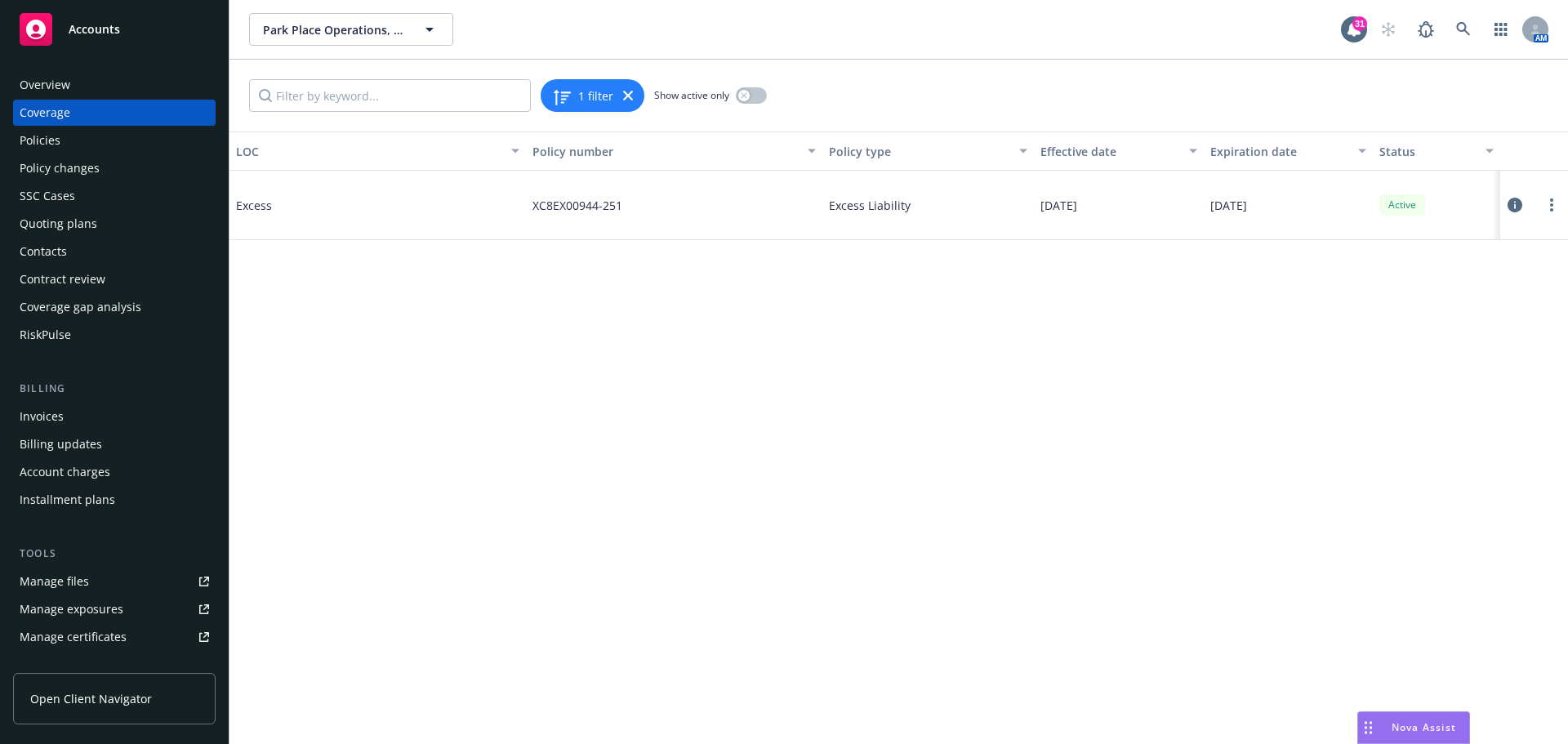
click at [39, 139] on div "Policies" at bounding box center [39, 140] width 41 height 27
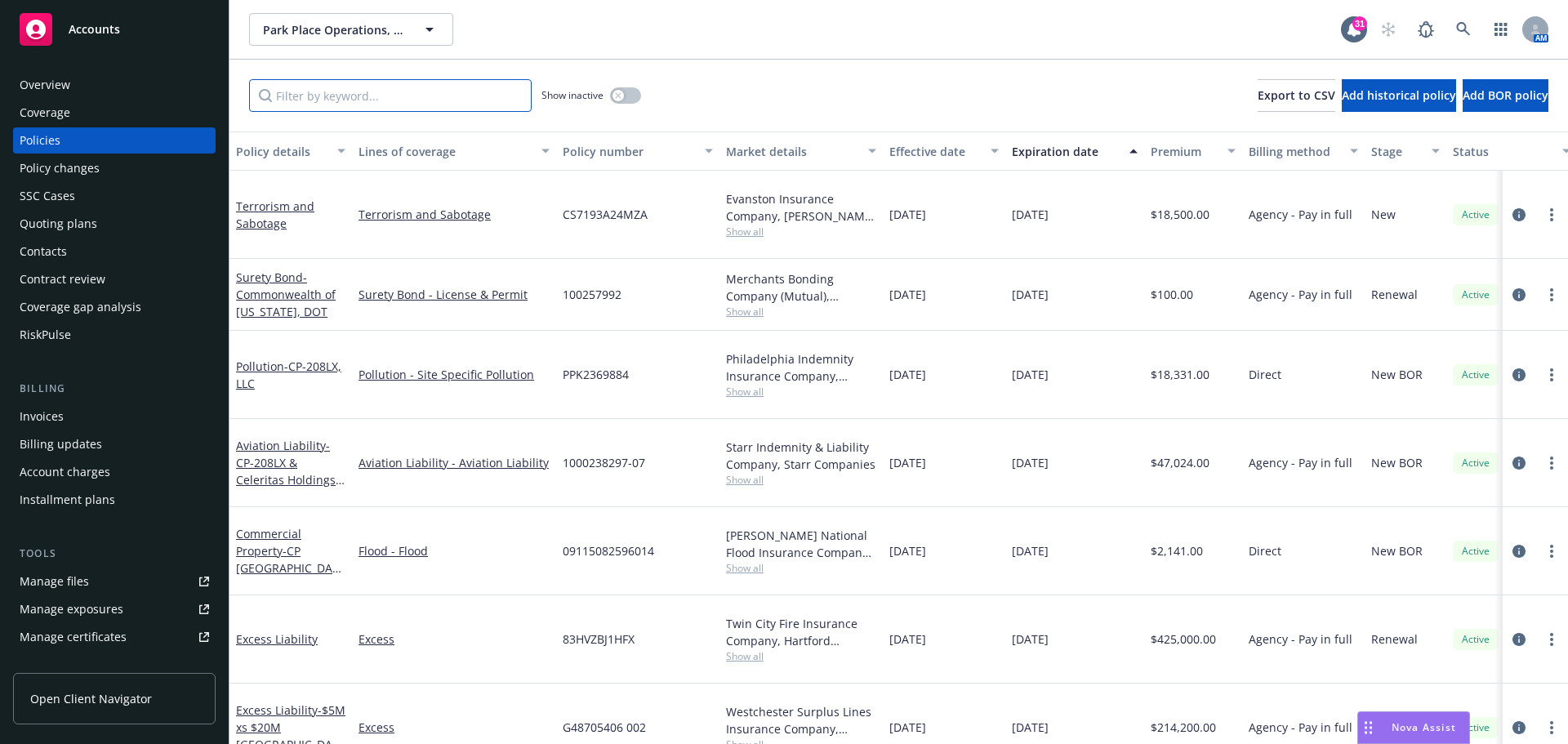
click at [281, 101] on input "Filter by keyword..." at bounding box center [391, 95] width 282 height 33
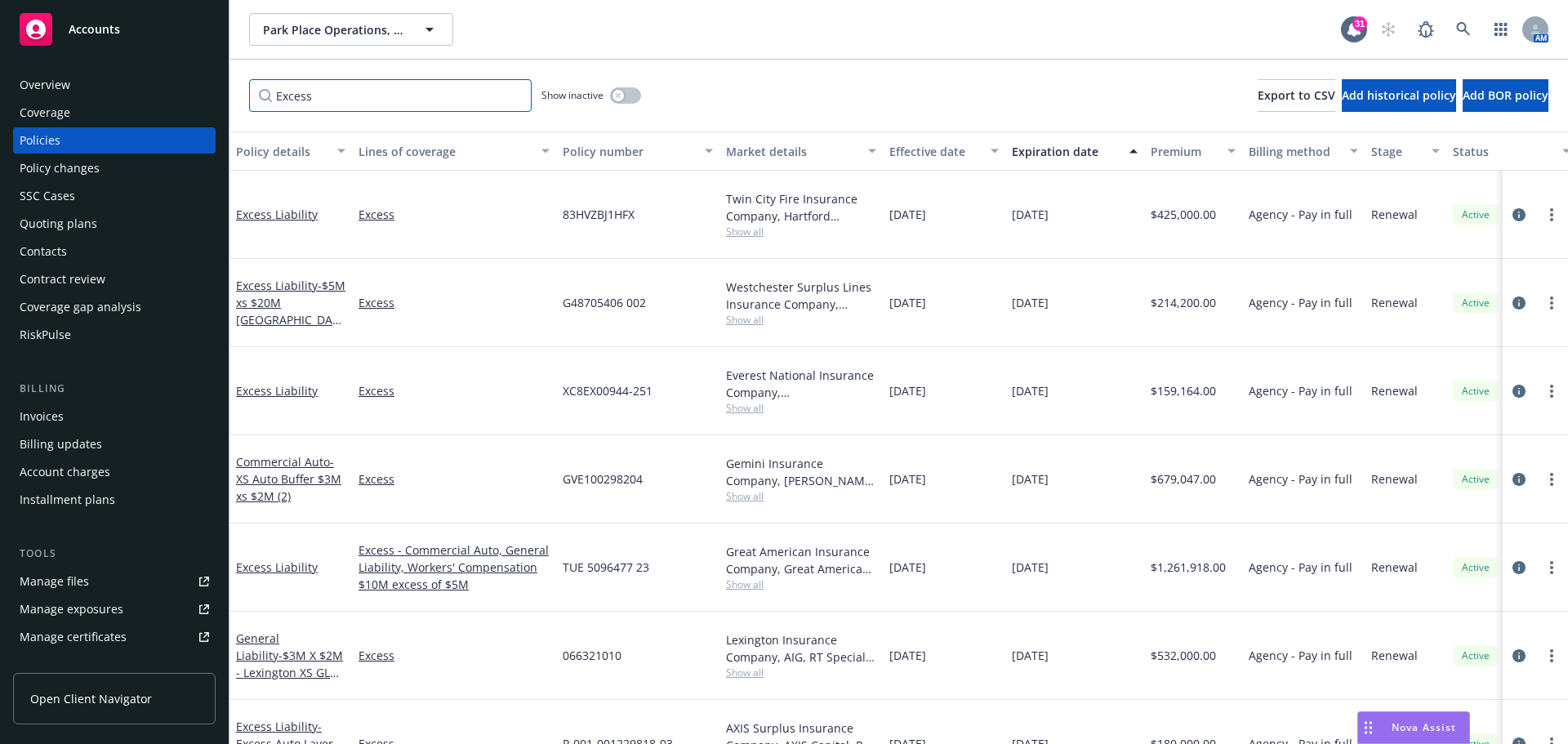
click at [362, 105] on input "Excess" at bounding box center [391, 95] width 282 height 33
click at [618, 99] on div "button" at bounding box center [618, 95] width 11 height 11
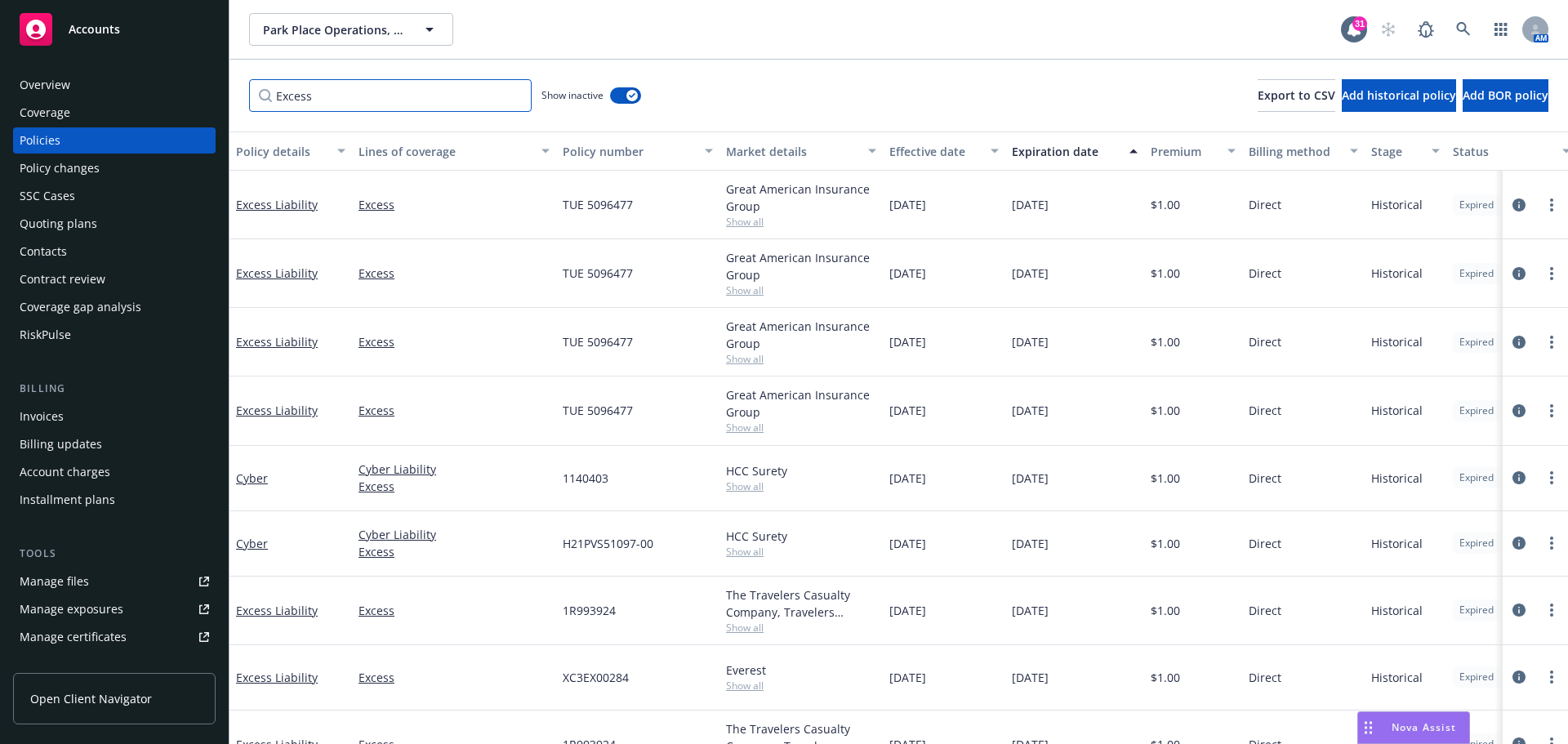
click at [355, 98] on input "Excess" at bounding box center [391, 95] width 282 height 33
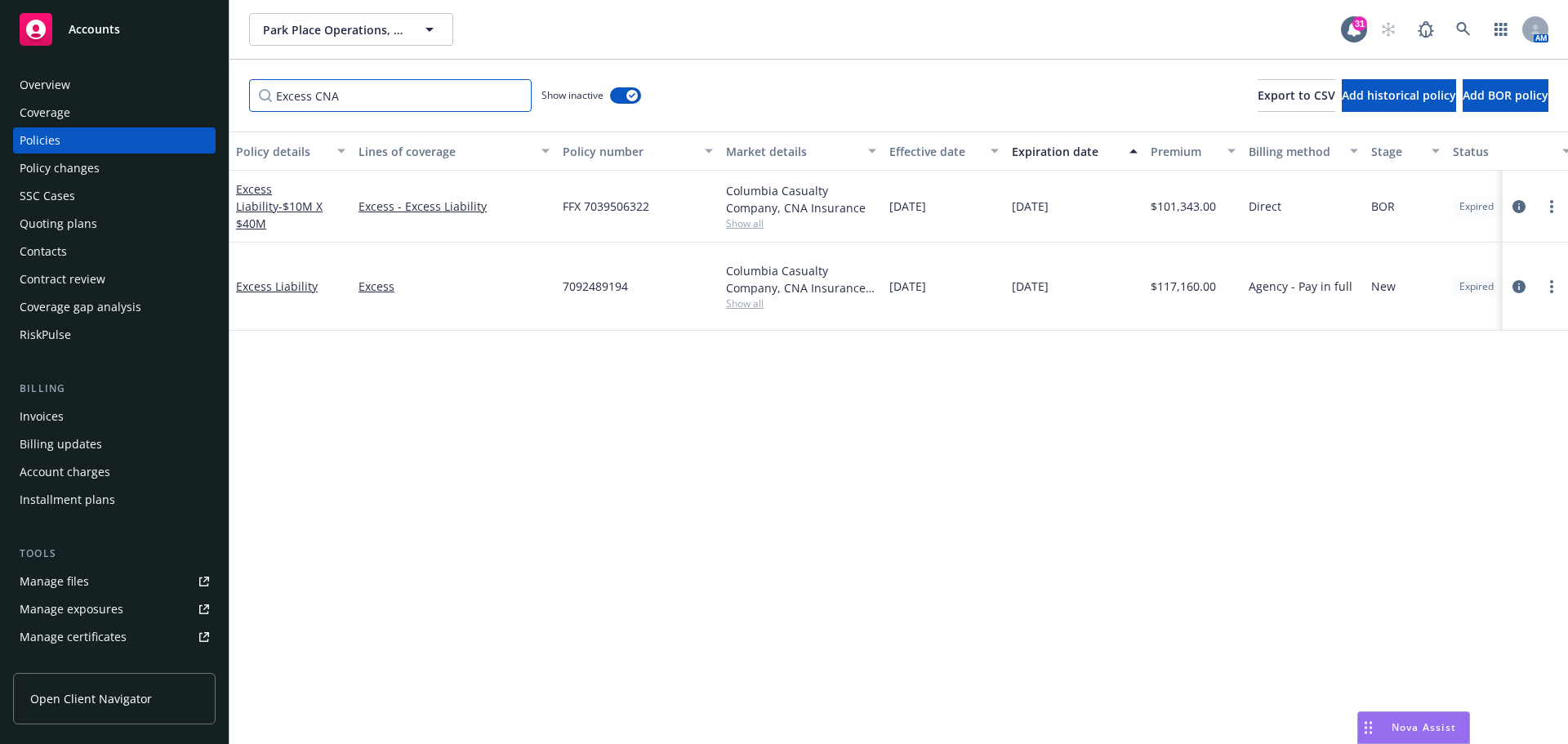
type input "Excess CNA"
click at [67, 582] on div "Manage files" at bounding box center [54, 582] width 70 height 27
